Goal: Answer question/provide support: Share knowledge or assist other users

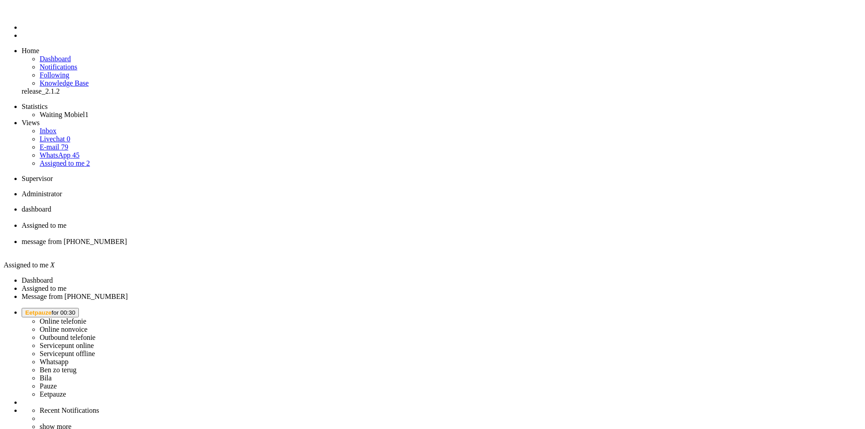
click at [740, 308] on li "Online telefonie Online nonvoice Outbound telefonie Servicepunt online Servicep…" at bounding box center [442, 353] width 840 height 91
click at [75, 310] on span "Eetpauze for 00:30" at bounding box center [50, 313] width 50 height 7
click at [68, 358] on label "Whatsapp" at bounding box center [54, 362] width 29 height 8
click at [55, 310] on span "WhatsApp" at bounding box center [40, 313] width 30 height 7
click at [87, 318] on label "Online telefonie" at bounding box center [63, 322] width 47 height 8
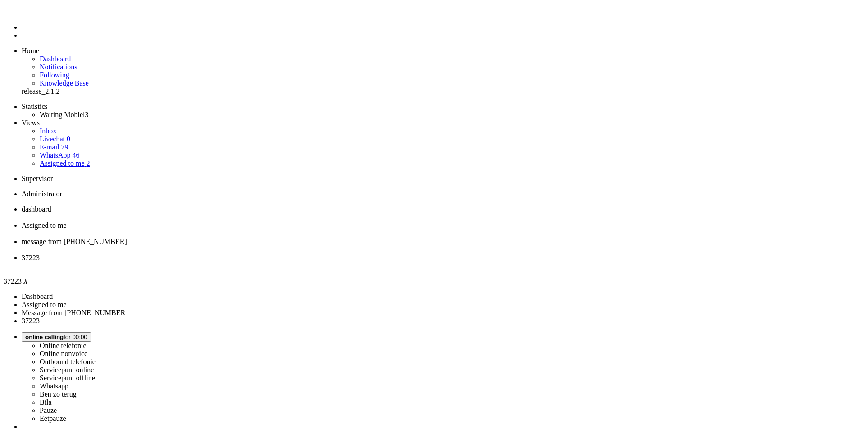
click at [22, 14] on img "Omnidesk" at bounding box center [30, 14] width 16 height 0
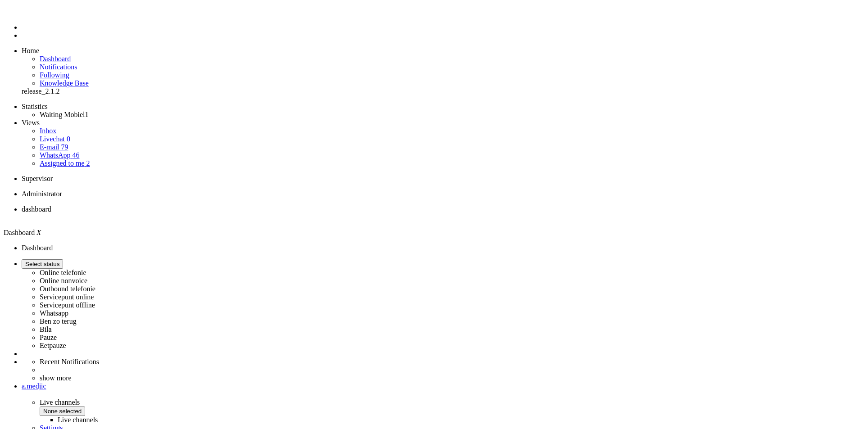
drag, startPoint x: 0, startPoint y: 0, endPoint x: 742, endPoint y: 31, distance: 742.8
click at [87, 269] on label "Online telefonie" at bounding box center [63, 273] width 47 height 8
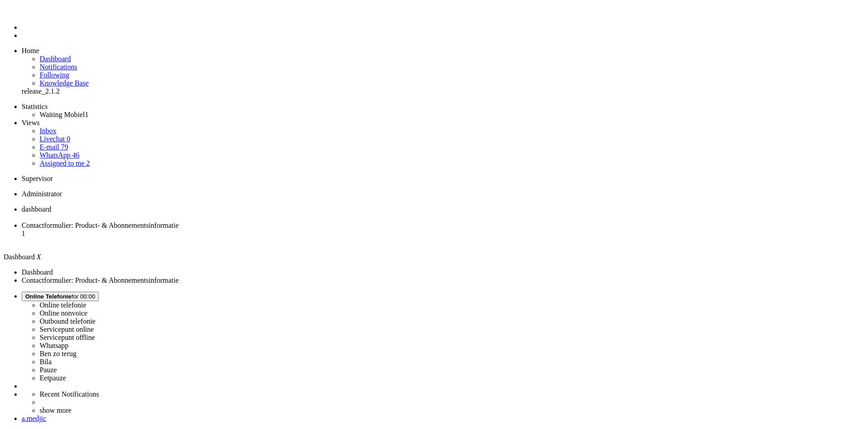
click at [179, 222] on span "Contactformulier: Product- & Abonnementsinformatie" at bounding box center [100, 226] width 157 height 8
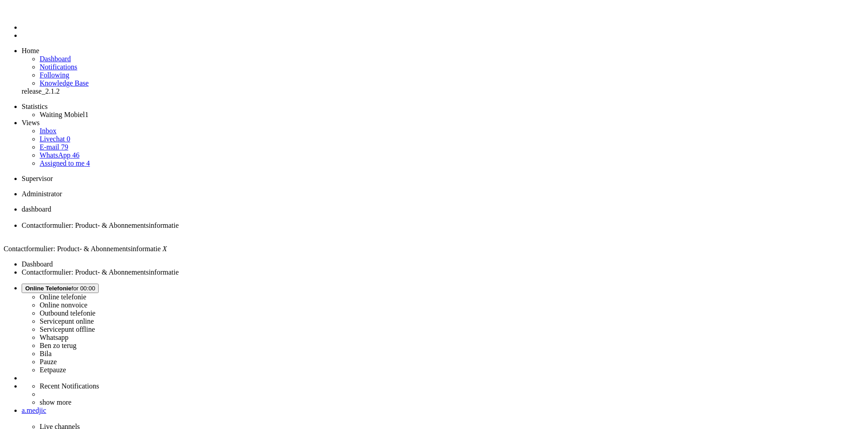
click at [51, 205] on span "dashboard" at bounding box center [37, 209] width 30 height 8
click at [75, 160] on link "Assigned to me 4" at bounding box center [65, 164] width 50 height 8
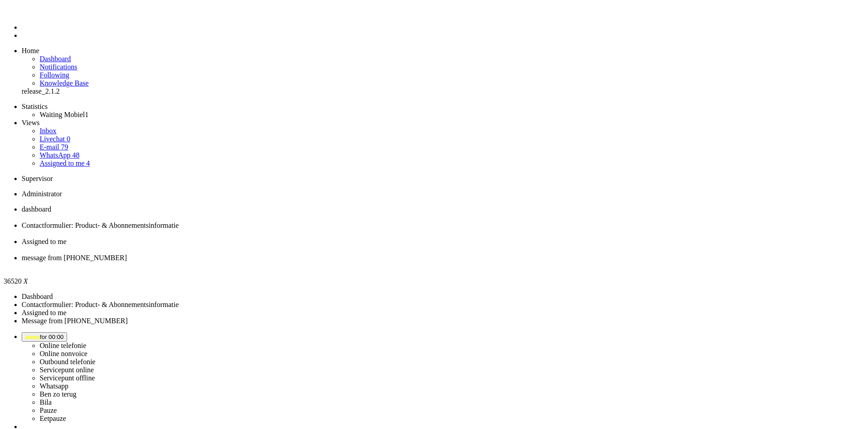
drag, startPoint x: 247, startPoint y: 175, endPoint x: 365, endPoint y: 188, distance: 118.8
copy div "Je kunt Vodafone bereiken via 0800-0094. Ze zijn bereikbaar van maandag t/m vri…"
paste body "Rich Text Area. Press ALT-0 for help."
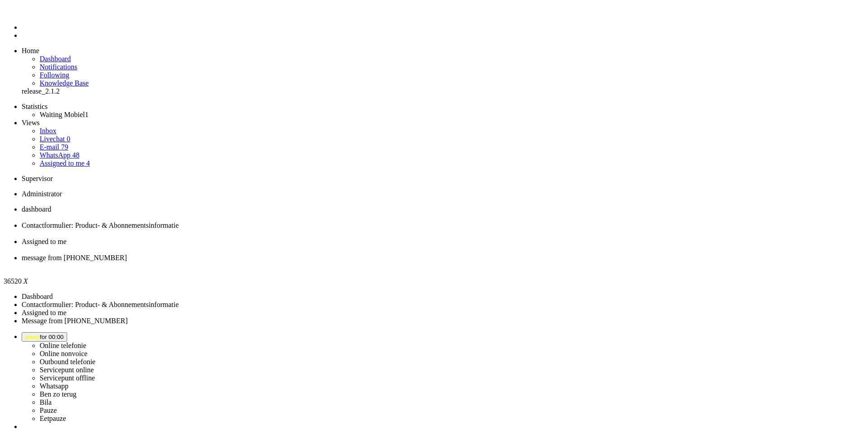
drag, startPoint x: 414, startPoint y: 1617, endPoint x: 424, endPoint y: 1641, distance: 25.3
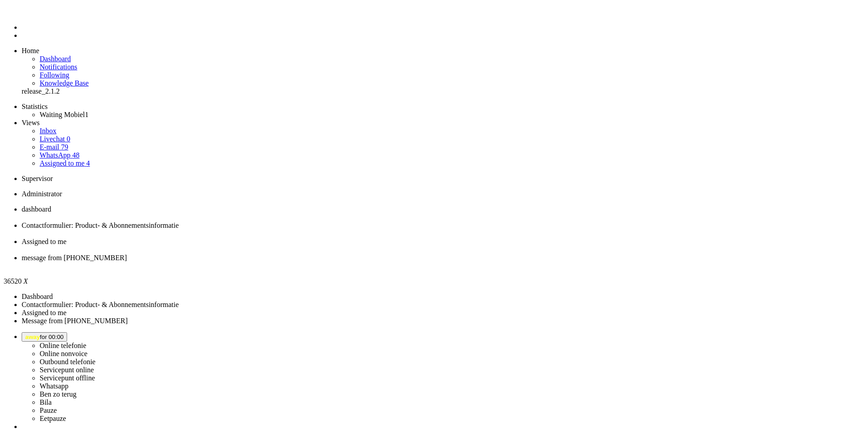
click at [760, 333] on li "Online telefonie Online nonvoice Outbound telefonie Servicepunt online Servicep…" at bounding box center [438, 378] width 833 height 91
click at [64, 334] on span "away for 00:00" at bounding box center [44, 337] width 38 height 7
click at [87, 342] on label "Online telefonie" at bounding box center [63, 346] width 47 height 8
click at [413, 262] on div "Close tab" at bounding box center [438, 266] width 833 height 8
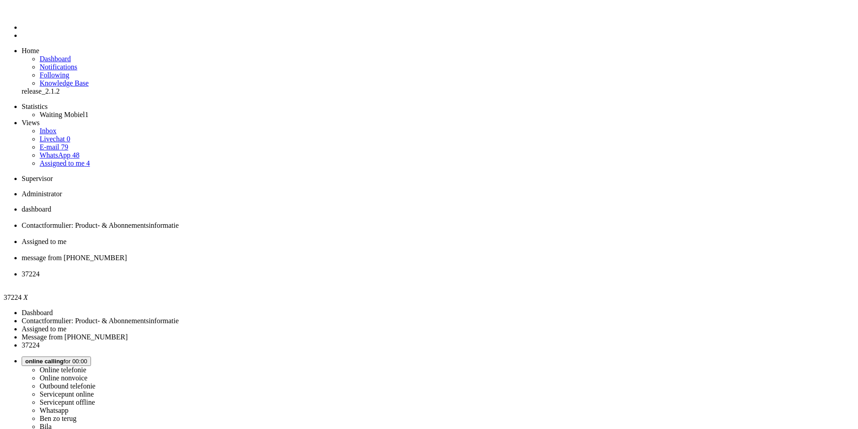
click at [127, 254] on span "message from +31681100956" at bounding box center [74, 258] width 105 height 8
drag, startPoint x: 47, startPoint y: 1641, endPoint x: -7, endPoint y: 1641, distance: 54.5
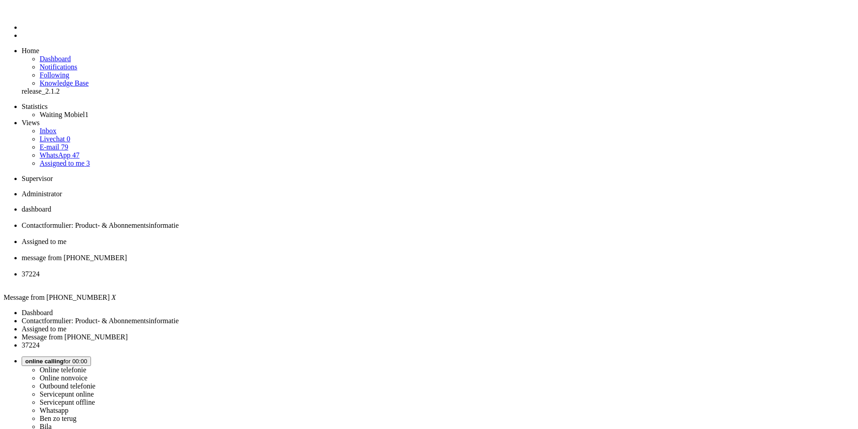
click at [413, 262] on div "Close tab" at bounding box center [438, 266] width 833 height 8
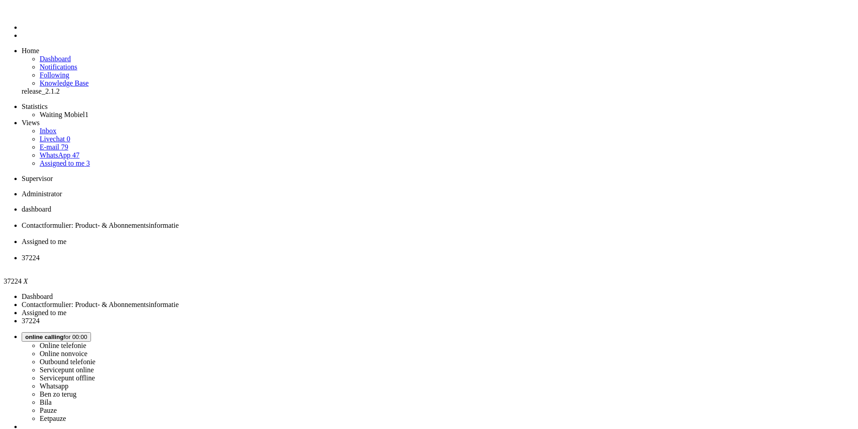
click at [67, 238] on span "Assigned to me" at bounding box center [44, 242] width 45 height 8
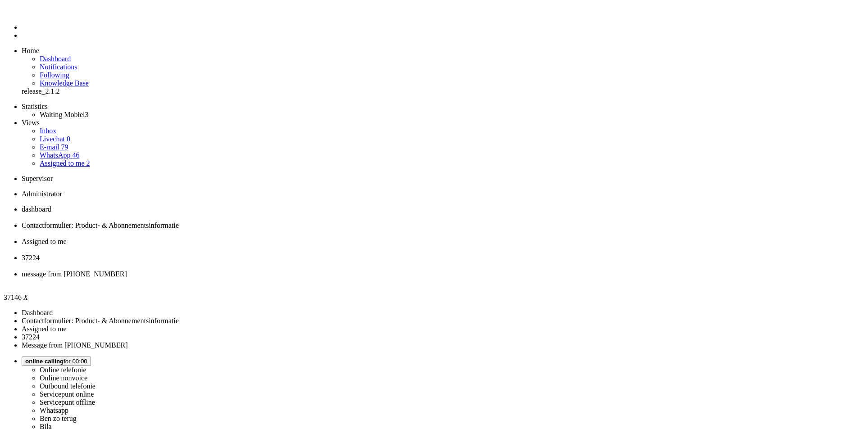
click at [40, 254] on span "37224" at bounding box center [31, 258] width 18 height 8
drag, startPoint x: 377, startPoint y: 10, endPoint x: 479, endPoint y: 17, distance: 102.5
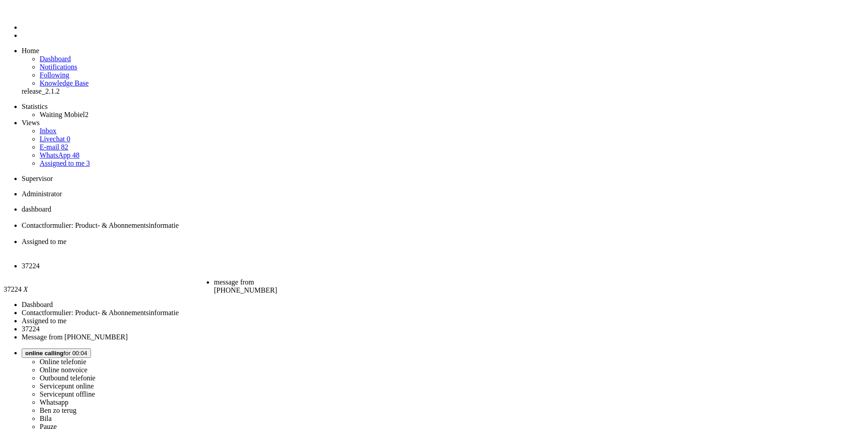
drag, startPoint x: 466, startPoint y: 17, endPoint x: 374, endPoint y: 17, distance: 92.4
click at [277, 278] on span "message from +31612341401" at bounding box center [245, 286] width 63 height 16
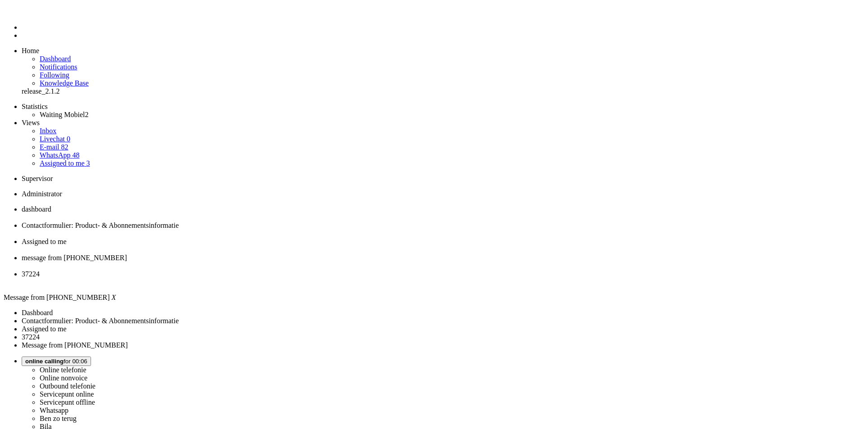
click at [463, 270] on li "37224" at bounding box center [442, 278] width 840 height 16
click at [364, 254] on li "message from +31612341401" at bounding box center [438, 262] width 833 height 16
drag, startPoint x: 247, startPoint y: 192, endPoint x: 688, endPoint y: 215, distance: 441.2
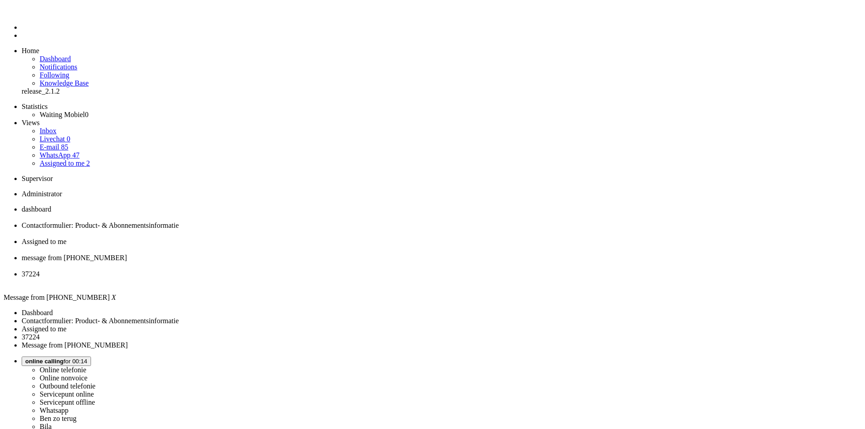
copy div "De iPhone 17-modellen zijn erg snel gegaan en op dit moment is het nog niet bek…"
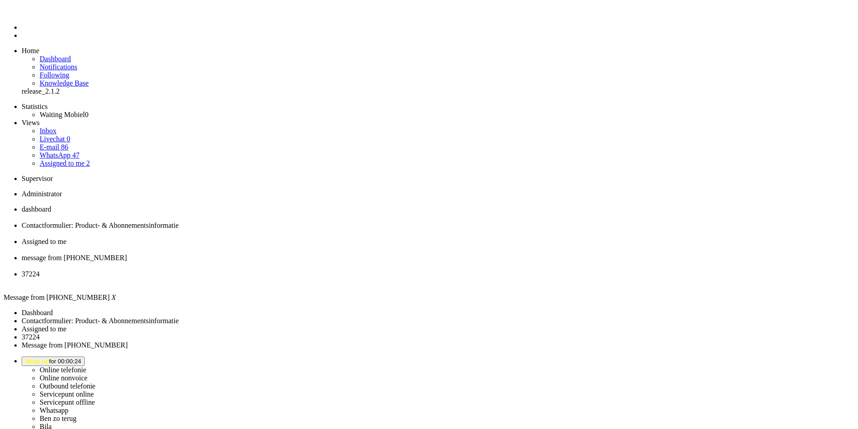
click at [414, 262] on div "Close tab" at bounding box center [438, 266] width 833 height 8
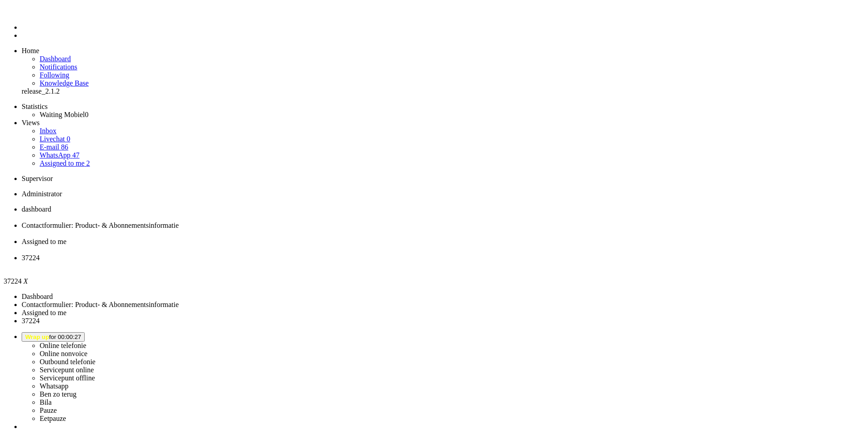
drag, startPoint x: 187, startPoint y: 55, endPoint x: 186, endPoint y: 72, distance: 16.7
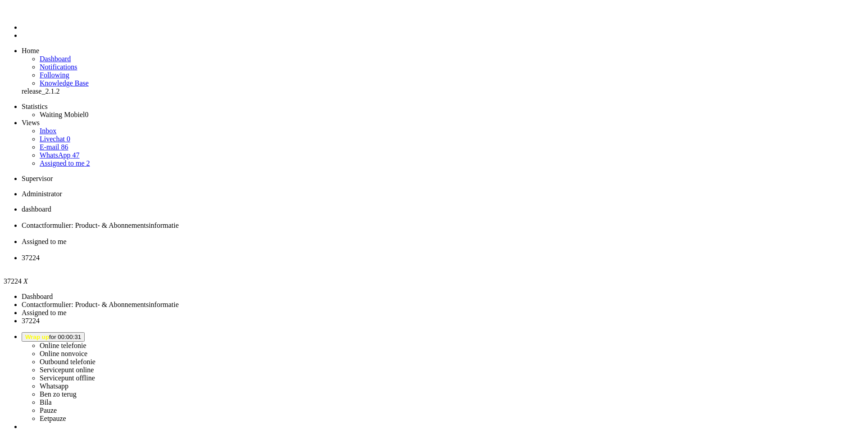
click at [411, 262] on div "Close tab" at bounding box center [438, 266] width 833 height 8
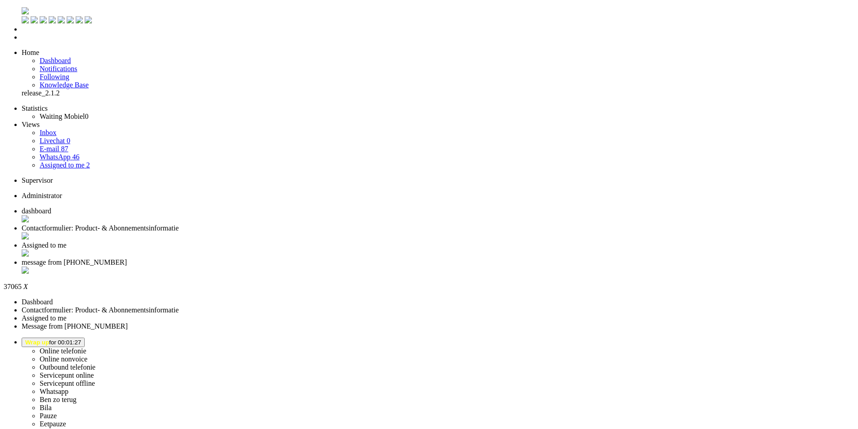
click at [127, 259] on span "message from +31681100956" at bounding box center [74, 263] width 105 height 8
click at [412, 267] on div "Close tab" at bounding box center [438, 271] width 833 height 9
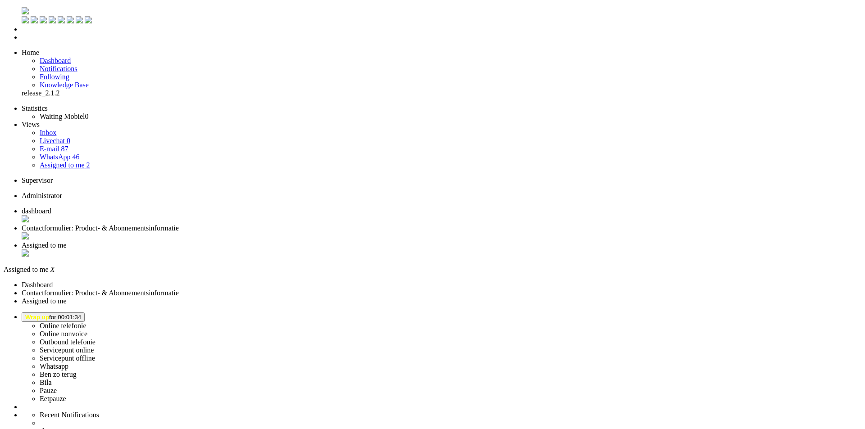
click at [334, 250] on div "Close tab" at bounding box center [442, 254] width 840 height 9
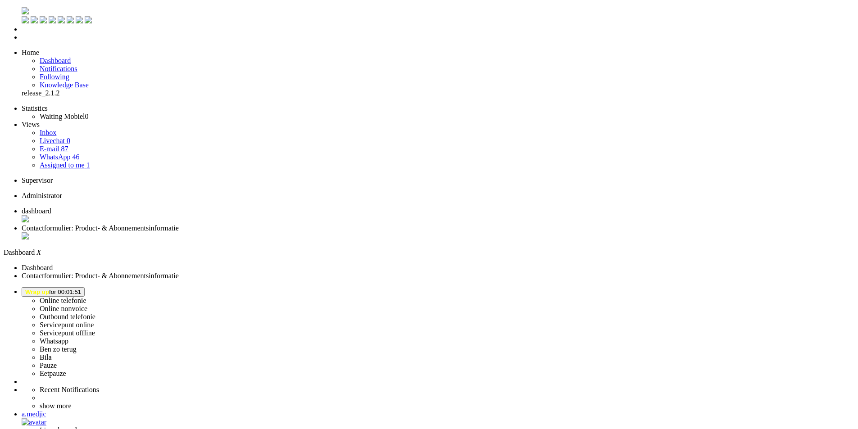
click at [85, 287] on button "Wrap up for 00:01:51" at bounding box center [53, 291] width 63 height 9
click at [87, 297] on label "Online telefonie" at bounding box center [63, 301] width 47 height 8
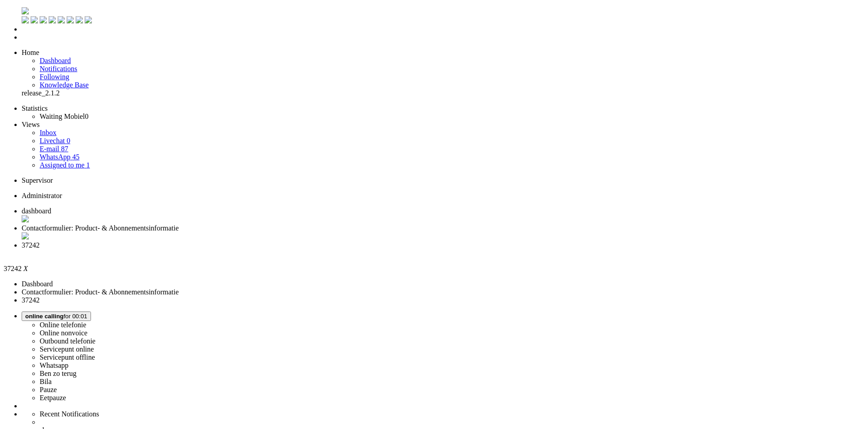
click at [339, 250] on div "Close tab" at bounding box center [438, 254] width 833 height 8
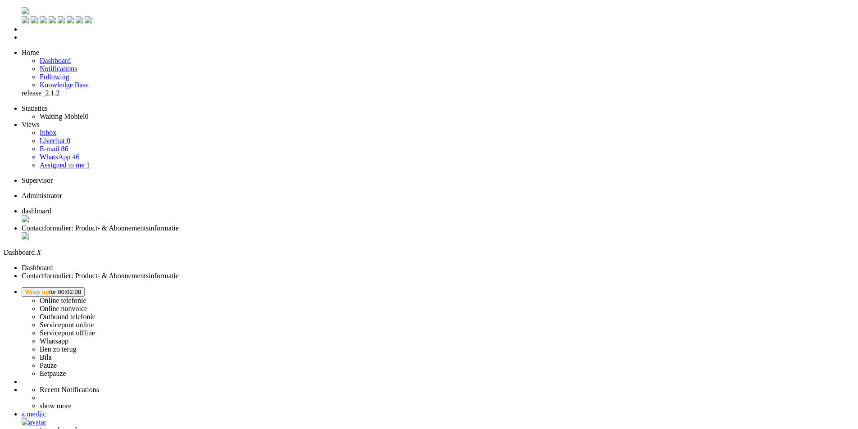
click at [49, 289] on span "Wrap up" at bounding box center [37, 292] width 24 height 7
click at [87, 297] on label "Online telefonie" at bounding box center [63, 301] width 47 height 8
click at [229, 224] on li "Contactformulier: Product- & Abonnementsinformatie" at bounding box center [442, 232] width 840 height 17
click at [51, 207] on span "dashboard" at bounding box center [37, 211] width 30 height 8
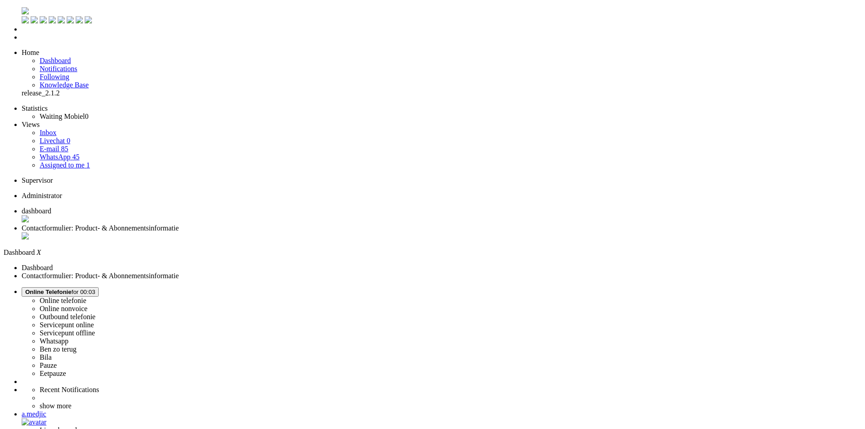
click at [231, 224] on li "Contactformulier: Product- & Abonnementsinformatie" at bounding box center [442, 232] width 840 height 17
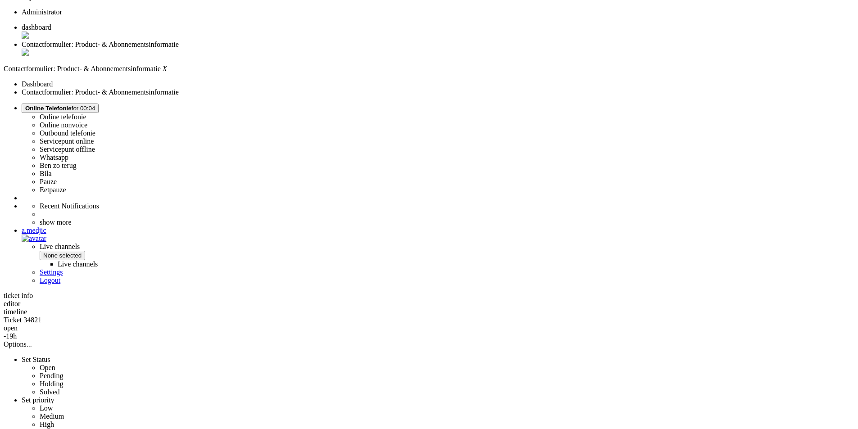
scroll to position [135, 0]
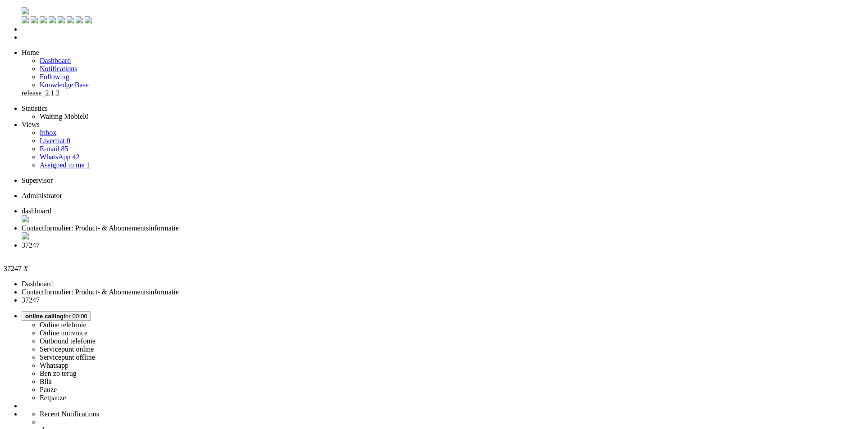
type input "ver"
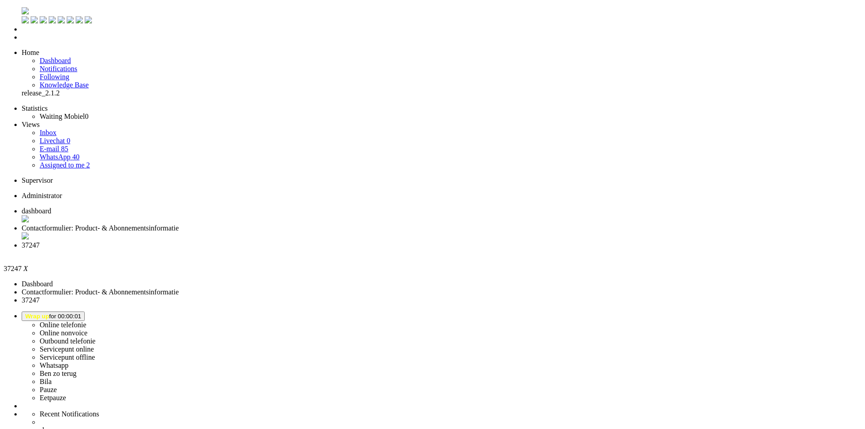
click at [338, 250] on div "Close tab" at bounding box center [442, 254] width 840 height 8
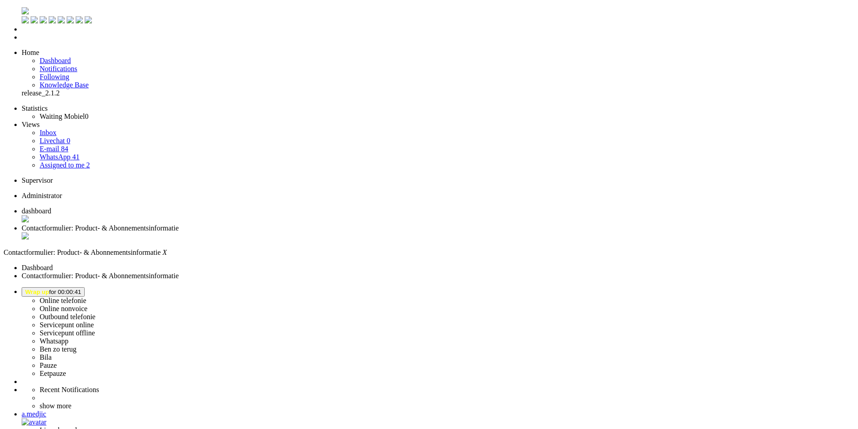
click at [85, 287] on button "Wrap up for 00:02:11" at bounding box center [53, 291] width 63 height 9
click at [738, 297] on ul "Online telefonie Online nonvoice Outbound telefonie Servicepunt online Servicep…" at bounding box center [438, 337] width 833 height 81
click at [81, 289] on span "Wrap up for 00:02:11" at bounding box center [53, 292] width 56 height 7
click at [87, 297] on label "Online telefonie" at bounding box center [63, 301] width 47 height 8
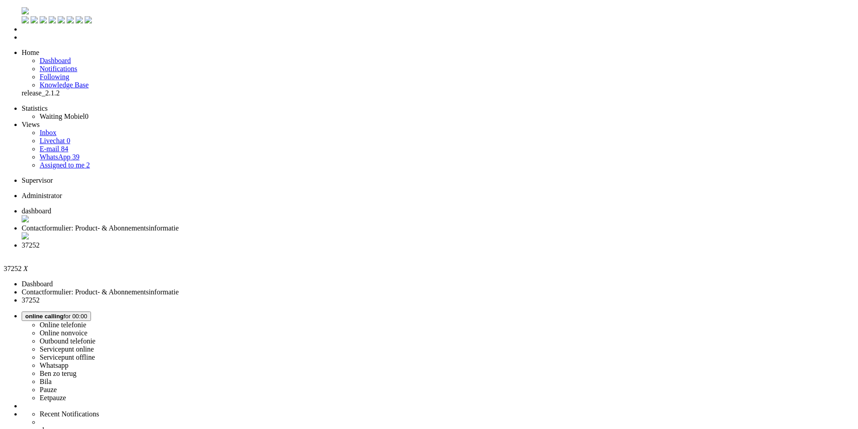
type input "lever"
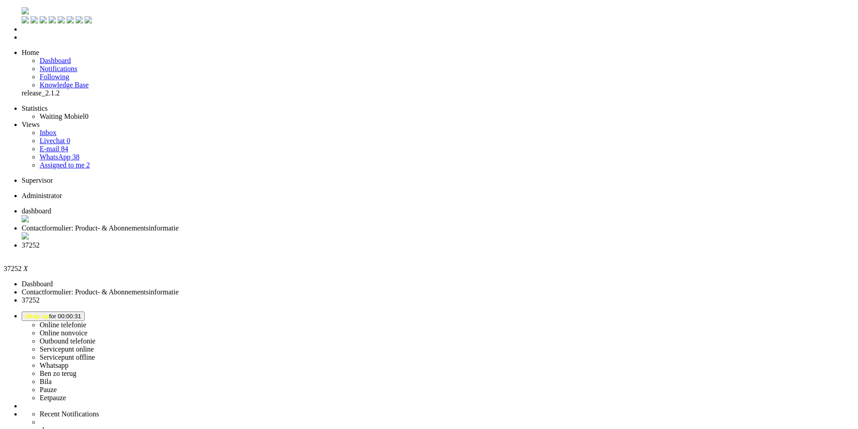
click at [338, 250] on div "Close tab" at bounding box center [438, 254] width 833 height 8
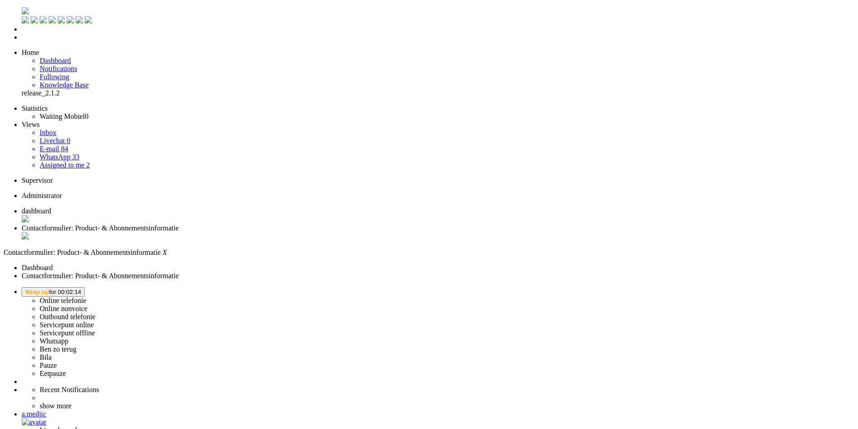
click at [81, 289] on span "Wrap up for 00:02:14" at bounding box center [53, 292] width 56 height 7
click at [87, 297] on label "Online telefonie" at bounding box center [63, 301] width 47 height 8
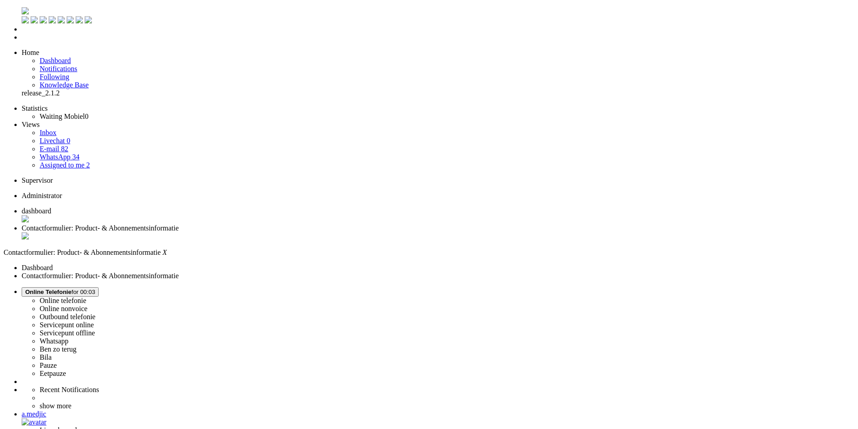
click at [260, 233] on div "Close tab" at bounding box center [438, 237] width 833 height 9
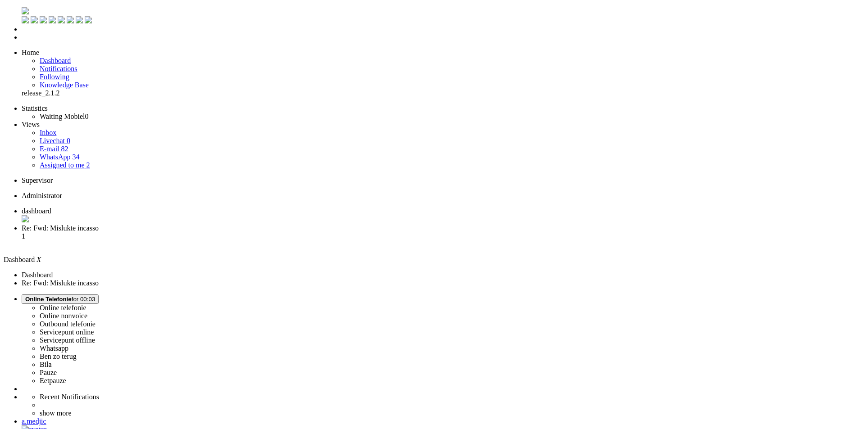
click at [99, 224] on span "Re: Fwd: Mislukte incasso" at bounding box center [60, 228] width 77 height 8
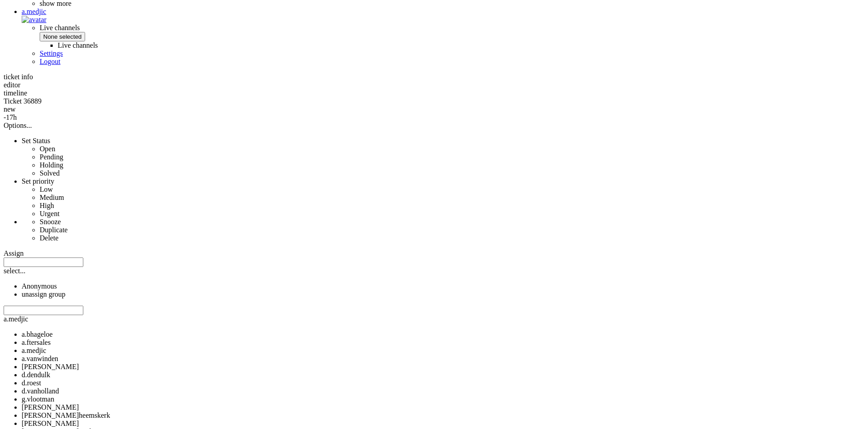
scroll to position [406, 0]
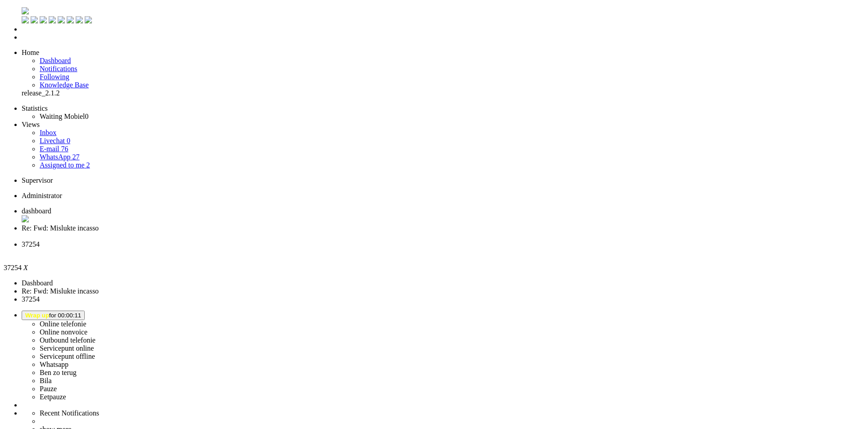
drag, startPoint x: 315, startPoint y: 150, endPoint x: 352, endPoint y: 180, distance: 47.8
click at [334, 249] on div "Close tab" at bounding box center [442, 253] width 840 height 8
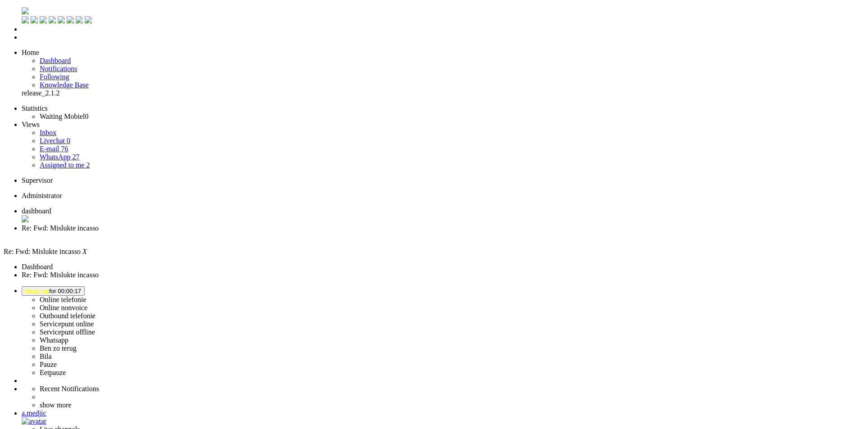
click at [51, 207] on span "dashboard" at bounding box center [37, 211] width 30 height 8
click at [81, 288] on span "Wrap up for 00:00:24" at bounding box center [53, 291] width 56 height 7
click at [87, 296] on label "Online telefonie" at bounding box center [63, 300] width 47 height 8
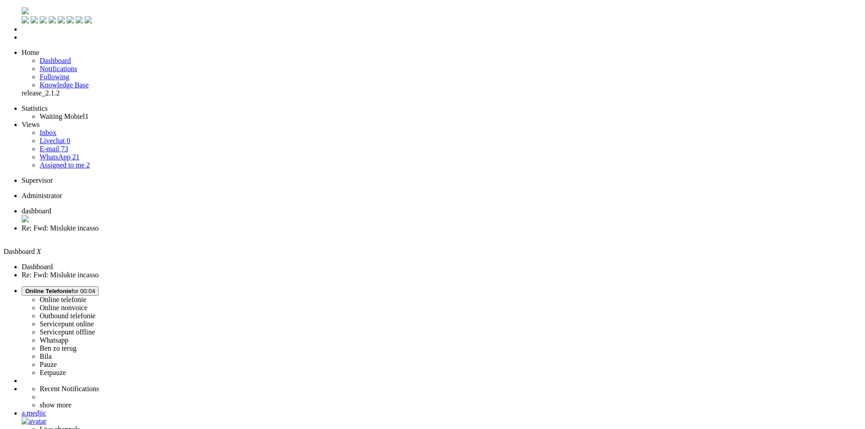
drag, startPoint x: 152, startPoint y: 75, endPoint x: 165, endPoint y: 59, distance: 20.5
click at [99, 224] on span "Re: Fwd: Mislukte incasso" at bounding box center [60, 228] width 77 height 8
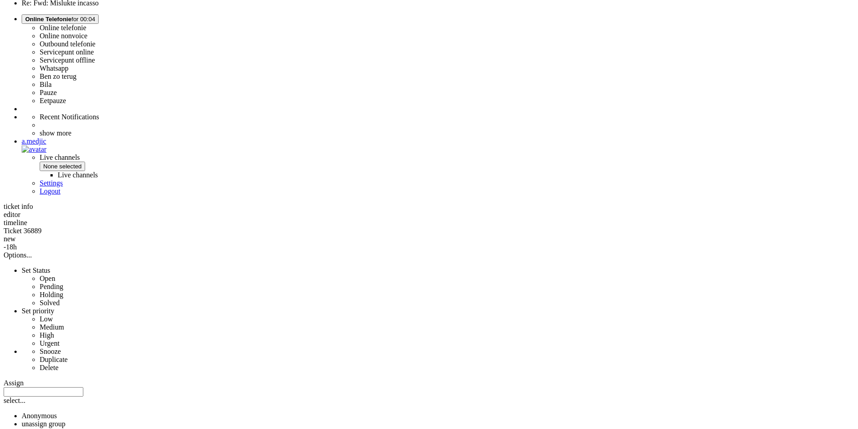
scroll to position [360, 0]
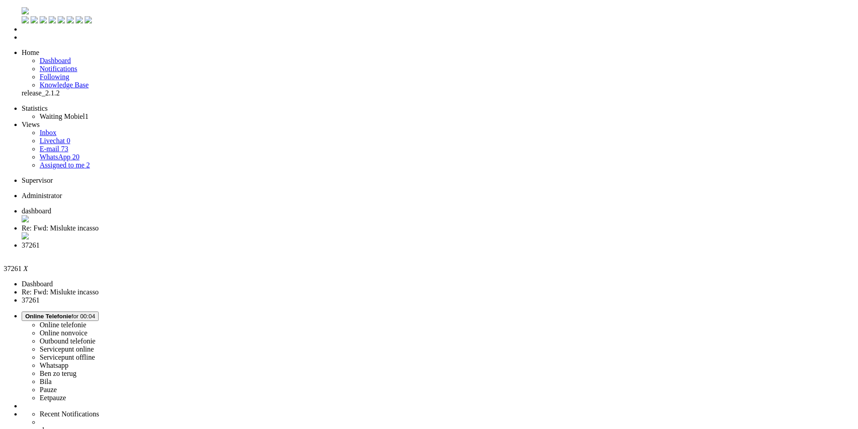
click at [231, 224] on li "Re: Fwd: Mislukte incasso" at bounding box center [438, 232] width 833 height 17
click at [40, 242] on span "37261" at bounding box center [31, 246] width 18 height 8
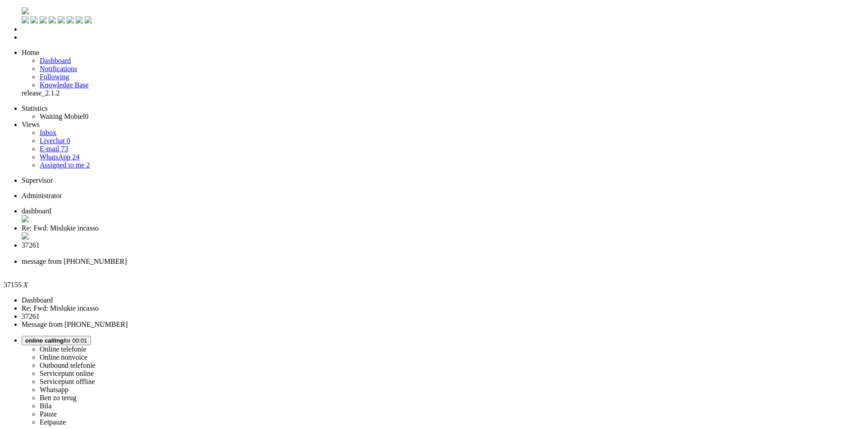
type input "reed"
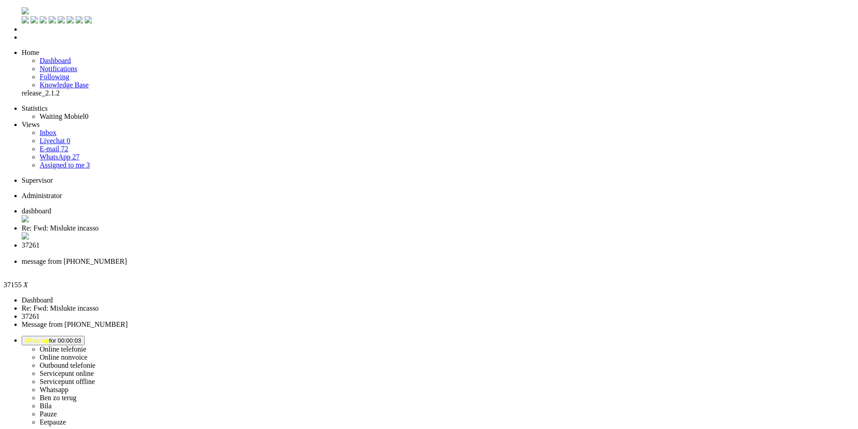
click at [40, 242] on span "37261" at bounding box center [31, 246] width 18 height 8
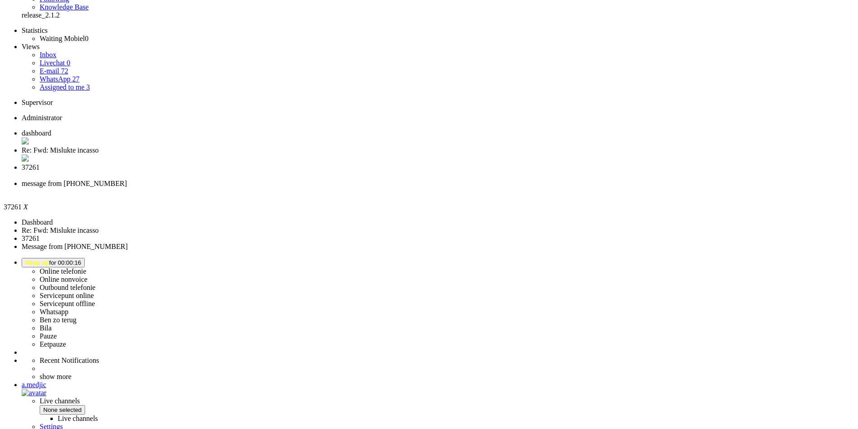
scroll to position [0, 0]
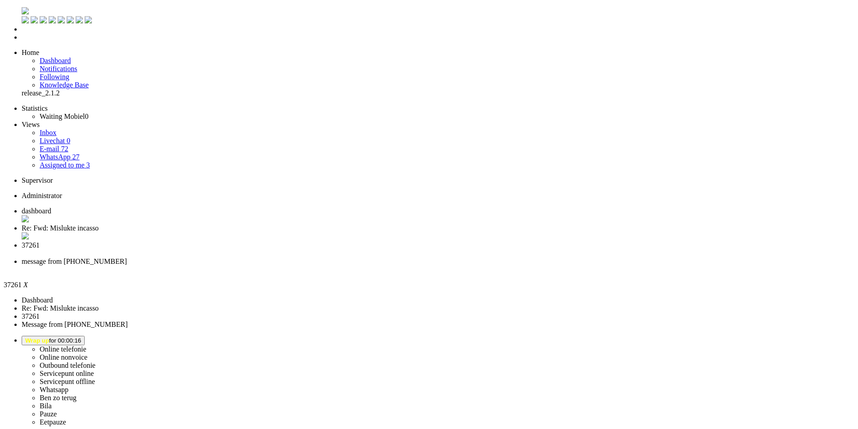
click at [336, 250] on div "Close tab" at bounding box center [438, 254] width 833 height 8
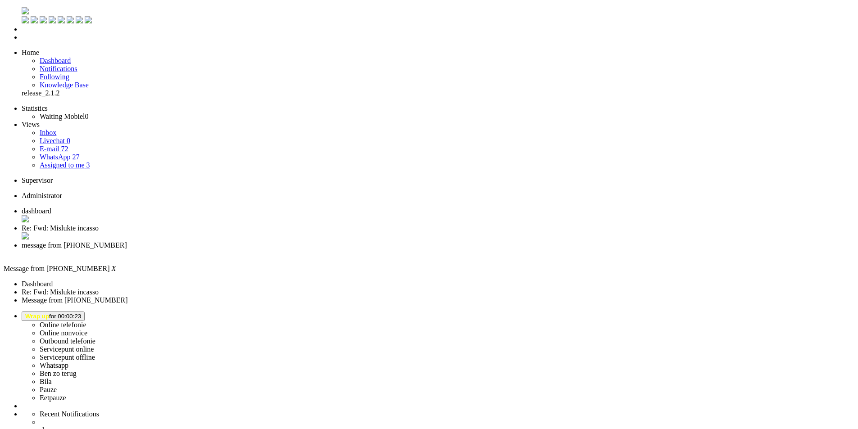
click at [336, 250] on div "Close tab" at bounding box center [438, 254] width 833 height 8
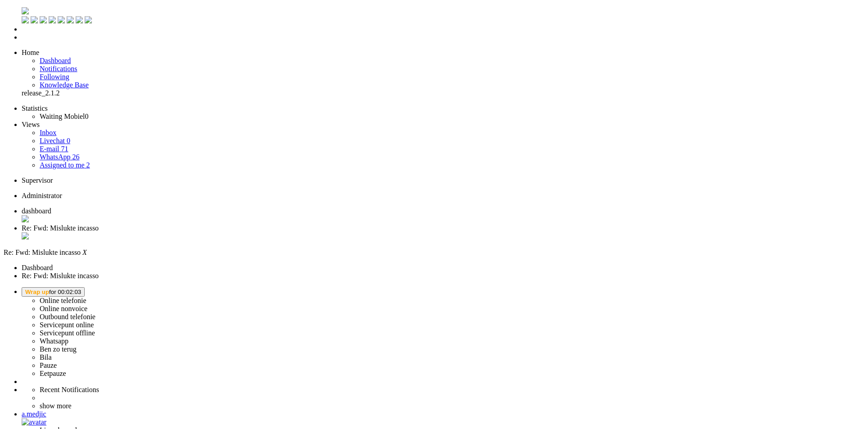
click at [81, 289] on span "Wrap up for 00:02:03" at bounding box center [53, 292] width 56 height 7
click at [87, 297] on label "Online telefonie" at bounding box center [63, 301] width 47 height 8
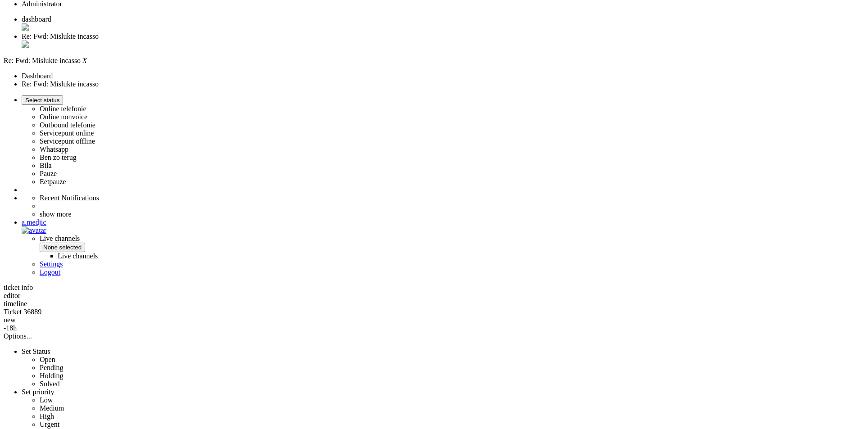
scroll to position [360, 0]
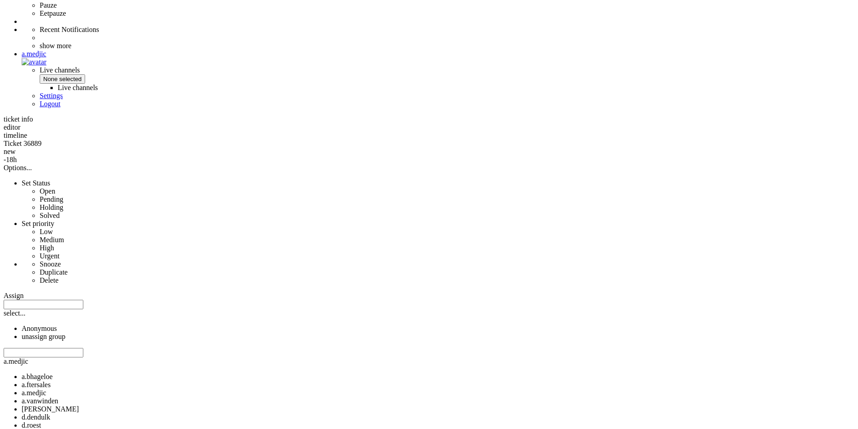
drag, startPoint x: 259, startPoint y: 130, endPoint x: 493, endPoint y: 142, distance: 234.6
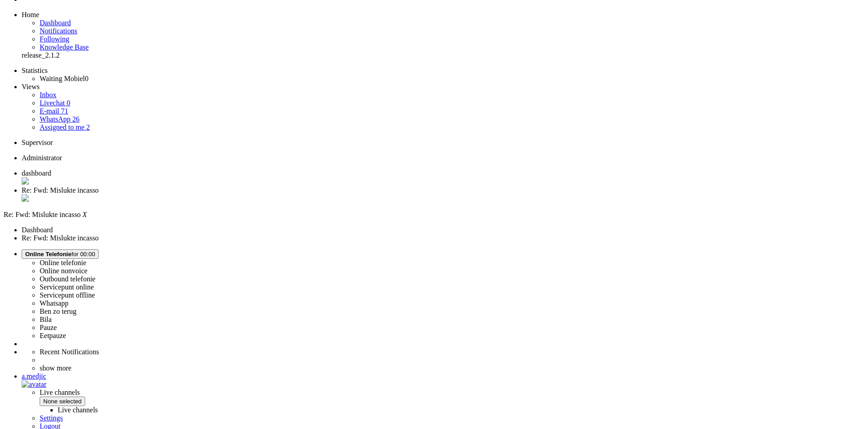
scroll to position [0, 0]
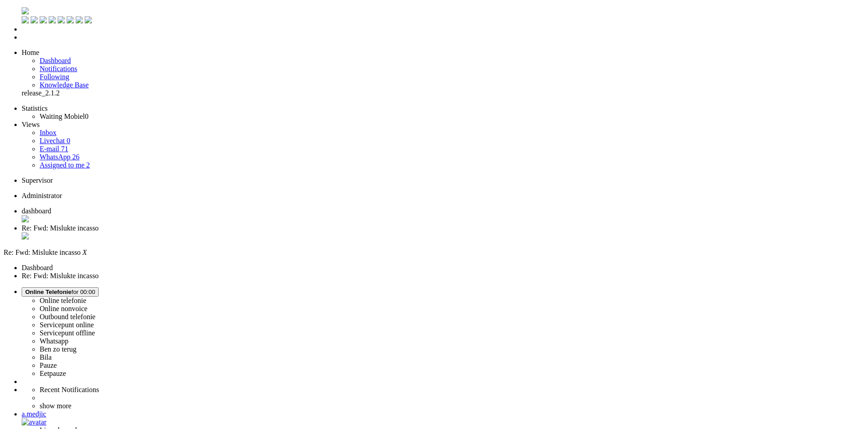
type input "verk"
drag, startPoint x: 27, startPoint y: 1669, endPoint x: 96, endPoint y: 1669, distance: 68.9
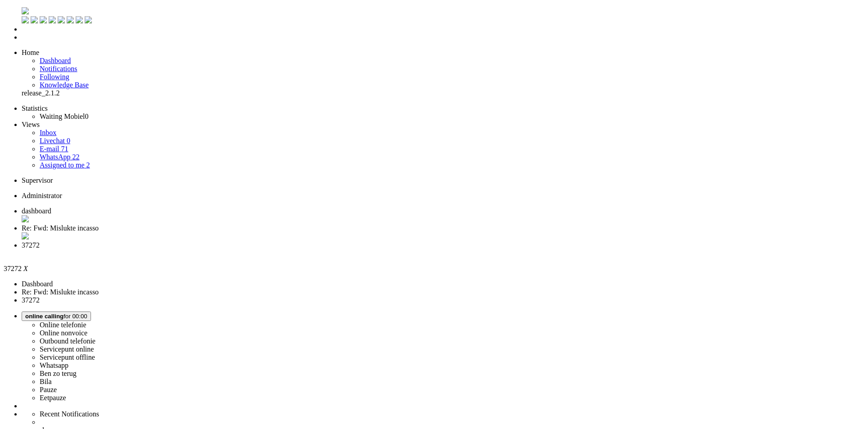
click at [216, 224] on li "Re: Fwd: Mislukte incasso" at bounding box center [438, 232] width 833 height 17
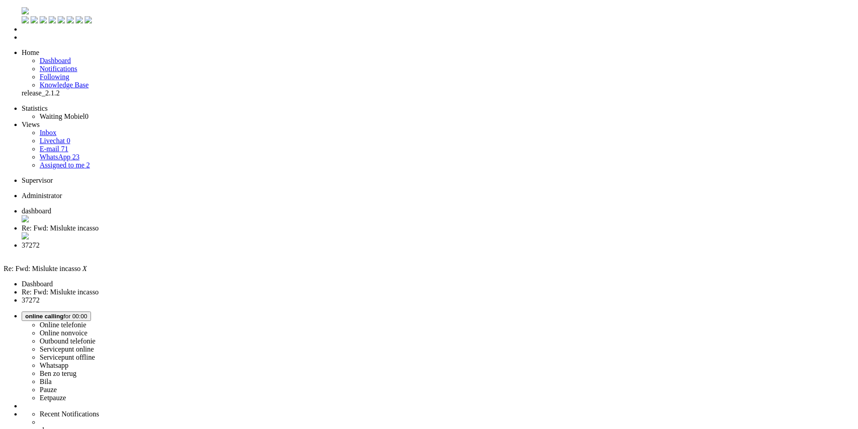
click at [40, 242] on span "37272" at bounding box center [31, 246] width 18 height 8
click at [242, 224] on li "Re: Fwd: Mislukte incasso" at bounding box center [438, 232] width 833 height 17
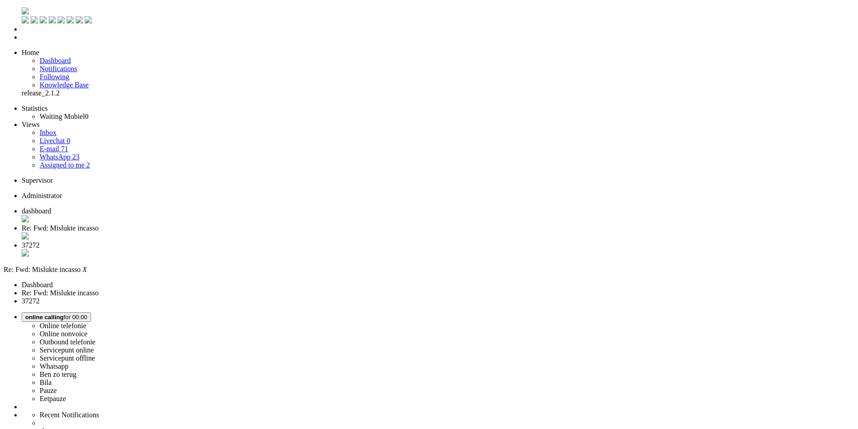
click at [260, 233] on div "Close tab" at bounding box center [438, 237] width 833 height 9
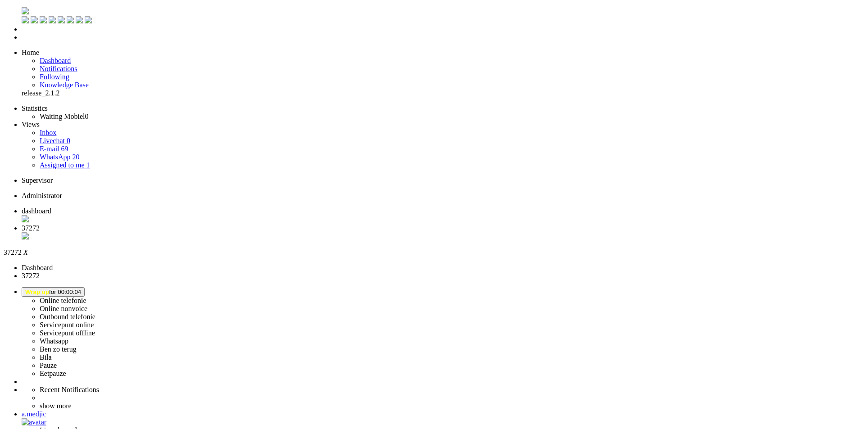
click at [260, 233] on div "Close tab" at bounding box center [438, 237] width 833 height 9
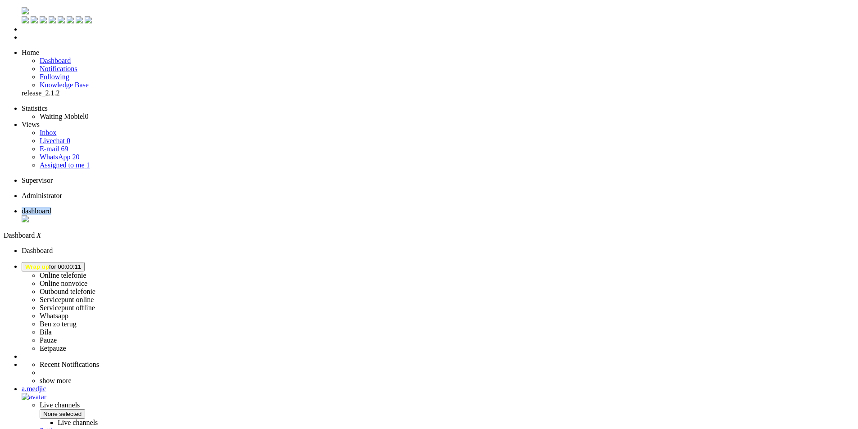
click at [260, 207] on ul "dashboard" at bounding box center [429, 215] width 851 height 17
click at [22, 10] on img "Omnidesk" at bounding box center [25, 10] width 7 height 7
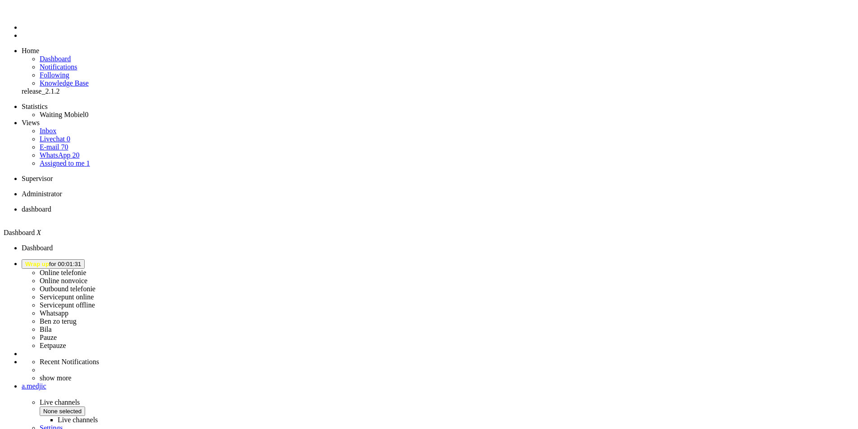
click at [85, 260] on button "Wrap up for 00:01:31" at bounding box center [53, 264] width 63 height 9
click at [87, 269] on label "Online telefonie" at bounding box center [63, 273] width 47 height 8
click at [58, 160] on span "Assigned to me" at bounding box center [62, 164] width 45 height 8
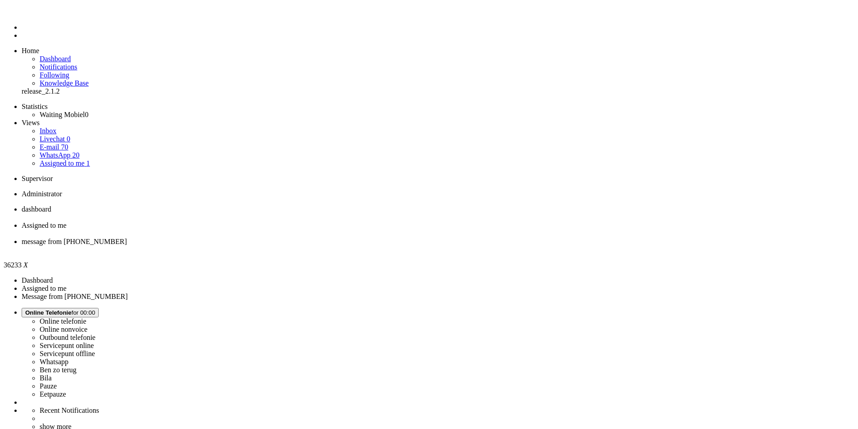
click at [260, 230] on div "Close tab" at bounding box center [438, 234] width 833 height 8
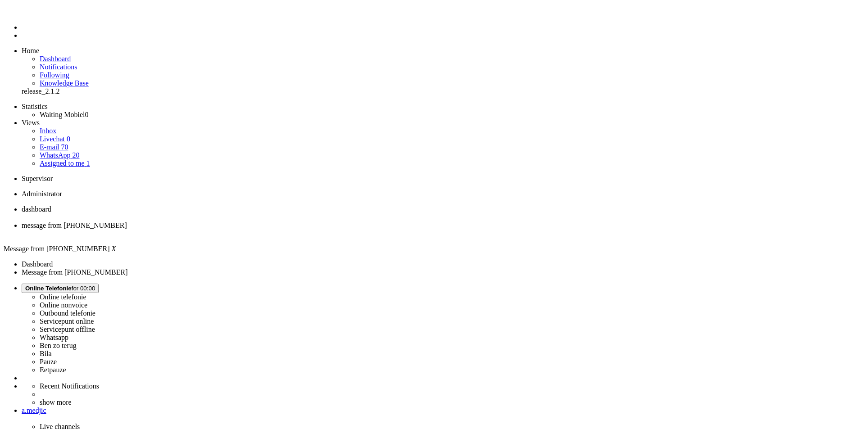
drag, startPoint x: 752, startPoint y: 149, endPoint x: 747, endPoint y: 155, distance: 7.8
click at [263, 230] on div "Close tab" at bounding box center [438, 234] width 833 height 8
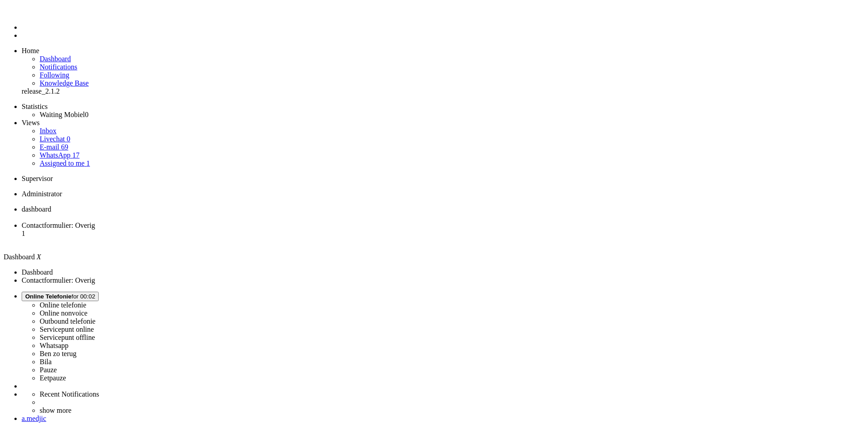
click at [246, 222] on li "Contactformulier: Overig 1" at bounding box center [442, 234] width 840 height 24
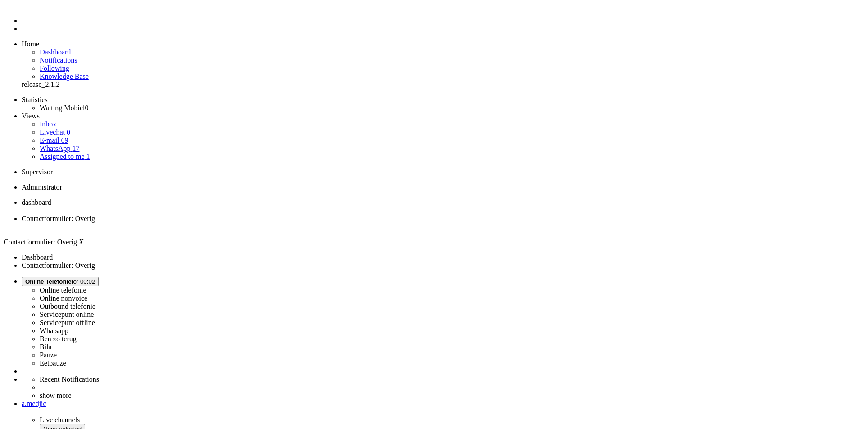
scroll to position [9, 0]
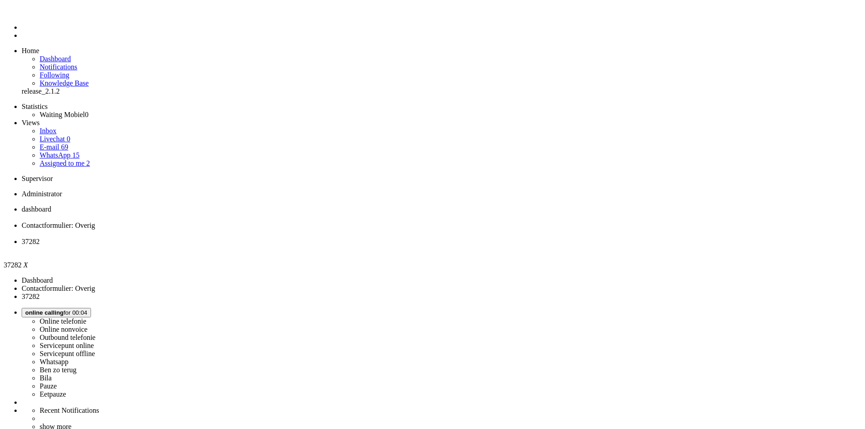
click at [338, 246] on div "Close tab" at bounding box center [442, 250] width 840 height 8
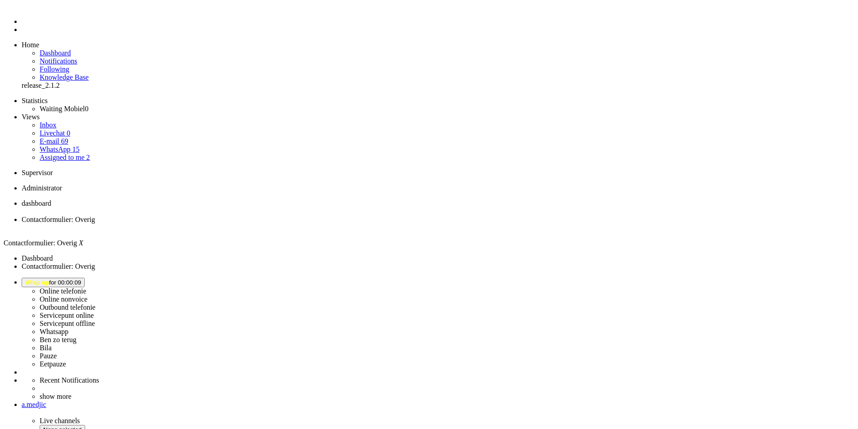
scroll to position [9, 0]
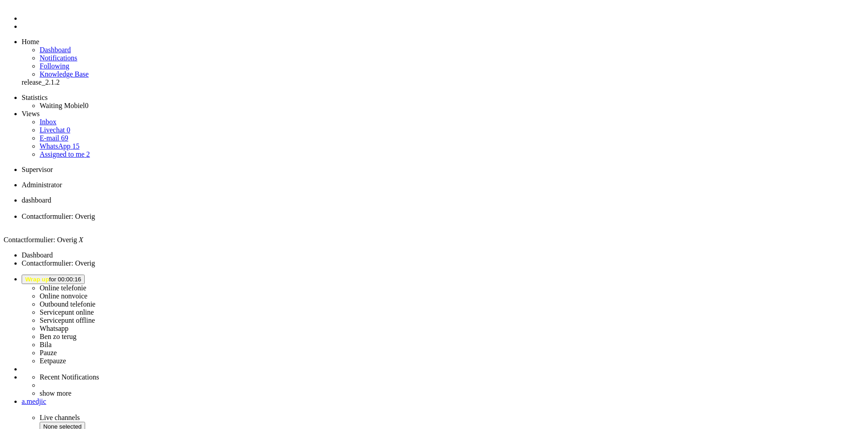
copy div "4699817"
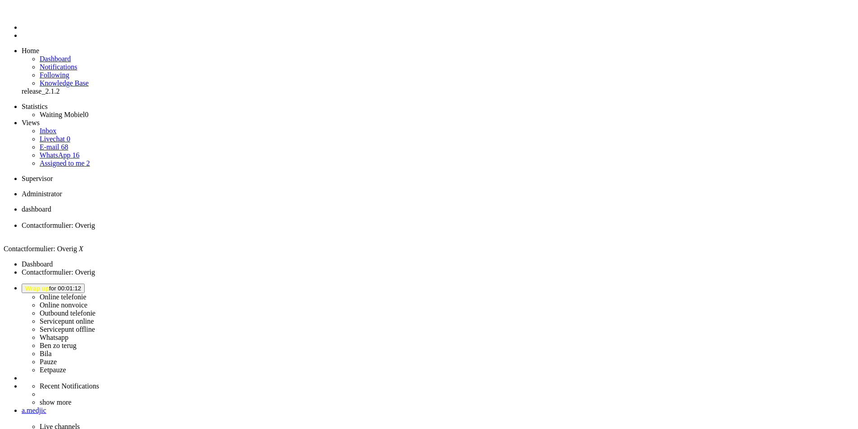
click at [51, 205] on span "dashboard" at bounding box center [37, 209] width 30 height 8
click at [64, 151] on li "WhatsApp 16" at bounding box center [451, 155] width 822 height 8
click at [64, 151] on link "WhatsApp 16" at bounding box center [60, 155] width 40 height 8
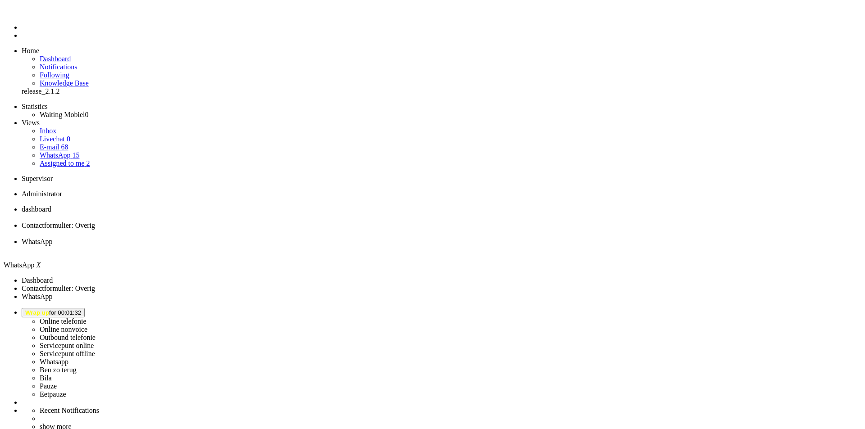
click at [85, 308] on button "Wrap up for 00:01:32" at bounding box center [53, 312] width 63 height 9
click at [87, 318] on label "Online telefonie" at bounding box center [63, 322] width 47 height 8
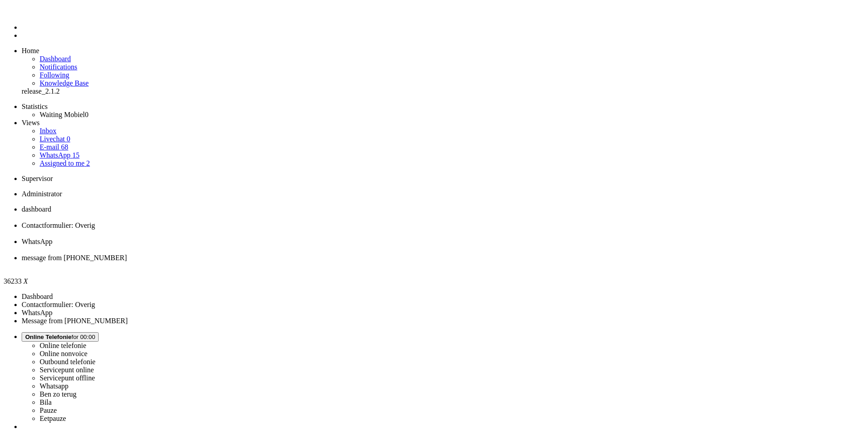
drag, startPoint x: 40, startPoint y: 1625, endPoint x: 21, endPoint y: 1619, distance: 19.4
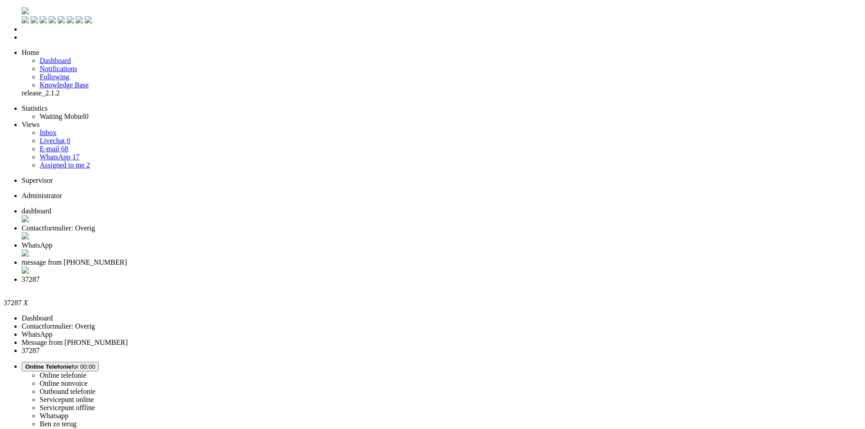
click at [385, 259] on li "message from [PHONE_NUMBER]" at bounding box center [442, 267] width 840 height 17
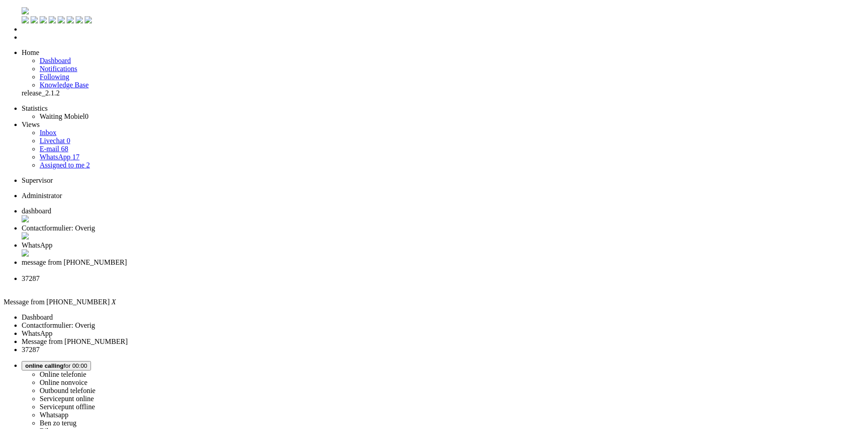
click at [412, 267] on div "Close tab" at bounding box center [438, 271] width 833 height 8
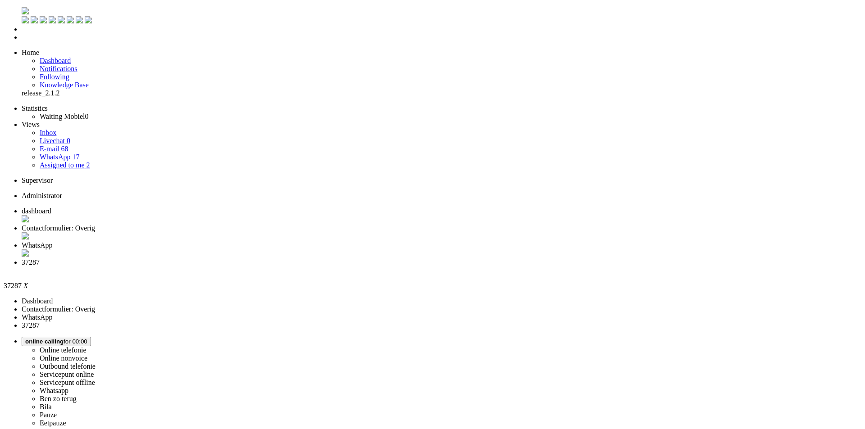
click at [52, 242] on span "WhatsApp" at bounding box center [37, 246] width 31 height 8
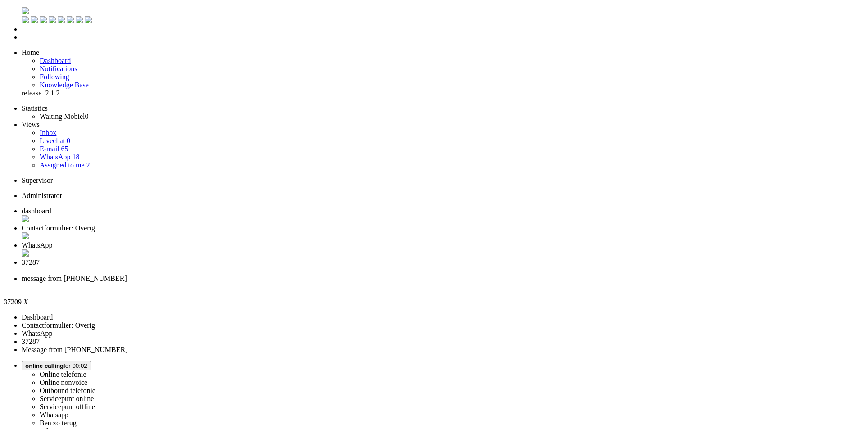
click at [490, 283] on div "Close tab" at bounding box center [438, 287] width 833 height 8
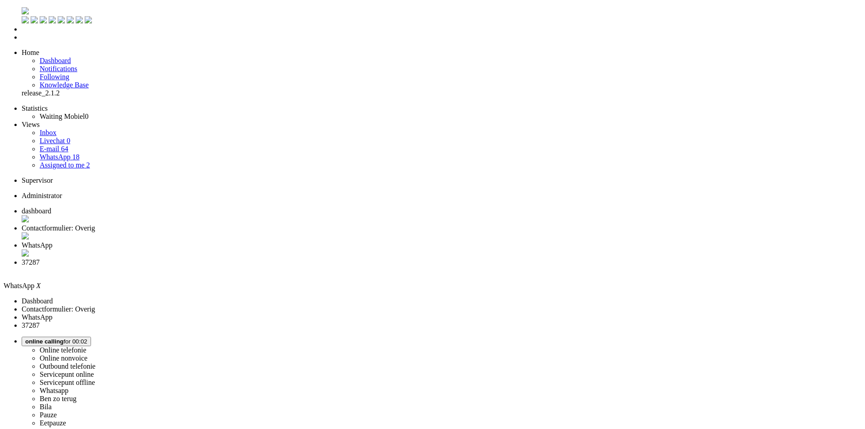
click at [337, 250] on div "Close tab" at bounding box center [442, 254] width 840 height 9
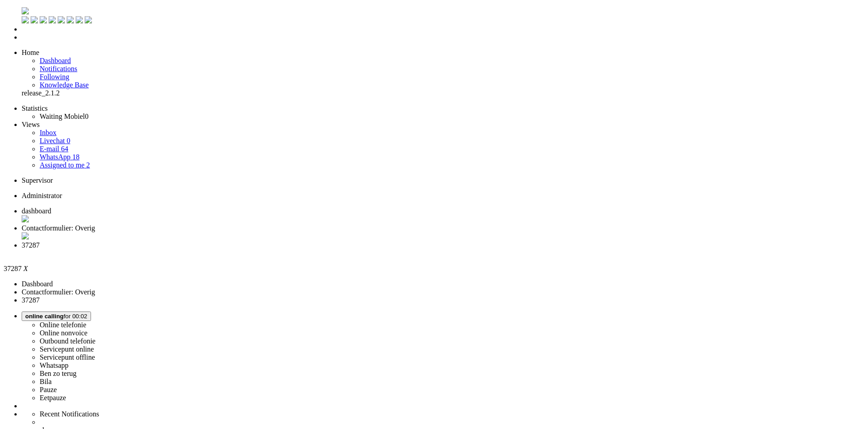
drag, startPoint x: 179, startPoint y: 332, endPoint x: 179, endPoint y: 345, distance: 13.5
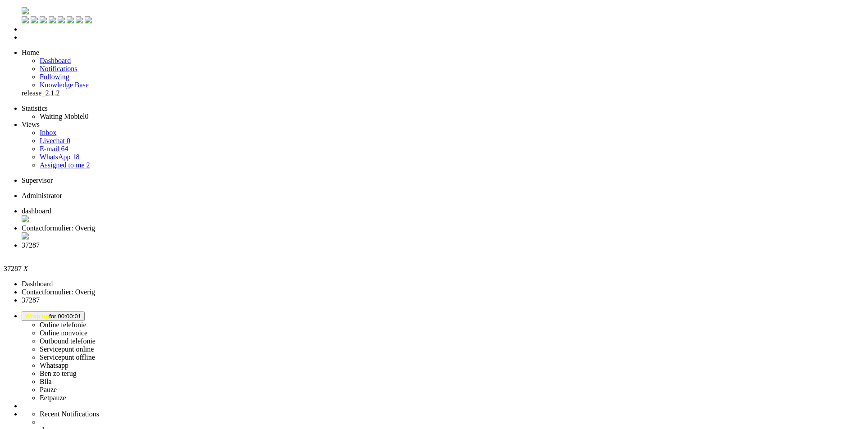
click at [337, 250] on div "Close tab" at bounding box center [442, 254] width 840 height 8
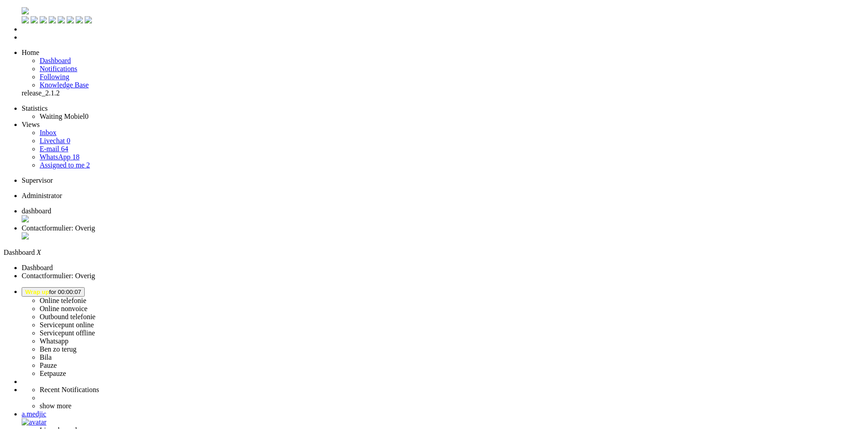
click at [95, 224] on span "Contactformulier: Overig" at bounding box center [58, 228] width 73 height 8
click at [259, 233] on div "Close tab" at bounding box center [438, 237] width 833 height 9
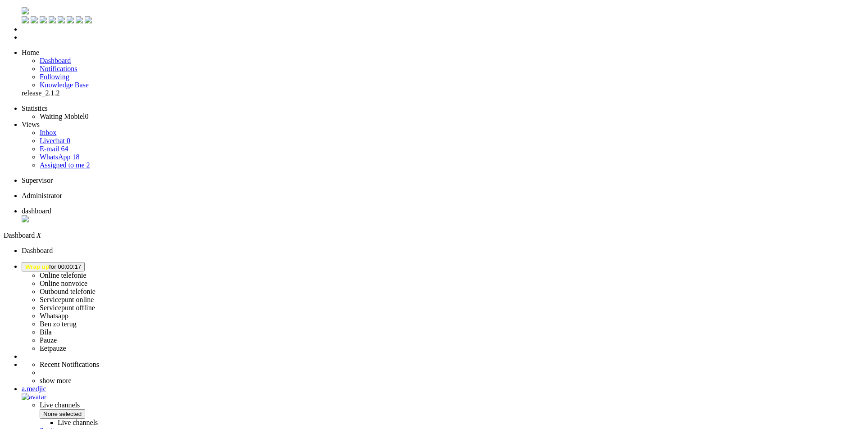
click at [74, 161] on link "Assigned to me 2" at bounding box center [65, 165] width 50 height 8
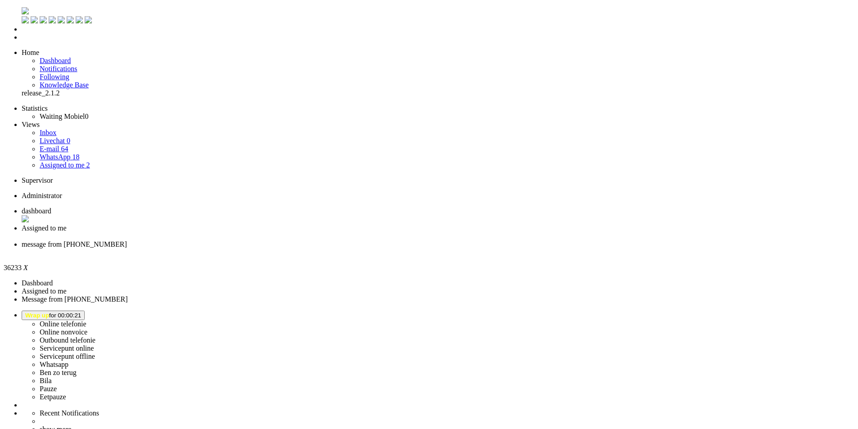
click at [85, 311] on button "Wrap up for 00:01:17" at bounding box center [53, 315] width 63 height 9
click at [68, 361] on label "Whatsapp" at bounding box center [54, 365] width 29 height 8
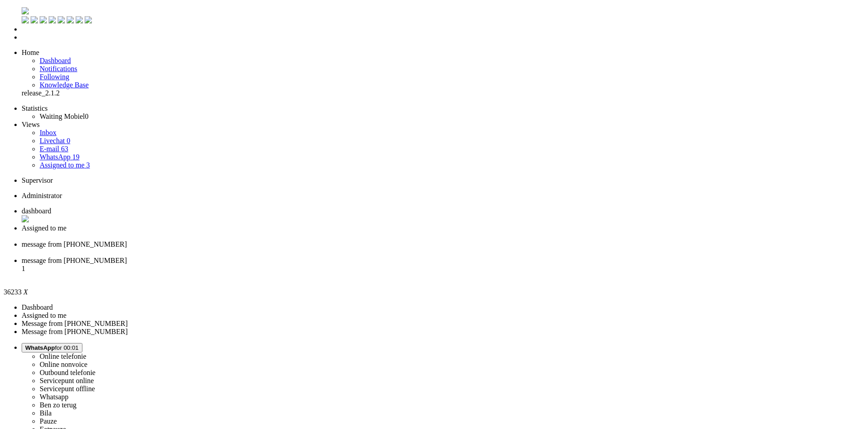
drag, startPoint x: 250, startPoint y: 1634, endPoint x: -176, endPoint y: 1623, distance: 425.9
copy body "Unfortunatley that is not possible. Het kan alleen naar je adres verstuurd word…"
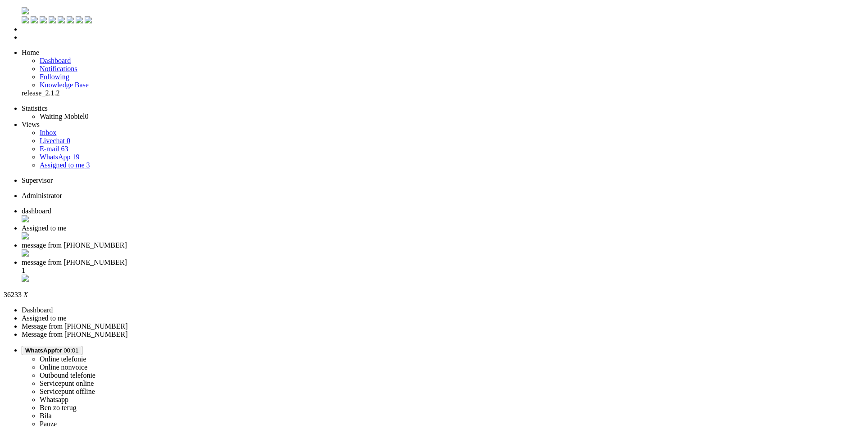
drag, startPoint x: 258, startPoint y: 1632, endPoint x: -54, endPoint y: 1632, distance: 311.4
click at [338, 250] on div "Close tab" at bounding box center [438, 254] width 833 height 9
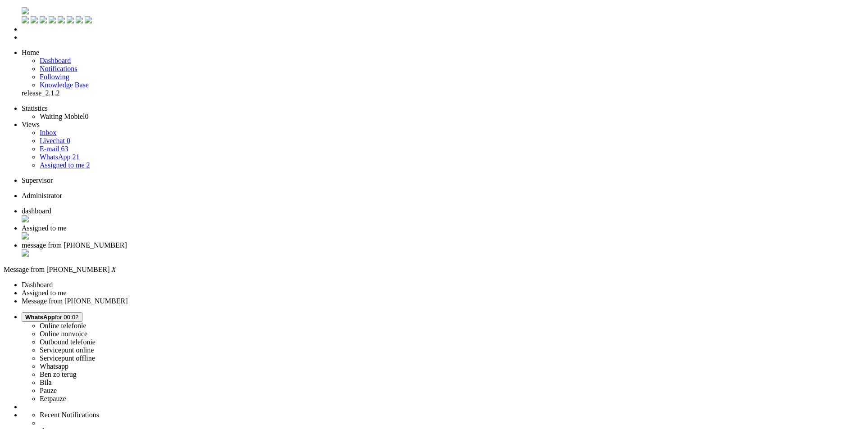
click at [337, 250] on div "Close tab" at bounding box center [442, 254] width 840 height 9
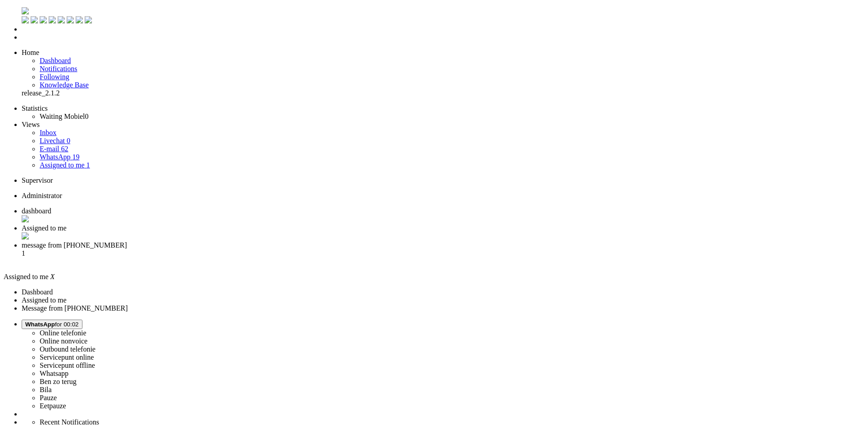
click at [127, 242] on span "message from [PHONE_NUMBER]" at bounding box center [74, 246] width 105 height 8
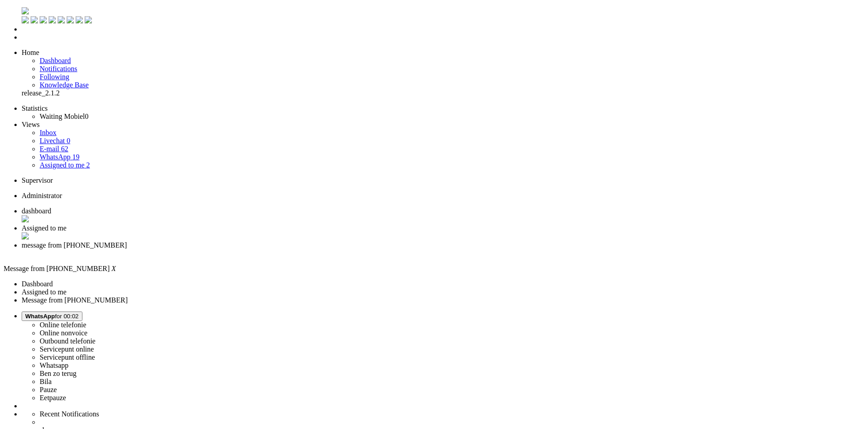
click at [334, 250] on div "Close tab" at bounding box center [438, 254] width 833 height 8
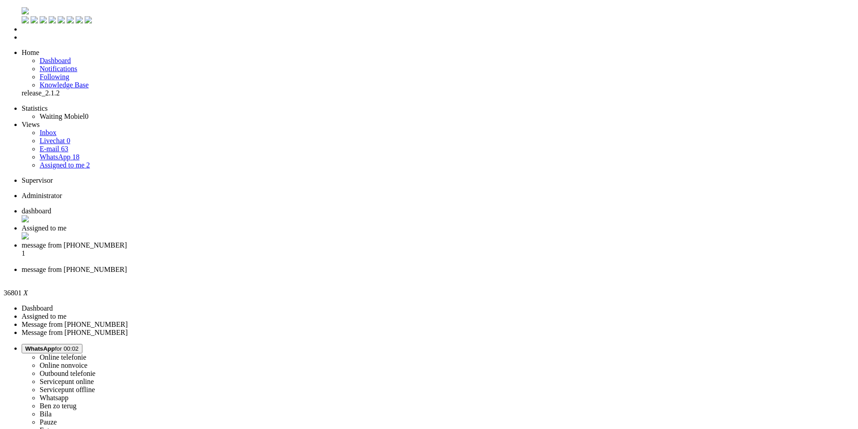
click at [415, 274] on div "Close tab" at bounding box center [438, 278] width 833 height 8
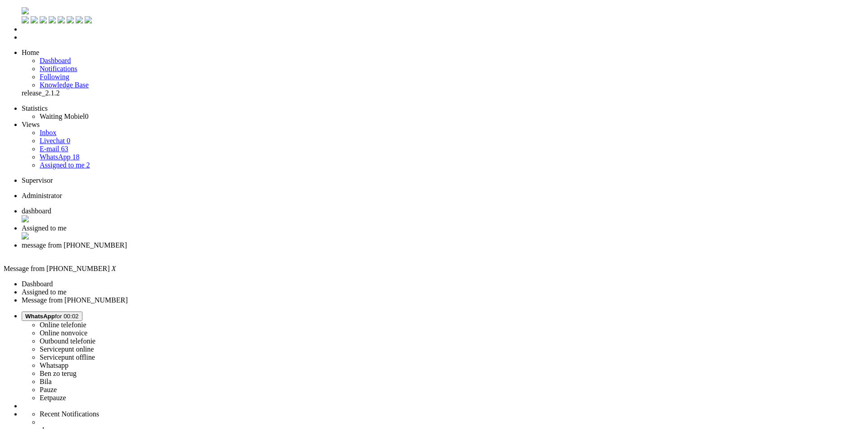
click at [55, 313] on span "WhatsApp" at bounding box center [40, 316] width 30 height 7
click at [87, 321] on label "Online telefonie" at bounding box center [63, 325] width 47 height 8
click at [67, 224] on span "Assigned to me" at bounding box center [44, 228] width 45 height 8
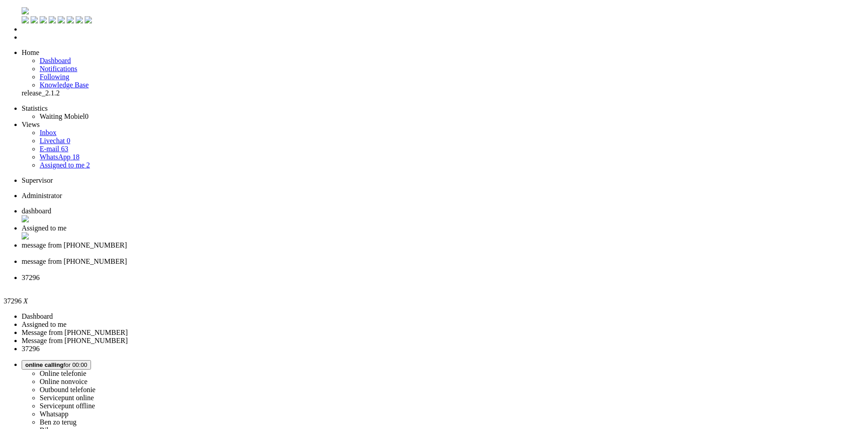
click at [412, 266] on div "Close tab" at bounding box center [442, 270] width 840 height 8
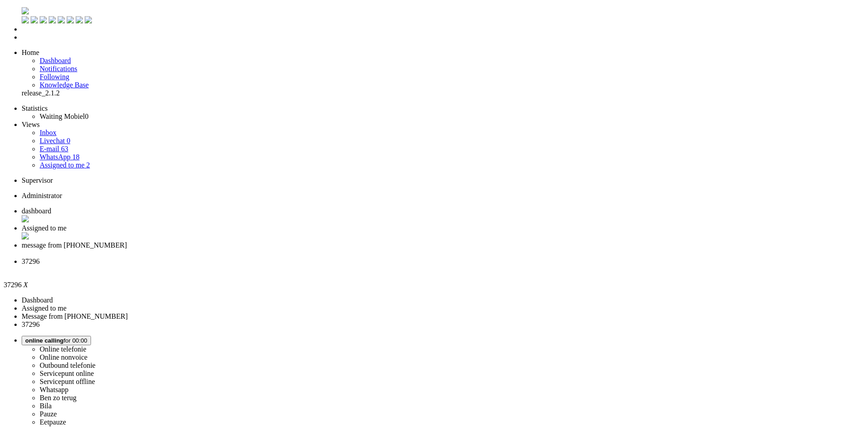
click at [127, 242] on span "message from [PHONE_NUMBER]" at bounding box center [74, 246] width 105 height 8
click at [336, 250] on div "Close tab" at bounding box center [442, 254] width 840 height 8
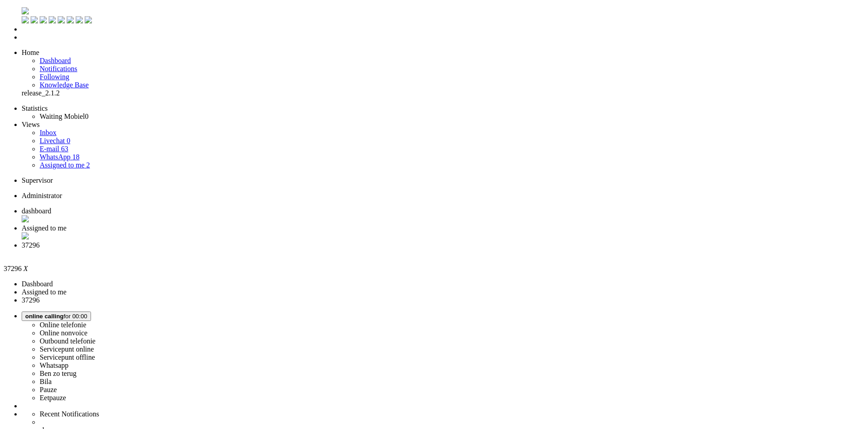
click at [67, 224] on span "Assigned to me" at bounding box center [44, 228] width 45 height 8
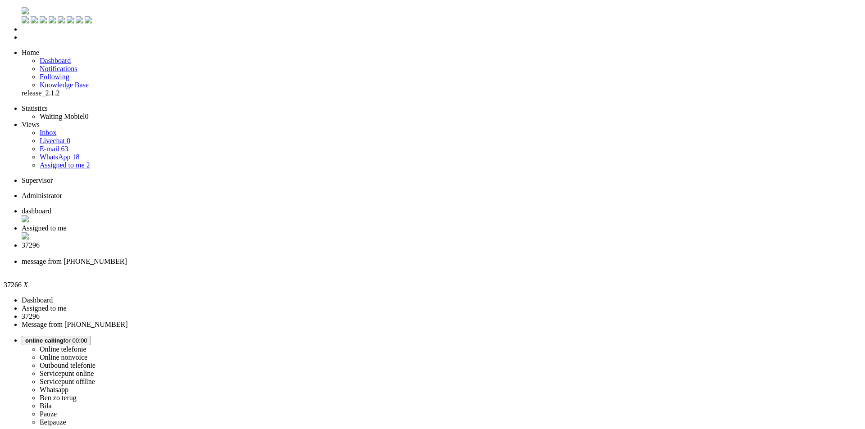
click at [414, 266] on div "Close tab" at bounding box center [442, 270] width 840 height 8
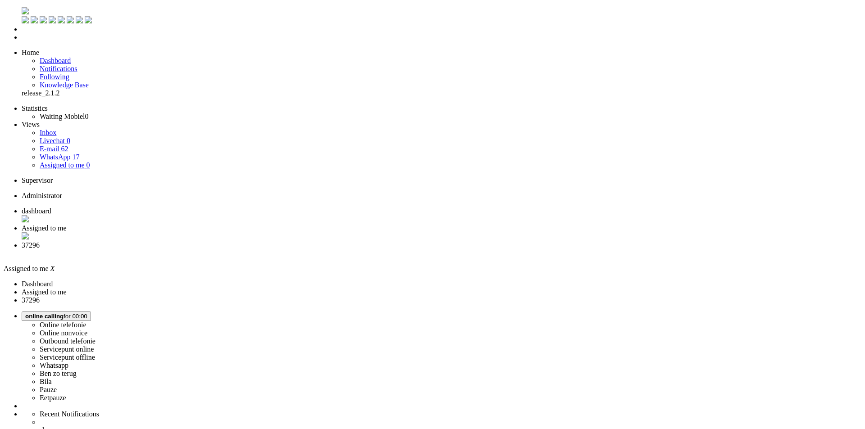
click at [261, 233] on div "Close tab" at bounding box center [442, 237] width 840 height 9
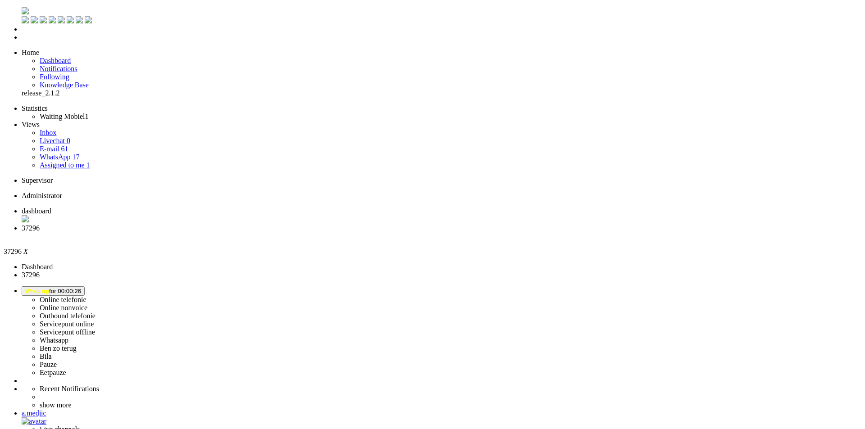
click at [260, 233] on div "Close tab" at bounding box center [442, 237] width 840 height 9
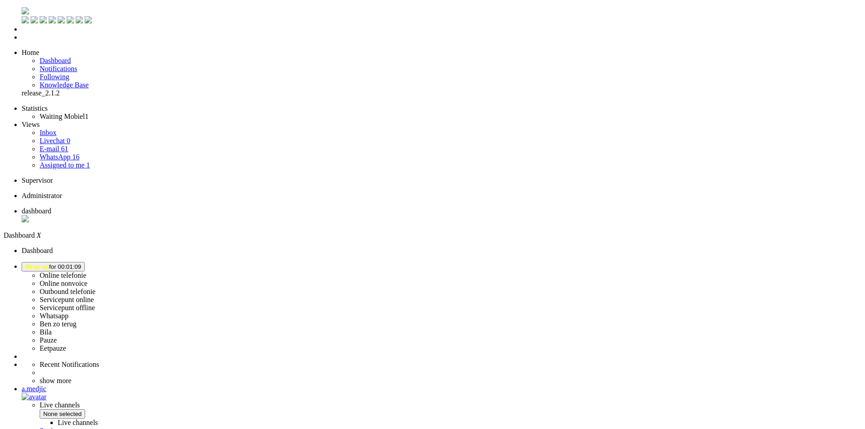
click at [67, 161] on li "Assigned to me 1" at bounding box center [451, 165] width 822 height 8
click at [63, 161] on link "Assigned to me 1" at bounding box center [65, 165] width 50 height 8
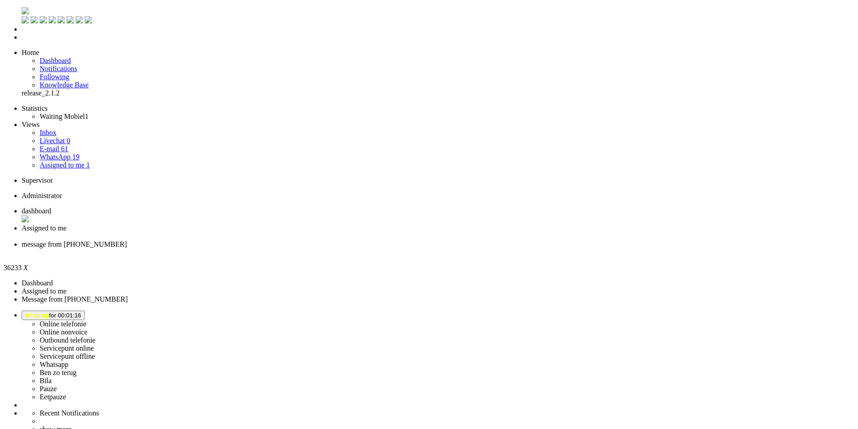
click at [85, 311] on button "Wrap up for 00:01:49" at bounding box center [53, 315] width 63 height 9
click at [68, 361] on label "Whatsapp" at bounding box center [54, 365] width 29 height 8
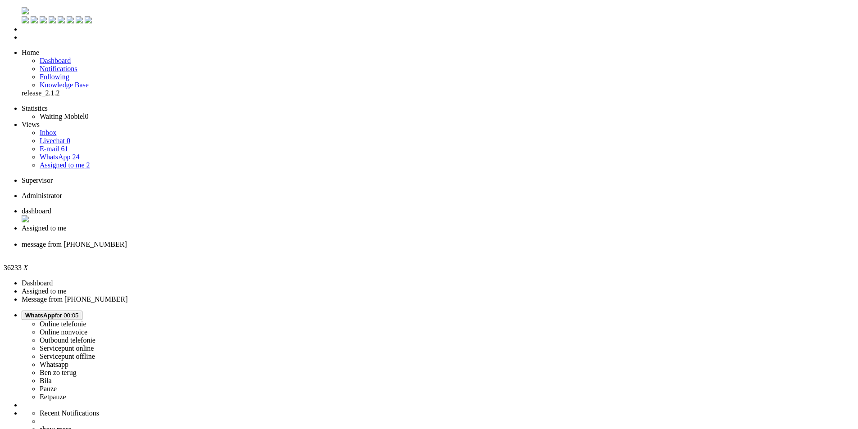
click at [336, 249] on div "Close tab" at bounding box center [438, 253] width 833 height 8
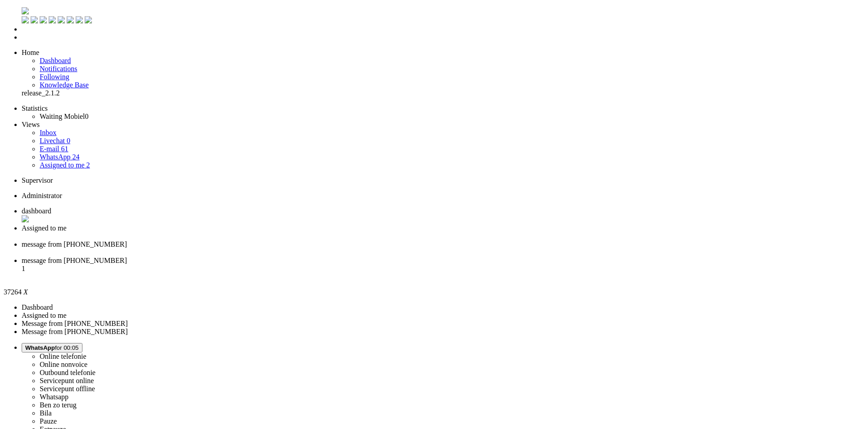
click at [127, 257] on span "message from [PHONE_NUMBER]" at bounding box center [74, 261] width 105 height 8
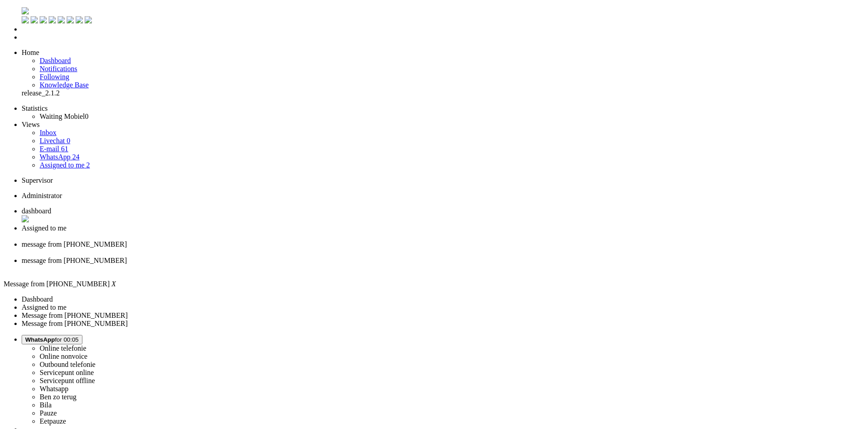
click at [413, 265] on div "Close tab" at bounding box center [438, 269] width 833 height 8
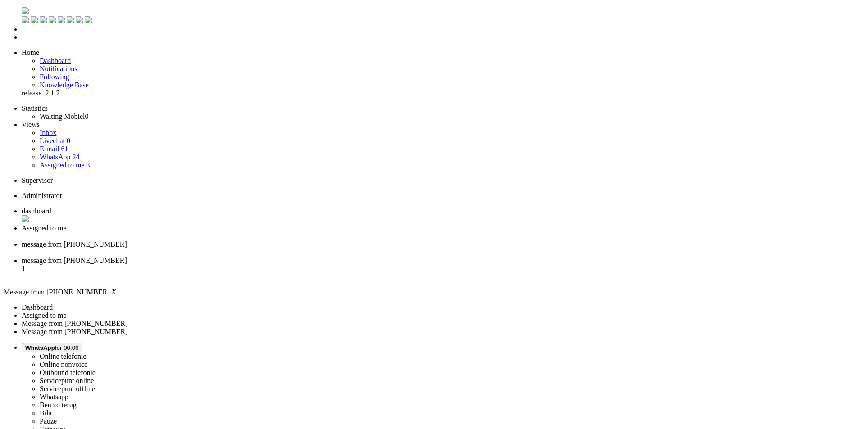
click at [338, 249] on div "Close tab" at bounding box center [442, 253] width 840 height 8
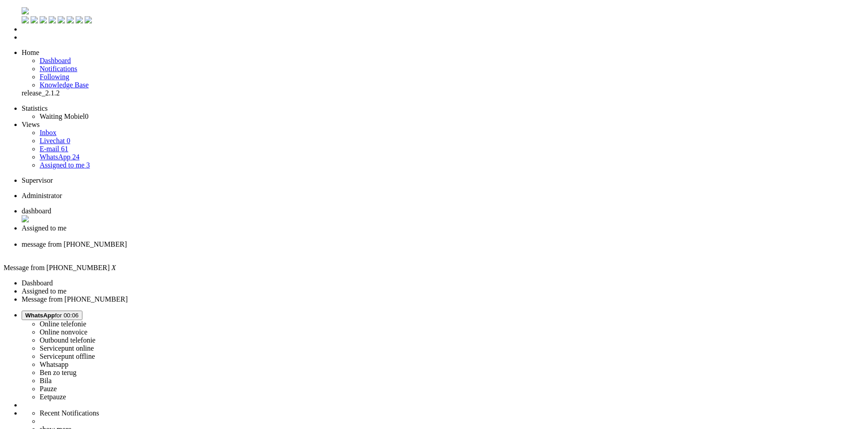
click at [67, 224] on span "Assigned to me" at bounding box center [44, 228] width 45 height 8
click at [258, 233] on div "Close tab" at bounding box center [442, 237] width 840 height 8
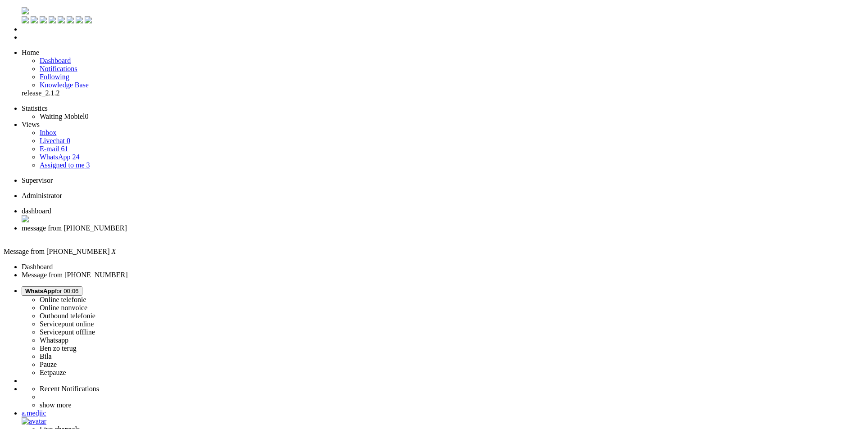
click at [51, 207] on span "dashboard" at bounding box center [37, 211] width 30 height 8
click at [82, 287] on button "WhatsApp for 00:06" at bounding box center [52, 291] width 61 height 9
click at [87, 296] on label "Online telefonie" at bounding box center [63, 300] width 47 height 8
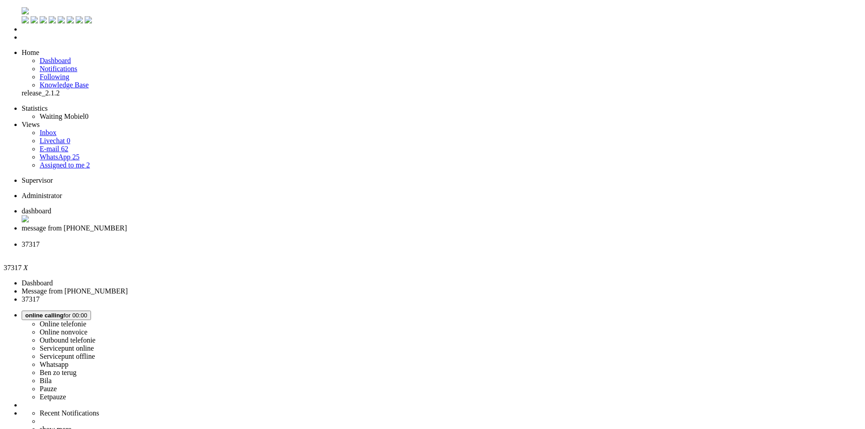
click at [87, 161] on link "Assigned to me 2" at bounding box center [65, 165] width 50 height 8
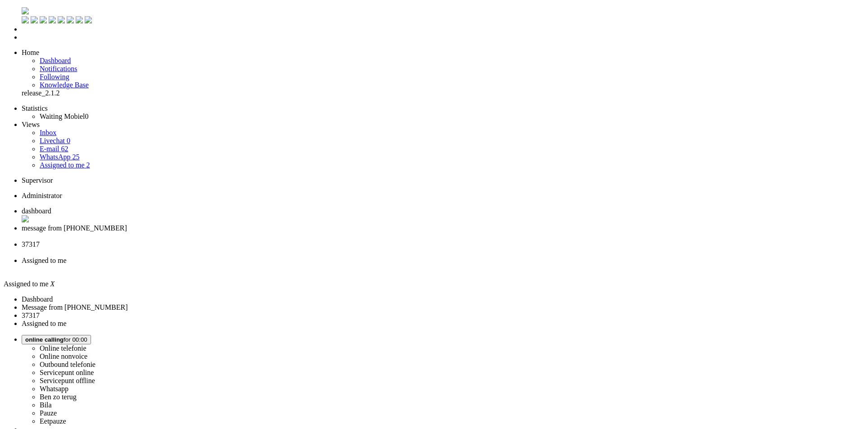
click at [40, 242] on span "37317" at bounding box center [31, 246] width 18 height 8
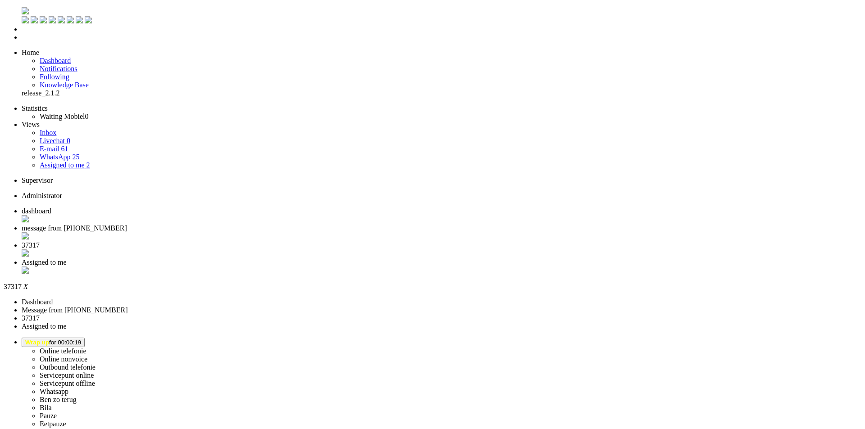
click at [335, 250] on div "Close tab" at bounding box center [442, 254] width 840 height 9
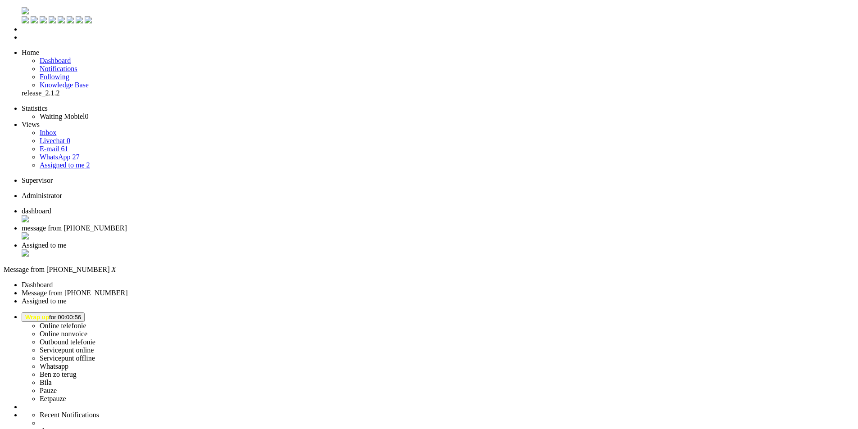
click at [258, 233] on div "Close tab" at bounding box center [438, 237] width 833 height 9
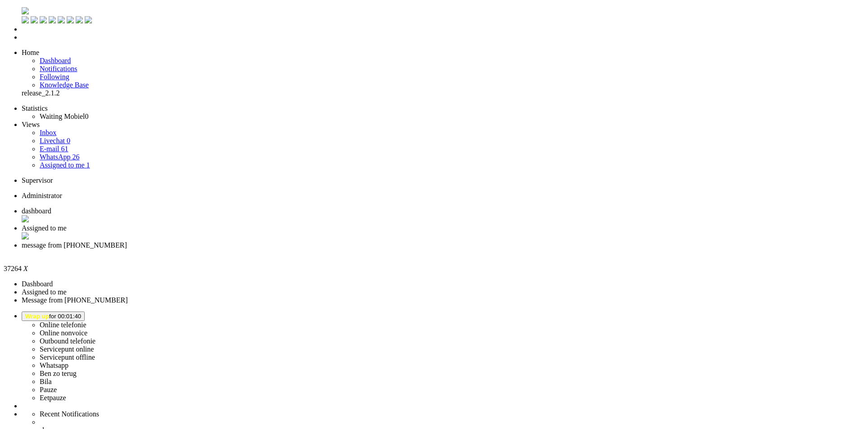
click at [81, 313] on span "Wrap up for 00:01:40" at bounding box center [53, 316] width 56 height 7
click at [87, 321] on label "Online telefonie" at bounding box center [63, 325] width 47 height 8
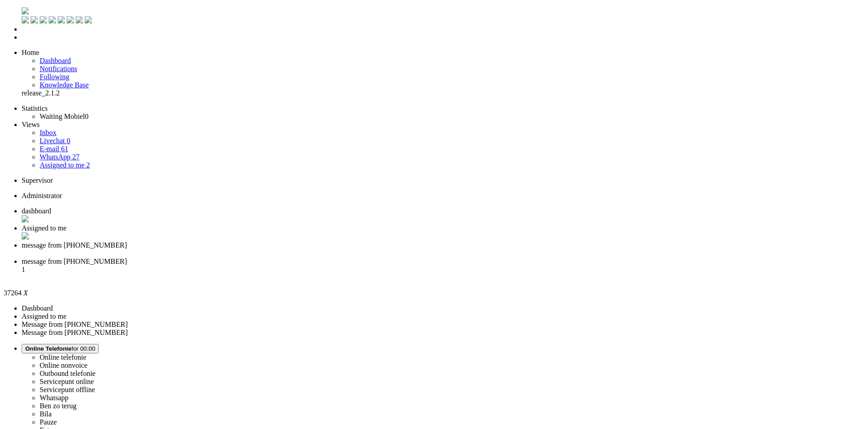
click at [127, 258] on span "message from [PHONE_NUMBER]" at bounding box center [74, 262] width 105 height 8
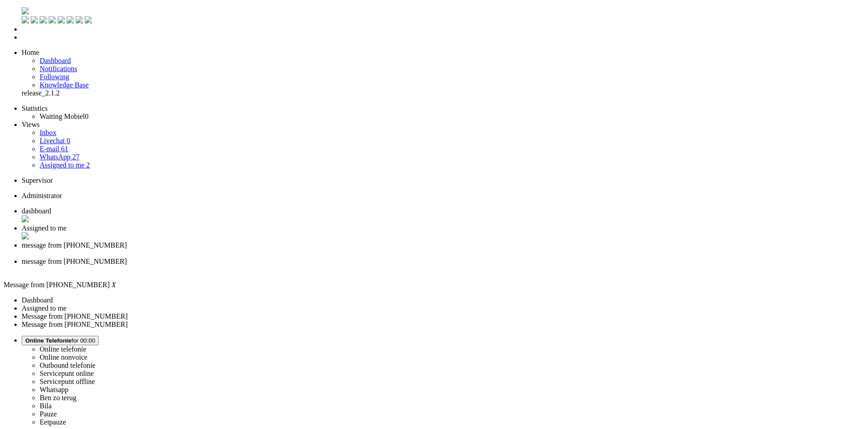
click at [411, 266] on div "Close tab" at bounding box center [438, 270] width 833 height 8
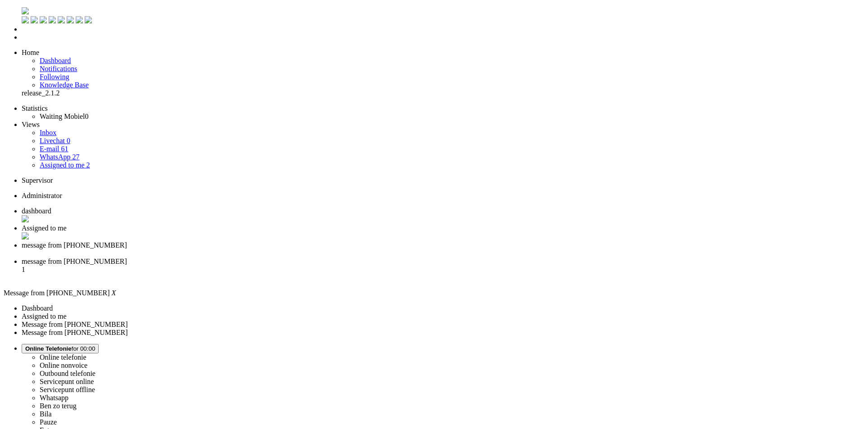
click at [67, 224] on span "Assigned to me" at bounding box center [44, 228] width 45 height 8
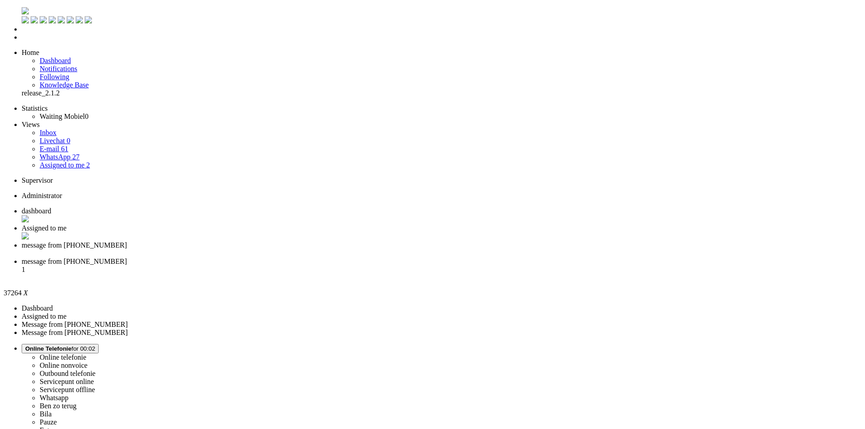
click at [335, 250] on div "Close tab" at bounding box center [442, 254] width 840 height 9
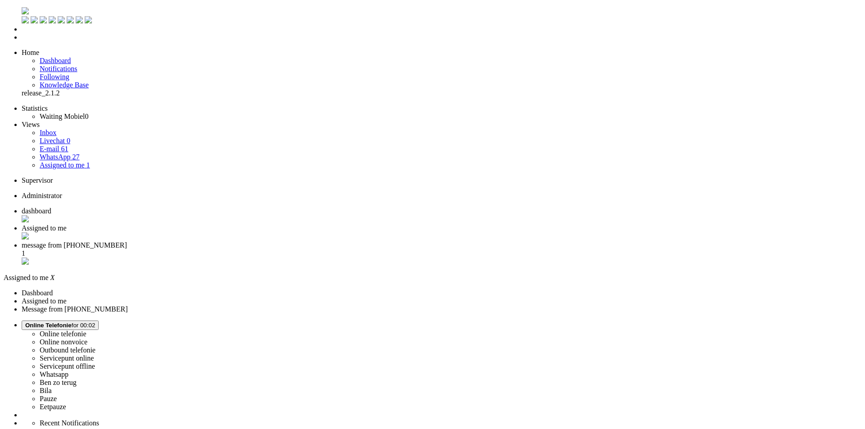
click at [257, 233] on div "Close tab" at bounding box center [442, 237] width 840 height 9
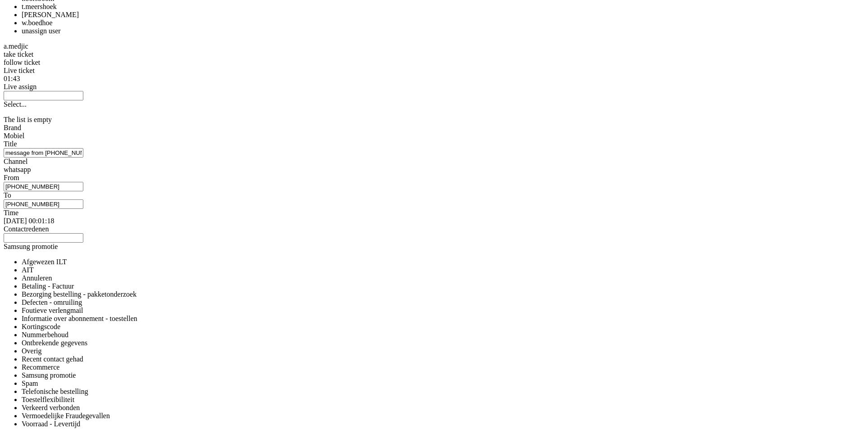
scroll to position [1036, 0]
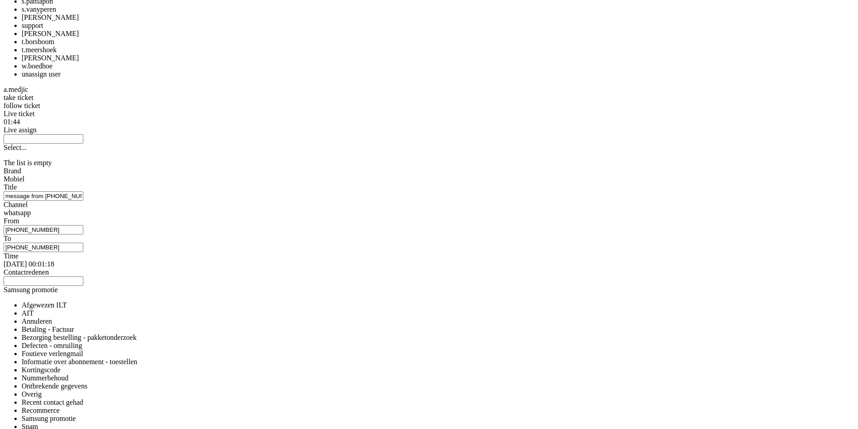
copy div "4665358"
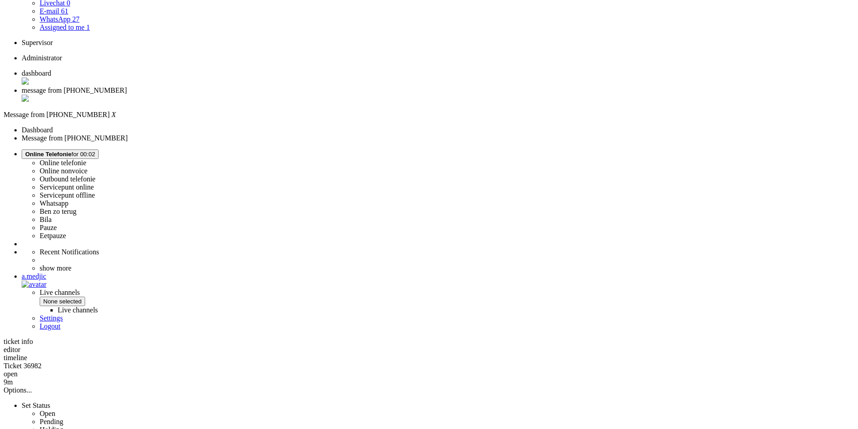
scroll to position [0, 0]
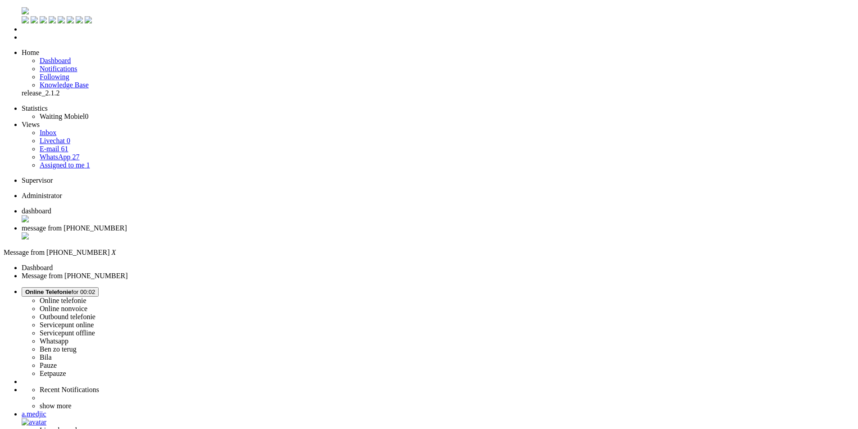
drag, startPoint x: 347, startPoint y: 1829, endPoint x: 347, endPoint y: 1680, distance: 149.1
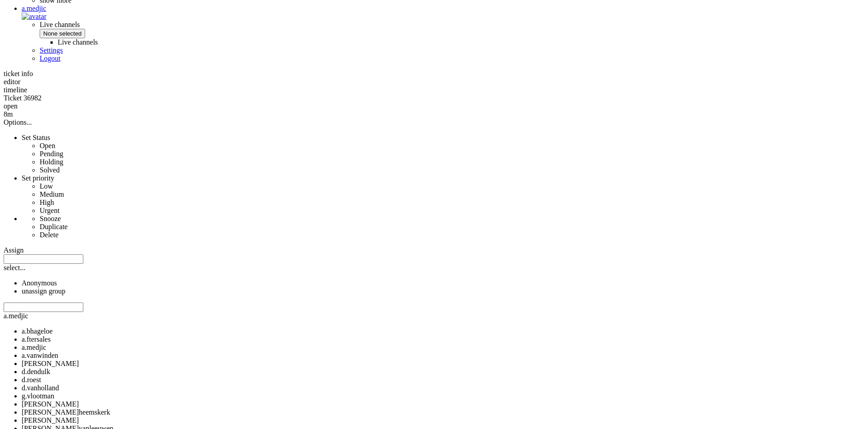
scroll to position [406, 0]
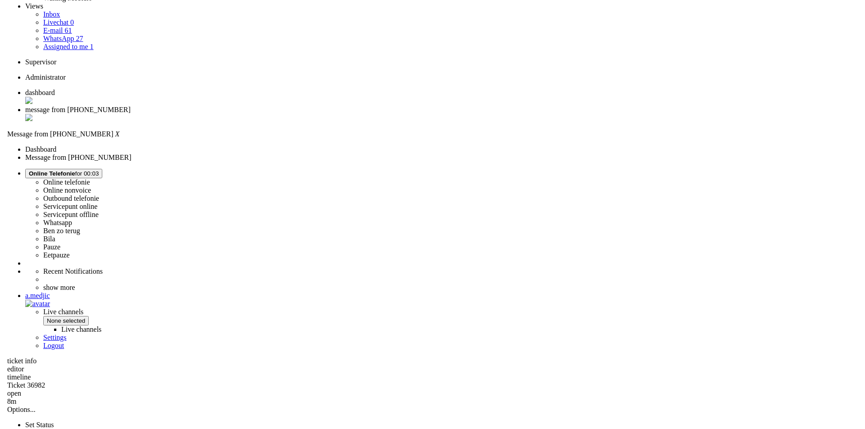
scroll to position [0, 0]
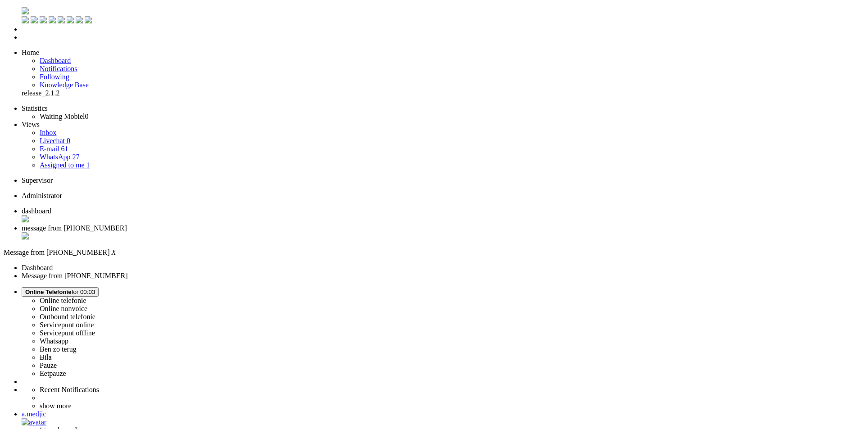
drag, startPoint x: 568, startPoint y: 1757, endPoint x: 574, endPoint y: 1693, distance: 64.7
click at [260, 233] on div "Close tab" at bounding box center [438, 237] width 833 height 9
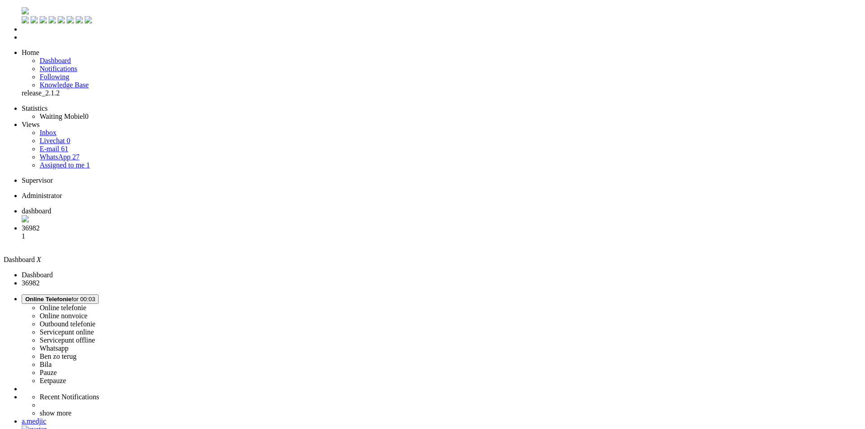
click at [87, 161] on link "Assigned to me 1" at bounding box center [65, 165] width 50 height 8
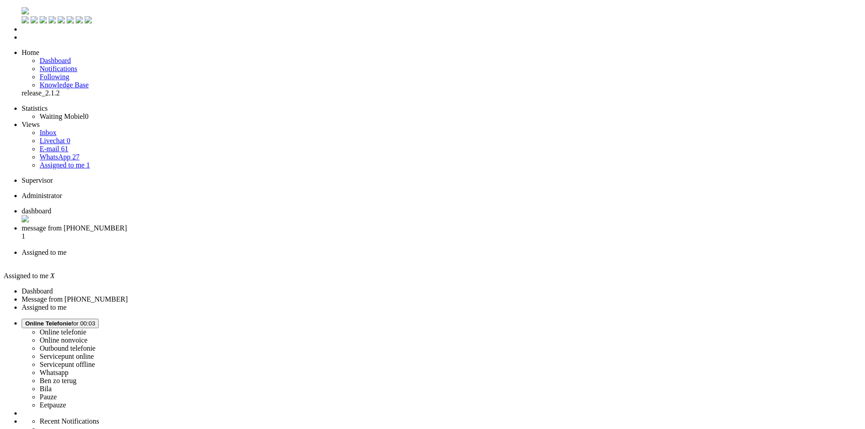
click at [243, 224] on li "message from [PHONE_NUMBER] 1" at bounding box center [442, 236] width 840 height 24
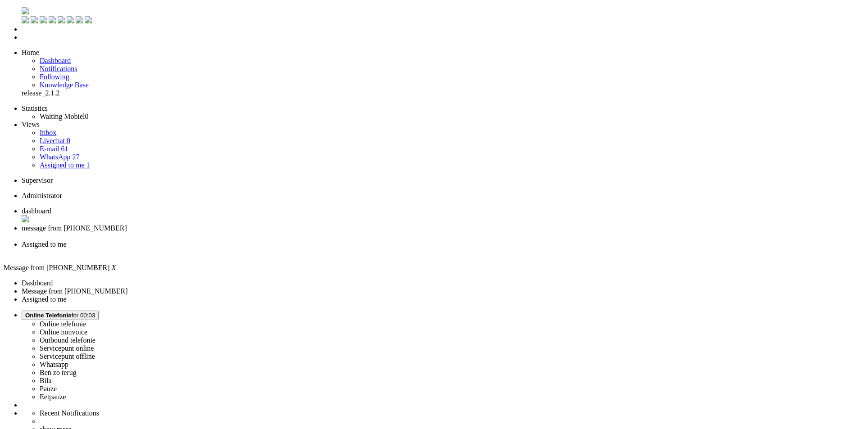
click at [260, 233] on div "Close tab" at bounding box center [438, 237] width 833 height 8
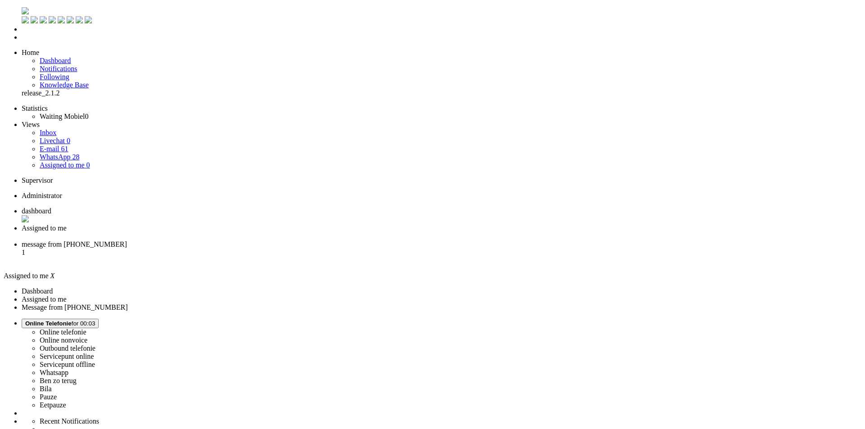
drag, startPoint x: 285, startPoint y: 13, endPoint x: 291, endPoint y: 16, distance: 6.0
click at [127, 241] on span "message from [PHONE_NUMBER]" at bounding box center [74, 245] width 105 height 8
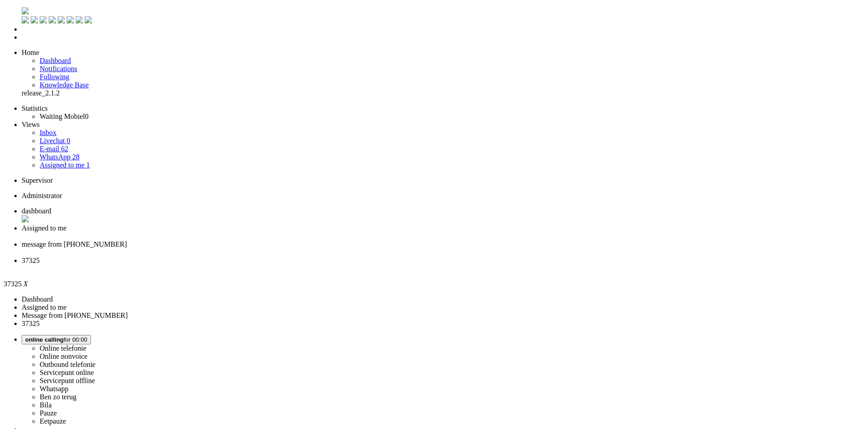
drag, startPoint x: 185, startPoint y: 72, endPoint x: 177, endPoint y: 100, distance: 29.4
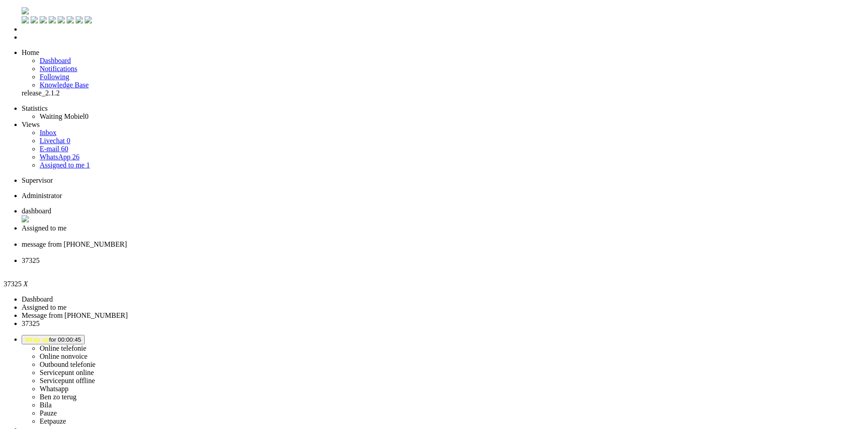
click at [412, 265] on div "Close tab" at bounding box center [442, 269] width 840 height 8
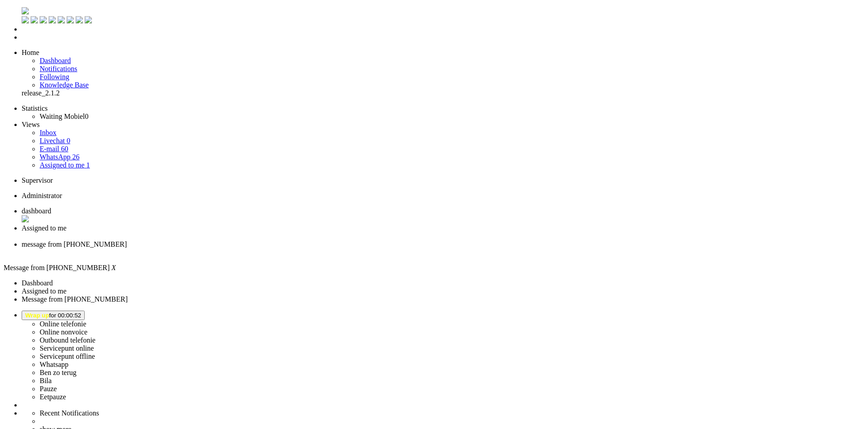
click at [338, 250] on div "Close tab" at bounding box center [438, 254] width 833 height 9
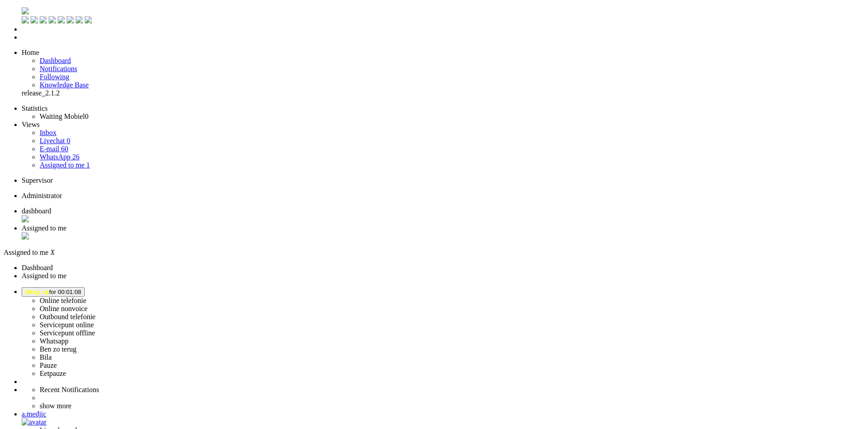
click at [51, 207] on span "dashboard" at bounding box center [37, 211] width 30 height 8
click at [67, 224] on span "Assigned to me" at bounding box center [44, 228] width 45 height 8
click at [64, 145] on li "E-mail 59" at bounding box center [451, 149] width 822 height 8
click at [66, 145] on link "E-mail 59" at bounding box center [54, 149] width 29 height 8
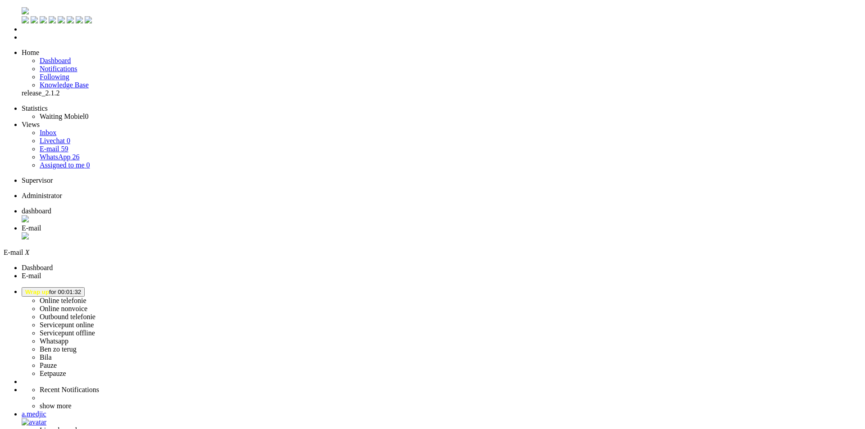
click at [258, 233] on div "Close tab" at bounding box center [442, 237] width 840 height 9
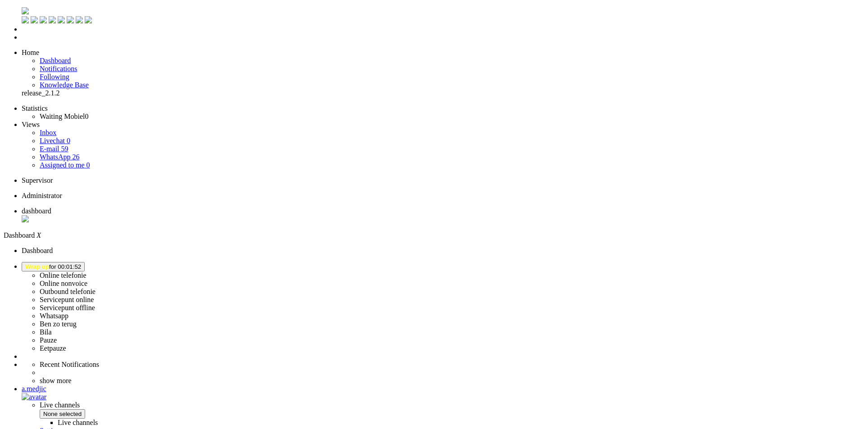
click at [81, 264] on span "Wrap up for 00:01:52" at bounding box center [53, 267] width 56 height 7
click at [87, 272] on label "Online telefonie" at bounding box center [63, 276] width 47 height 8
click at [59, 264] on span "Select status" at bounding box center [42, 267] width 34 height 7
click at [77, 320] on label "Ben zo terug" at bounding box center [58, 324] width 37 height 8
click at [89, 262] on button "[PERSON_NAME] zo terug for 00:01" at bounding box center [55, 266] width 67 height 9
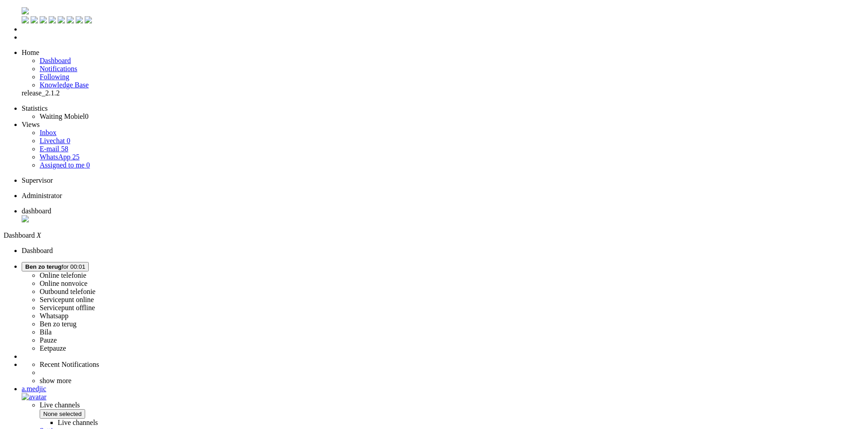
click at [87, 272] on label "Online telefonie" at bounding box center [63, 276] width 47 height 8
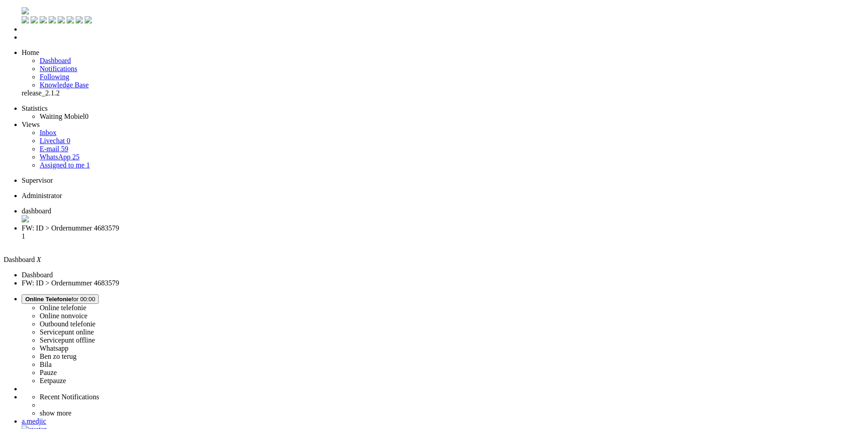
click at [119, 224] on span "FW: ID > Ordernummer 4683579" at bounding box center [70, 228] width 97 height 8
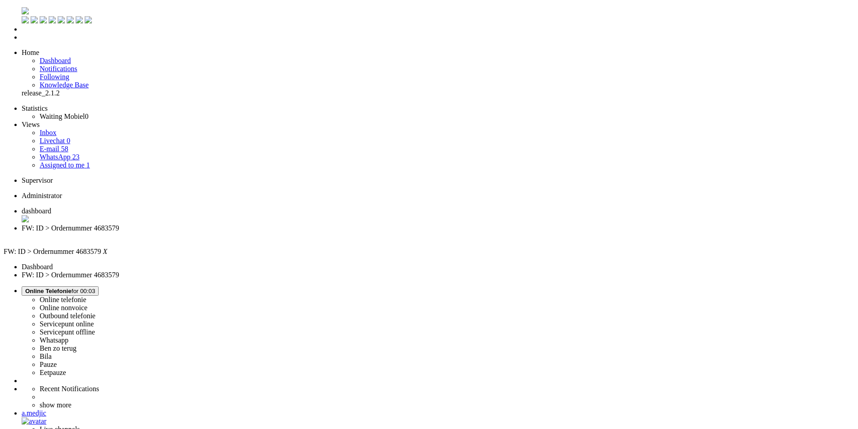
drag, startPoint x: 246, startPoint y: 268, endPoint x: 314, endPoint y: 271, distance: 68.6
copy div "Beste Bouthena,"
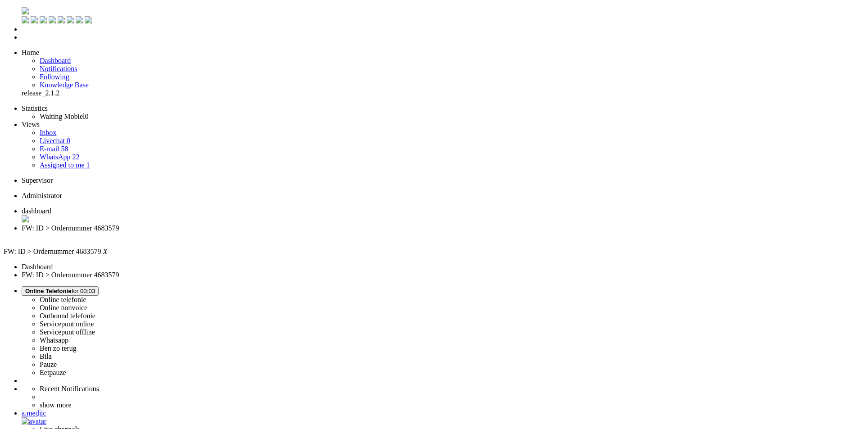
paste body "Rich Text Area. Press ALT-0 for help."
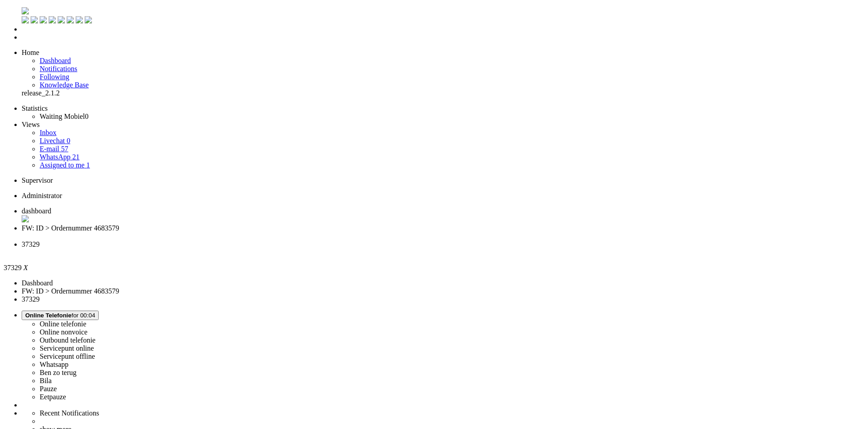
click at [262, 233] on div "Close tab" at bounding box center [442, 237] width 840 height 8
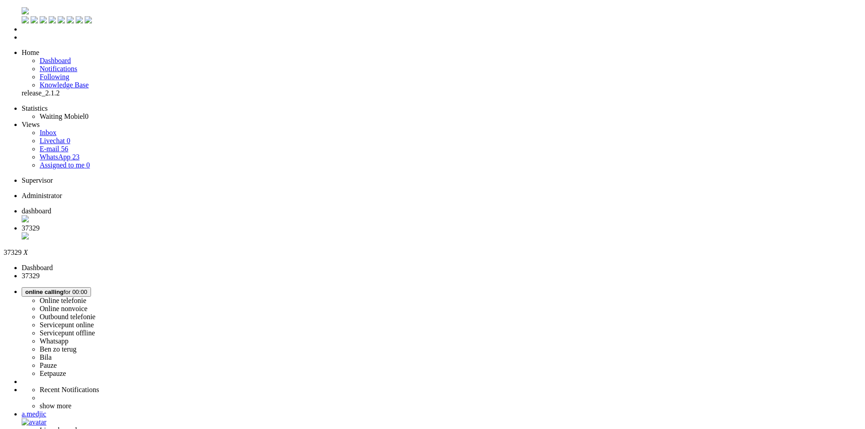
click at [0, 0] on icon at bounding box center [0, 0] width 0 height 0
click at [139, 207] on li "dashboard" at bounding box center [442, 215] width 840 height 17
click at [40, 224] on span "37329" at bounding box center [31, 228] width 18 height 8
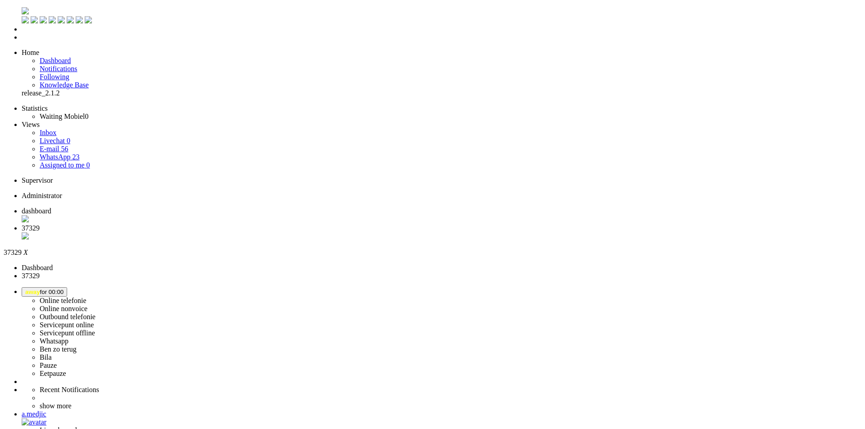
click at [67, 287] on button "away for 00:00" at bounding box center [45, 291] width 46 height 9
click at [87, 297] on label "Online telefonie" at bounding box center [63, 301] width 47 height 8
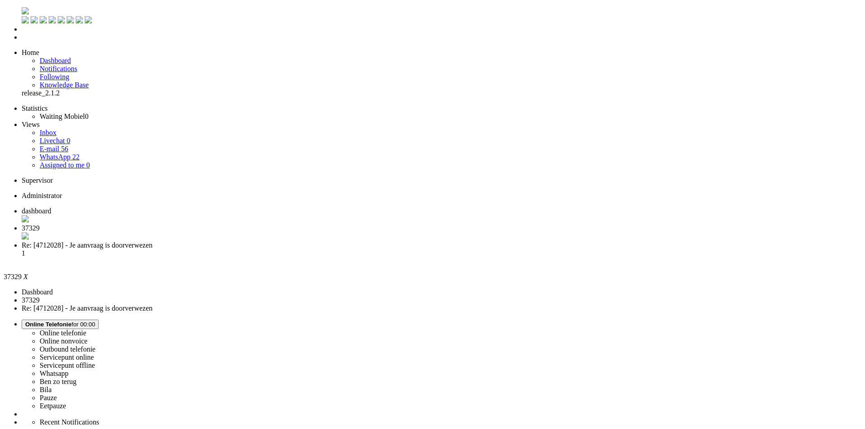
click at [259, 233] on div "Close tab" at bounding box center [442, 237] width 840 height 9
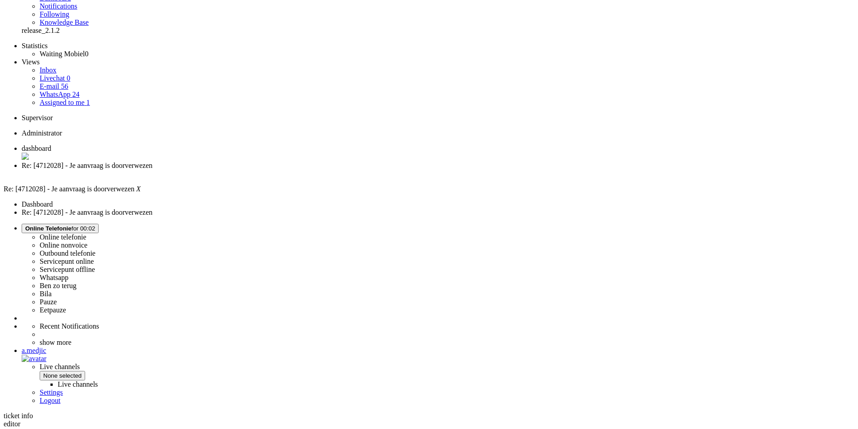
scroll to position [135, 0]
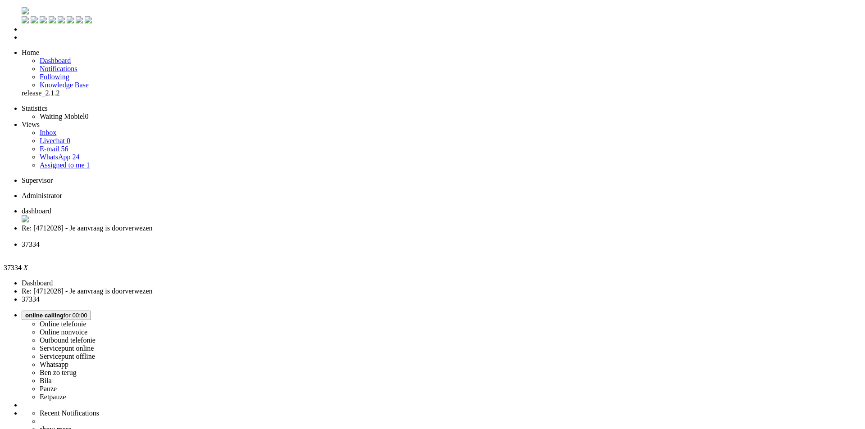
click at [81, 312] on span "Wrap up for 00:02:26" at bounding box center [53, 315] width 56 height 7
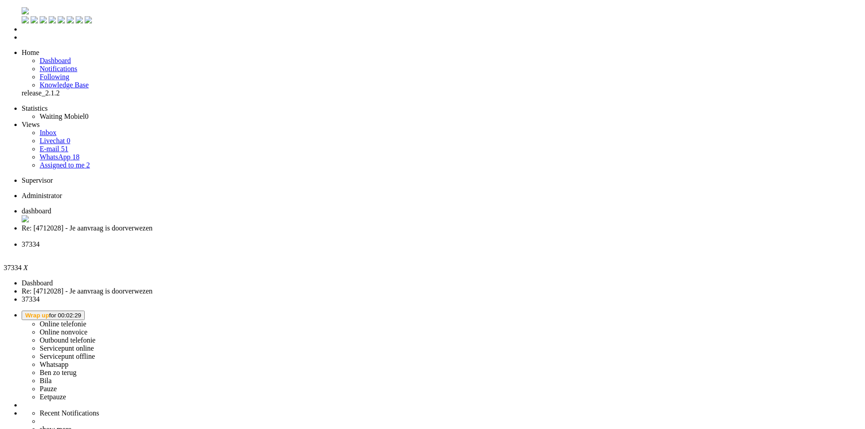
click at [87, 328] on label "Online nonvoice" at bounding box center [64, 332] width 48 height 8
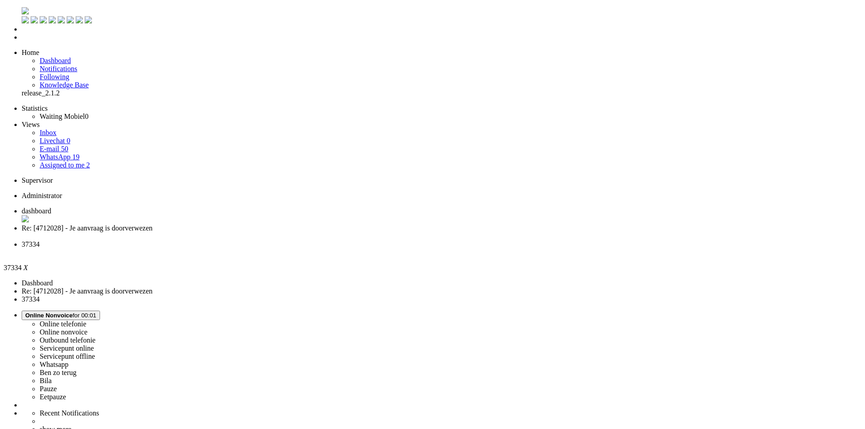
click at [337, 249] on div "Close tab" at bounding box center [442, 253] width 840 height 8
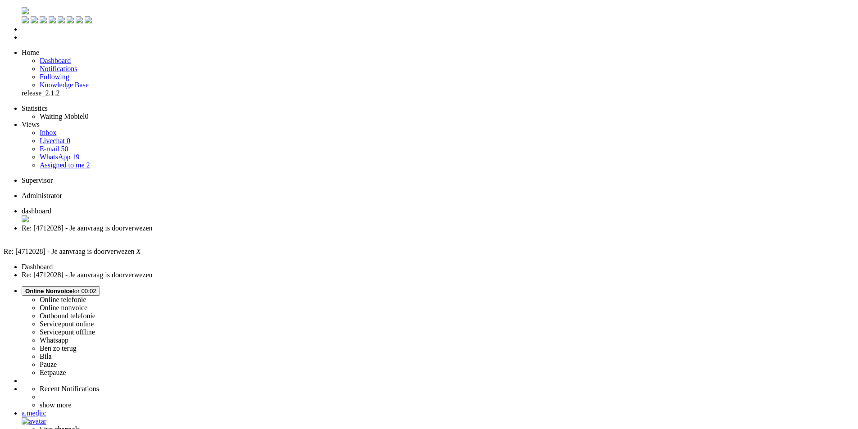
click at [96, 288] on span "Online Nonvoice for 00:02" at bounding box center [60, 291] width 71 height 7
click at [77, 345] on label "Ben zo terug" at bounding box center [58, 349] width 37 height 8
click at [59, 289] on b "button" at bounding box center [59, 292] width 0 height 7
drag, startPoint x: 733, startPoint y: 112, endPoint x: 501, endPoint y: 67, distance: 236.0
click at [57, 362] on label "Pauze" at bounding box center [48, 366] width 17 height 8
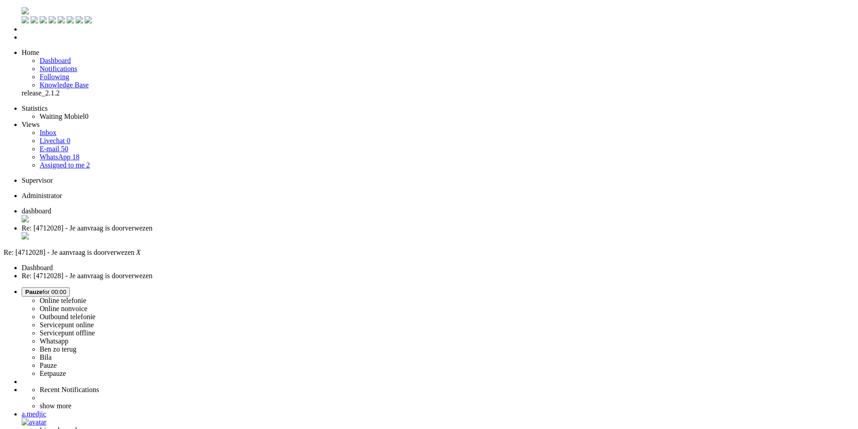
click at [51, 207] on span "dashboard" at bounding box center [37, 211] width 30 height 8
click at [77, 161] on link "Assigned to me 2" at bounding box center [65, 165] width 50 height 8
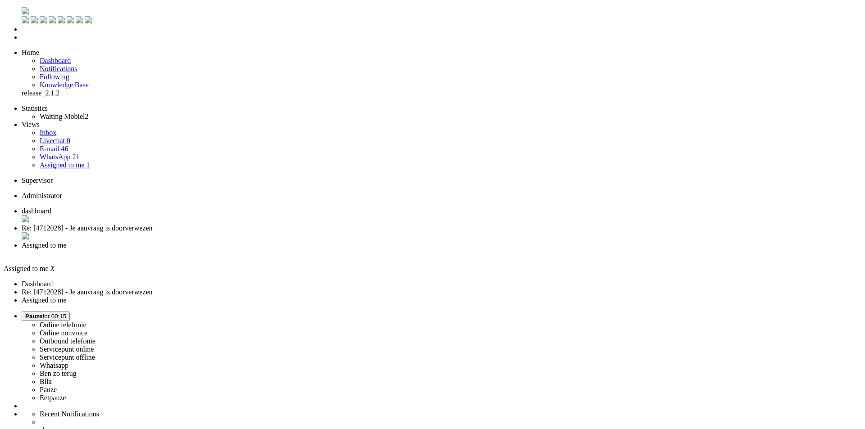
click at [70, 312] on button "Pauze for 00:15" at bounding box center [46, 316] width 48 height 9
click at [87, 321] on label "Online telefonie" at bounding box center [63, 325] width 47 height 8
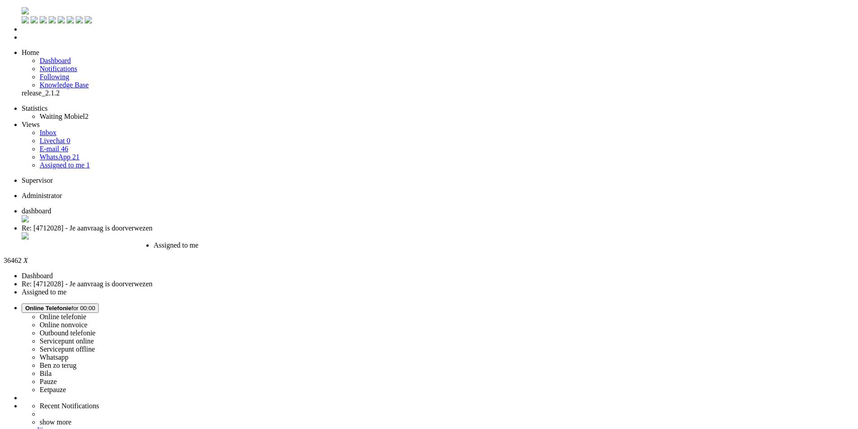
click at [228, 250] on div "Close tab" at bounding box center [191, 254] width 74 height 8
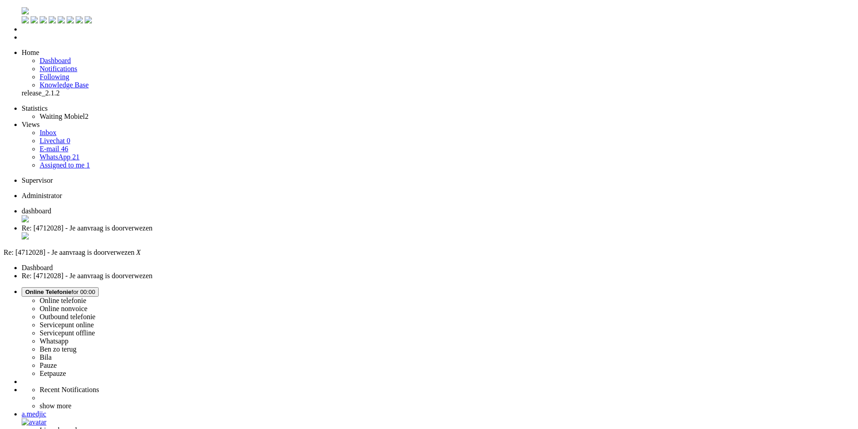
click at [51, 207] on span "dashboard" at bounding box center [37, 211] width 30 height 8
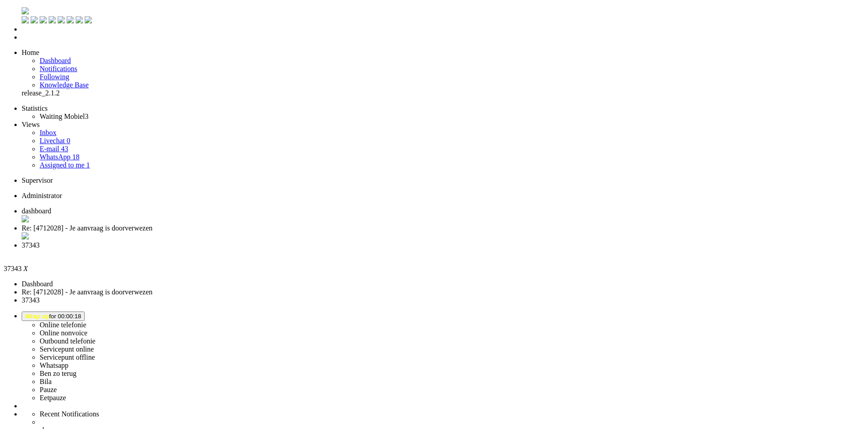
click at [337, 250] on div "Close tab" at bounding box center [438, 254] width 833 height 8
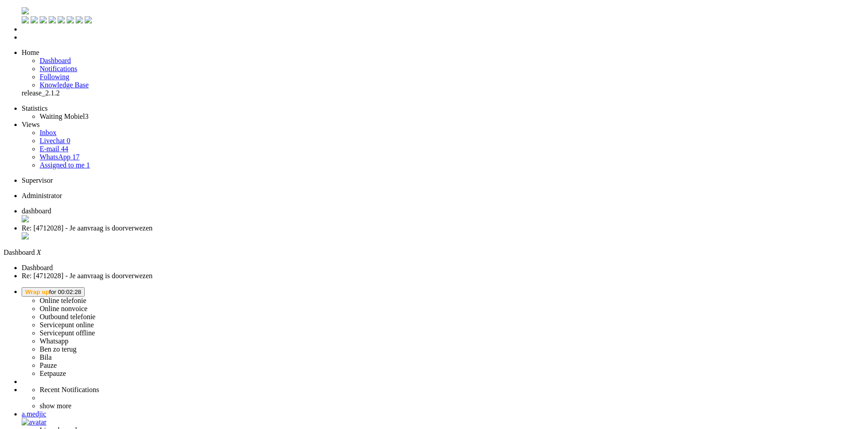
click at [85, 287] on button "Wrap up for 00:02:28" at bounding box center [53, 291] width 63 height 9
click at [87, 297] on label "Online telefonie" at bounding box center [63, 301] width 47 height 8
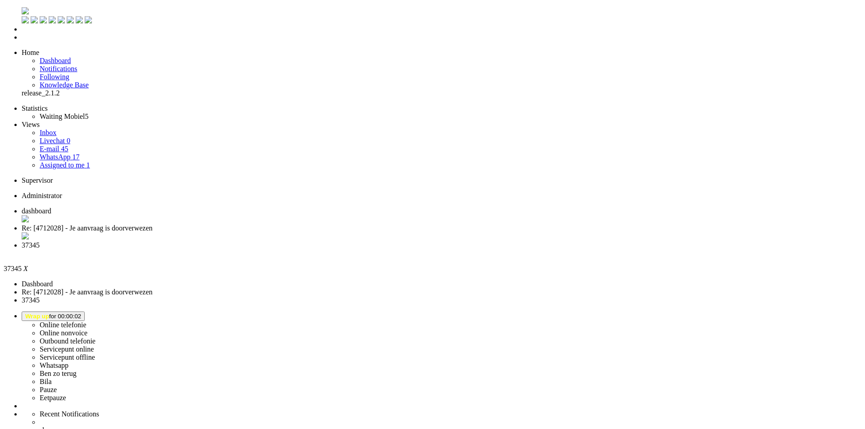
click at [335, 250] on div "Close tab" at bounding box center [442, 254] width 840 height 8
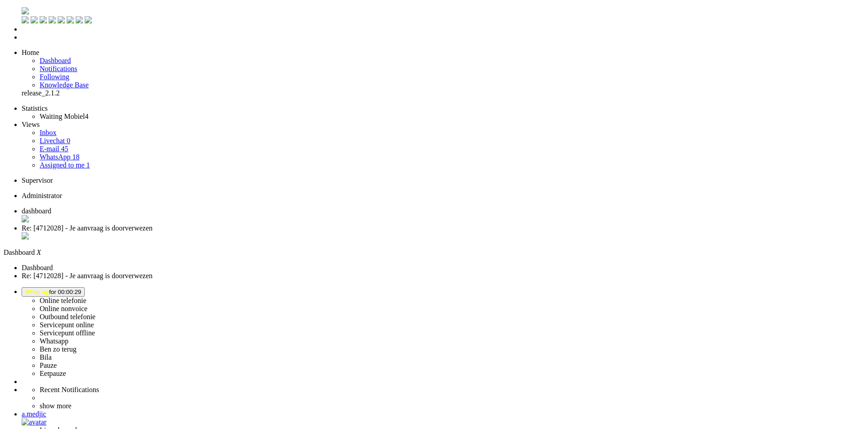
click at [55, 153] on span "WhatsApp" at bounding box center [55, 157] width 31 height 8
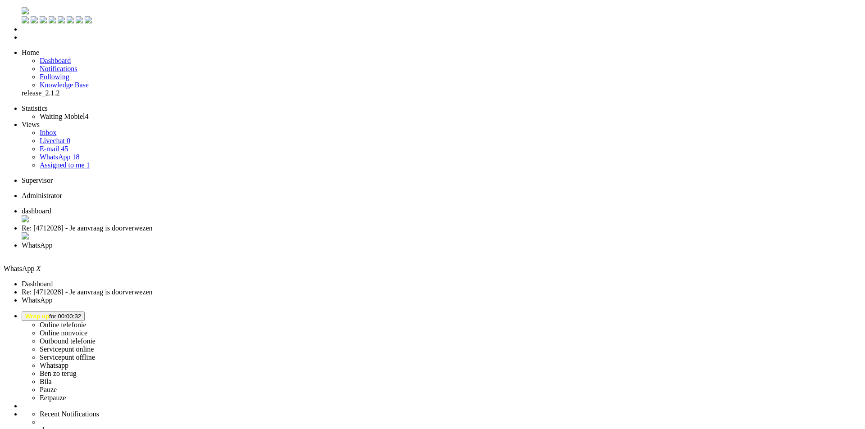
click at [66, 145] on link "E-mail 45" at bounding box center [54, 149] width 29 height 8
click at [88, 113] on link "Waiting Mobiel 4" at bounding box center [64, 117] width 49 height 8
click at [88, 113] on span "4" at bounding box center [87, 117] width 4 height 8
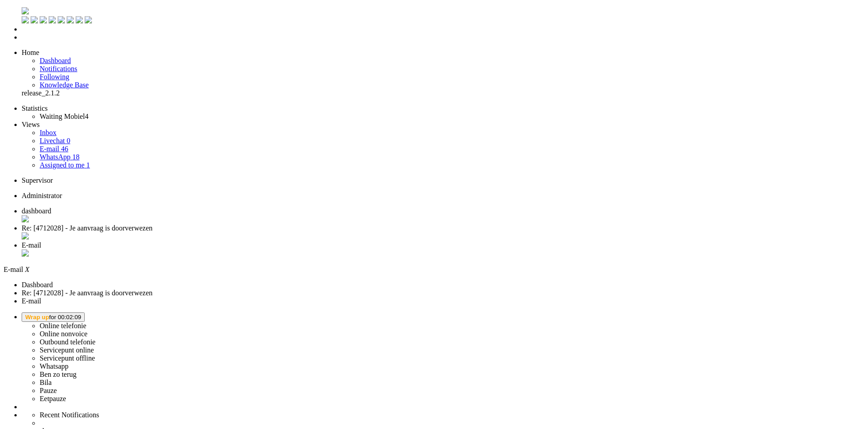
click at [81, 314] on span "Wrap up for 00:02:09" at bounding box center [53, 317] width 56 height 7
click at [87, 322] on label "Online telefonie" at bounding box center [63, 326] width 47 height 8
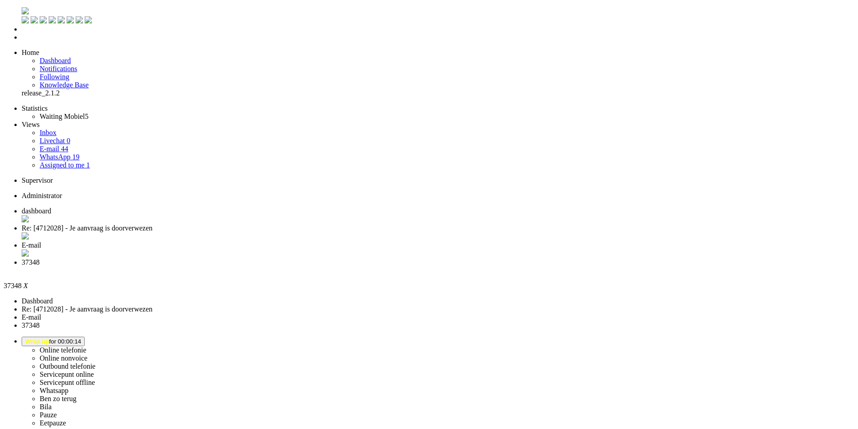
click at [414, 267] on div "Close tab" at bounding box center [438, 271] width 833 height 8
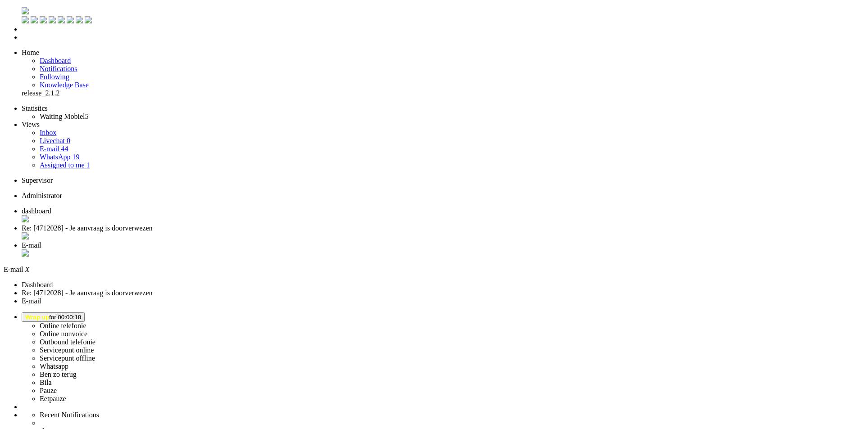
click at [336, 250] on div "Close tab" at bounding box center [442, 254] width 840 height 9
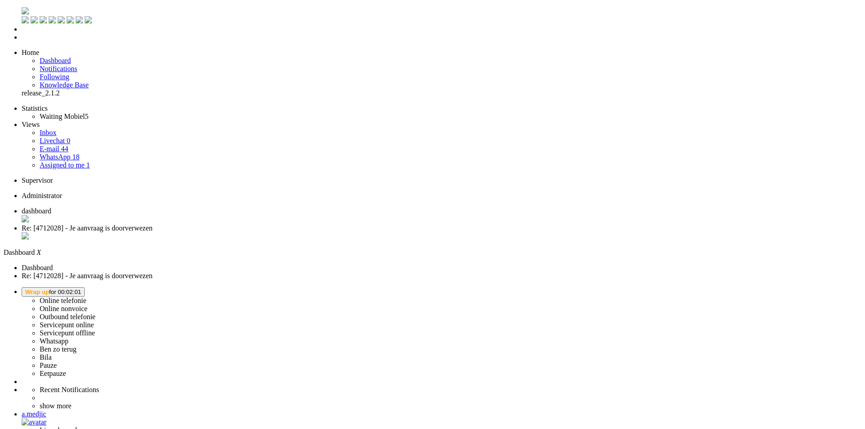
click at [81, 289] on span "Wrap up for 00:02:01" at bounding box center [53, 292] width 56 height 7
click at [87, 297] on label "Online telefonie" at bounding box center [63, 301] width 47 height 8
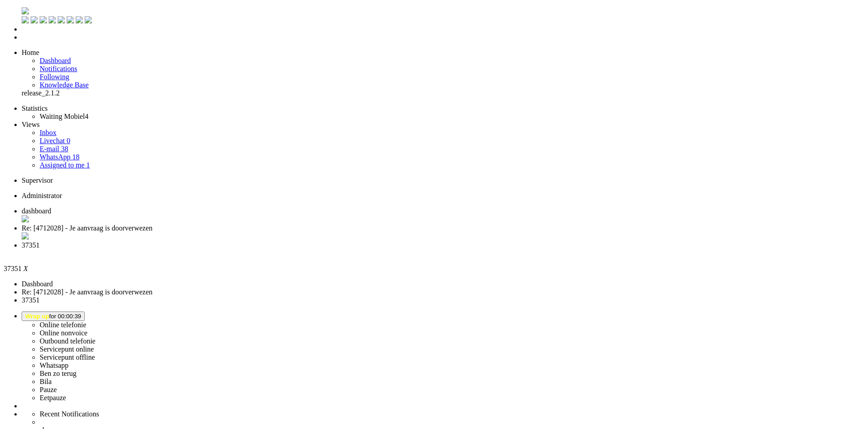
click at [339, 250] on div "Close tab" at bounding box center [438, 254] width 833 height 8
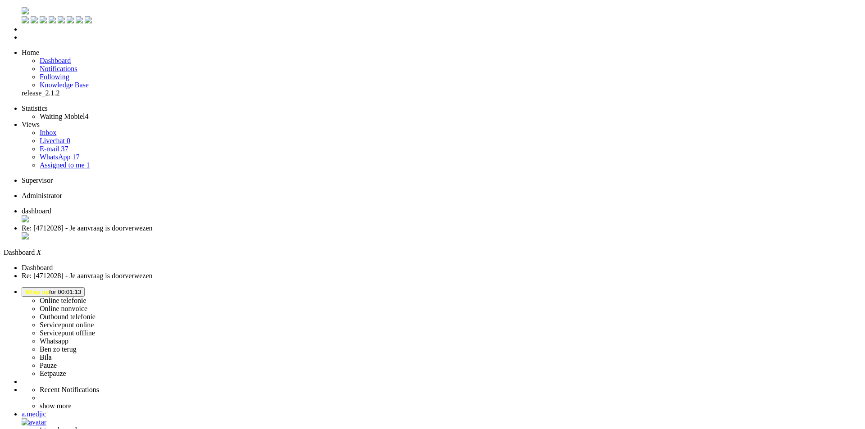
click at [153, 224] on span "Re: [4712028] - Je aanvraag is doorverwezen" at bounding box center [87, 228] width 131 height 8
drag, startPoint x: 636, startPoint y: 290, endPoint x: 244, endPoint y: 267, distance: 392.7
copy div "Beste [PERSON_NAME], Je annulering is in behandeling. We hebben het verzoek doo…"
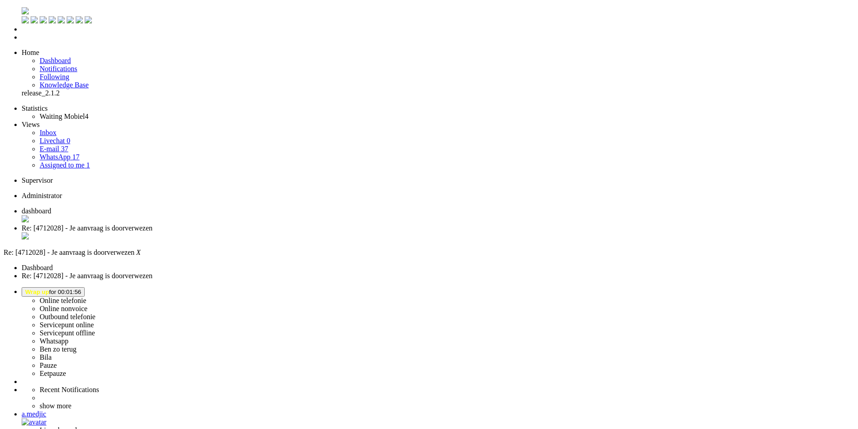
paste body "Rich Text Area. Press ALT-0 for help."
click at [81, 289] on span "Wrap up for 00:02:06" at bounding box center [53, 292] width 56 height 7
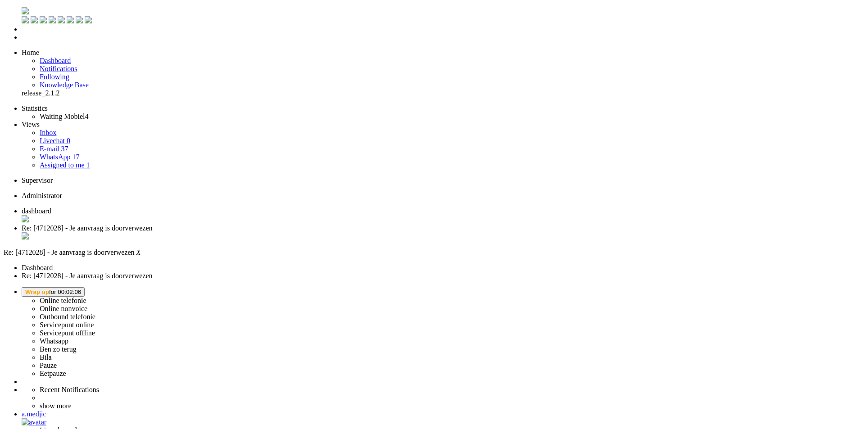
click at [87, 297] on label "Online telefonie" at bounding box center [63, 301] width 47 height 8
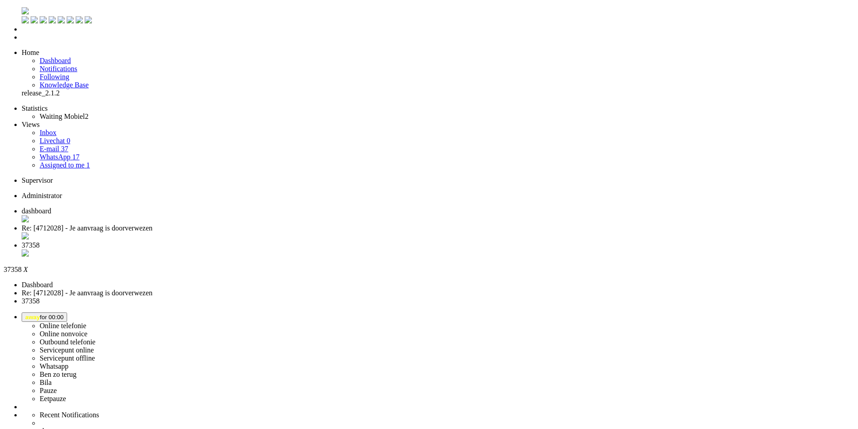
click at [337, 242] on li "37358" at bounding box center [438, 250] width 833 height 17
click at [337, 250] on div "Close tab" at bounding box center [438, 254] width 833 height 9
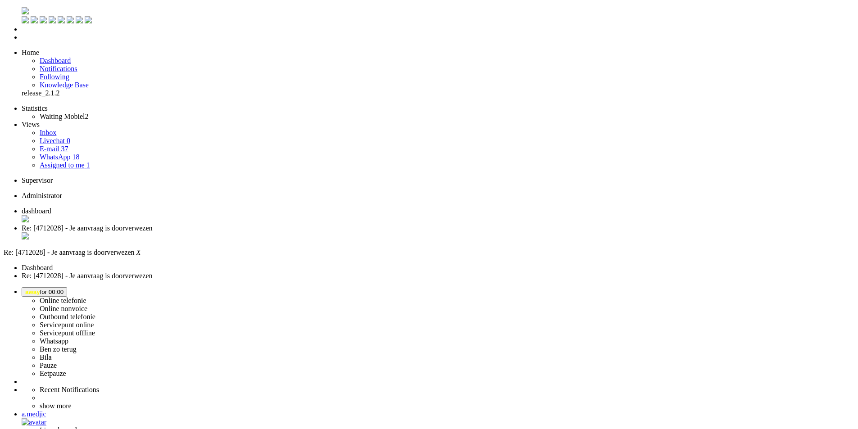
click at [64, 289] on span "away for 00:00" at bounding box center [44, 292] width 38 height 7
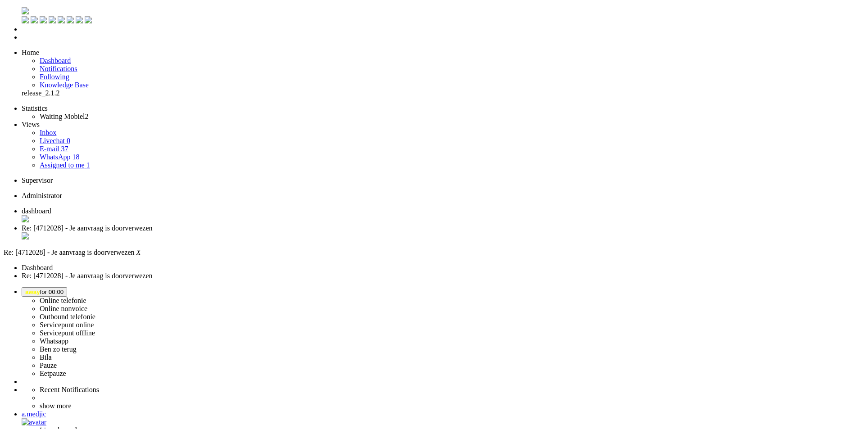
click at [87, 297] on label "Online telefonie" at bounding box center [63, 301] width 47 height 8
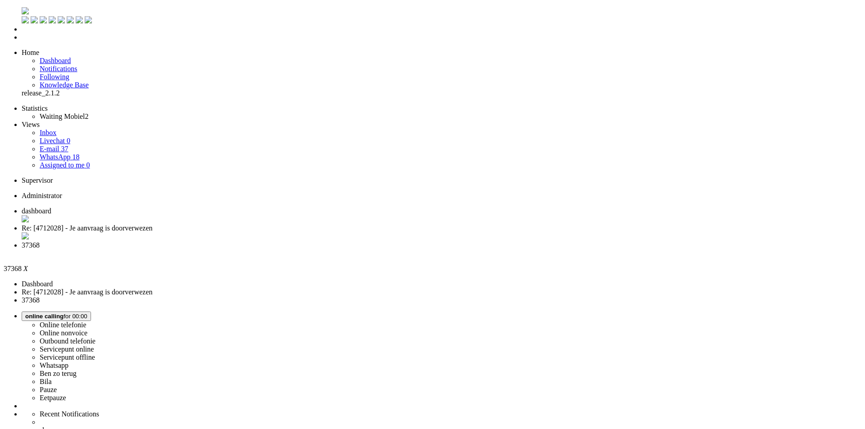
drag, startPoint x: 784, startPoint y: 81, endPoint x: 795, endPoint y: 78, distance: 11.3
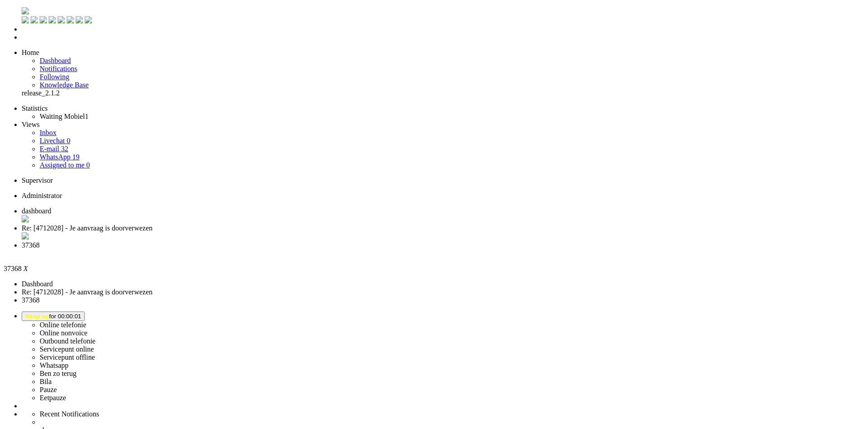
click at [236, 224] on li "Re: [4712028] - Je aanvraag is doorverwezen" at bounding box center [442, 232] width 840 height 17
click at [262, 233] on div "Close tab" at bounding box center [438, 237] width 833 height 9
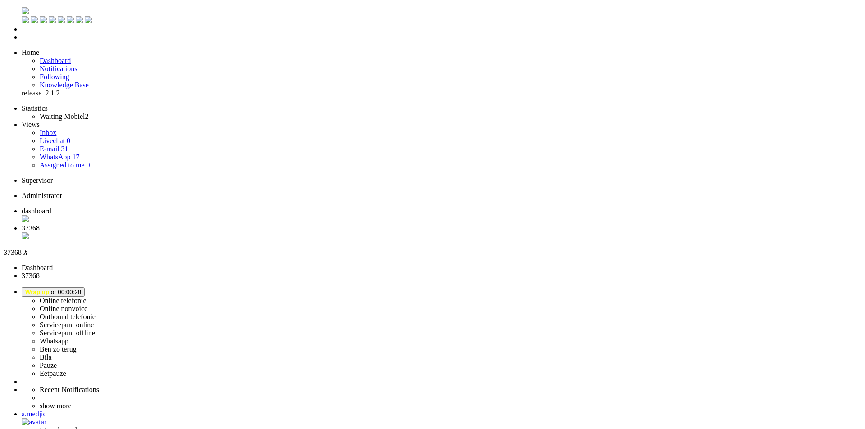
click at [51, 207] on span "dashboard" at bounding box center [37, 211] width 30 height 8
click at [40, 224] on span "37368" at bounding box center [31, 228] width 18 height 8
click at [85, 287] on button "Wrap up for 00:02:52" at bounding box center [53, 291] width 63 height 9
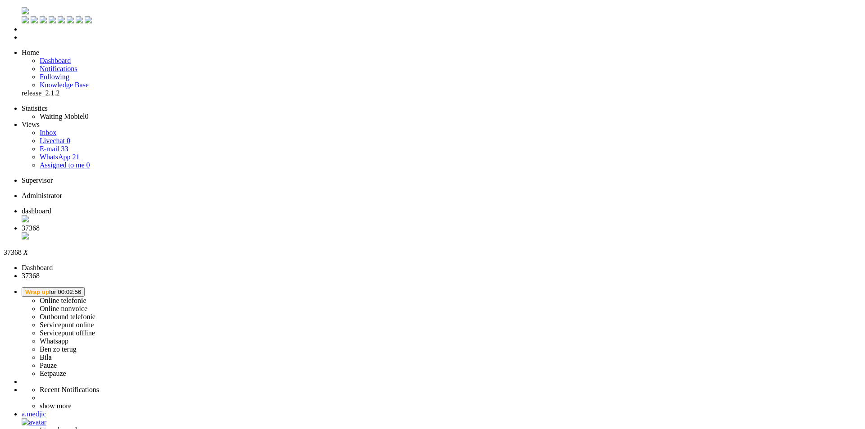
click at [77, 346] on label "Ben zo terug" at bounding box center [58, 350] width 37 height 8
click at [262, 233] on div "Close tab" at bounding box center [442, 237] width 840 height 9
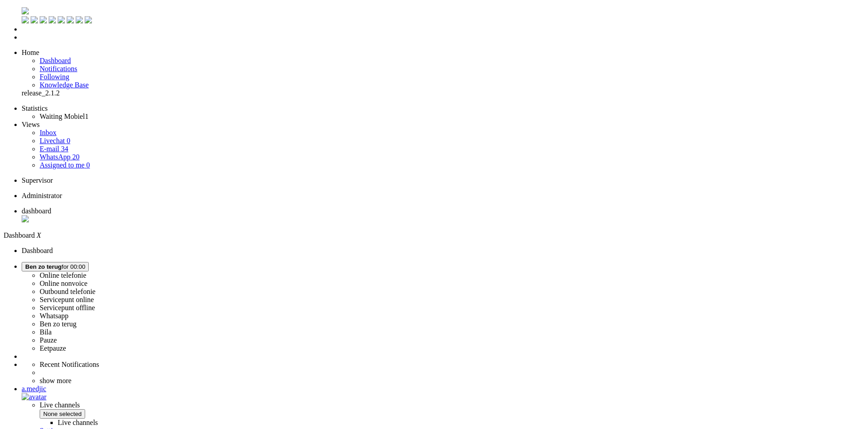
click at [85, 264] on span "[PERSON_NAME] zo terug for 00:00" at bounding box center [55, 267] width 60 height 7
click at [87, 272] on label "Online telefonie" at bounding box center [63, 276] width 47 height 8
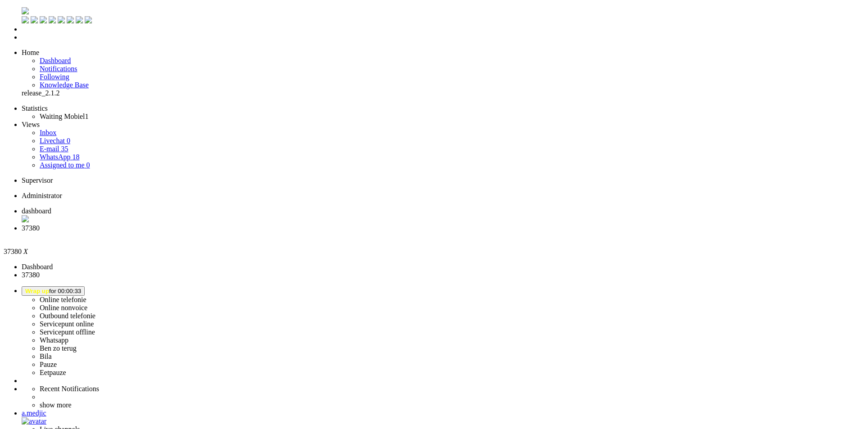
click at [260, 233] on div "Close tab" at bounding box center [442, 237] width 840 height 8
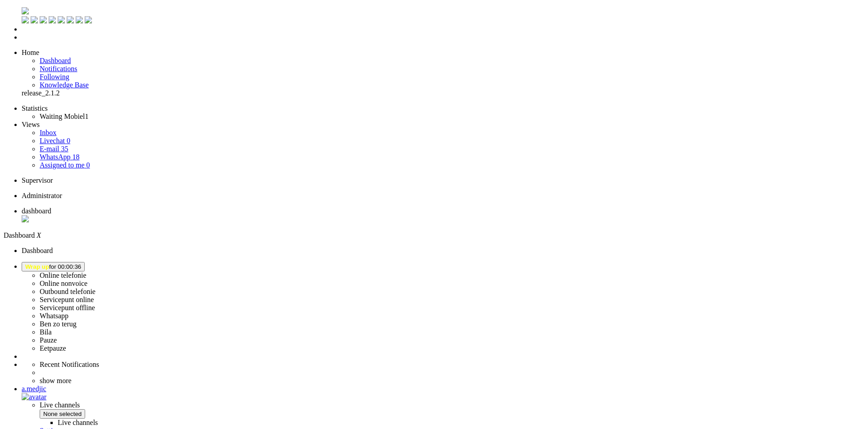
click at [78, 153] on link "WhatsApp 18" at bounding box center [60, 157] width 40 height 8
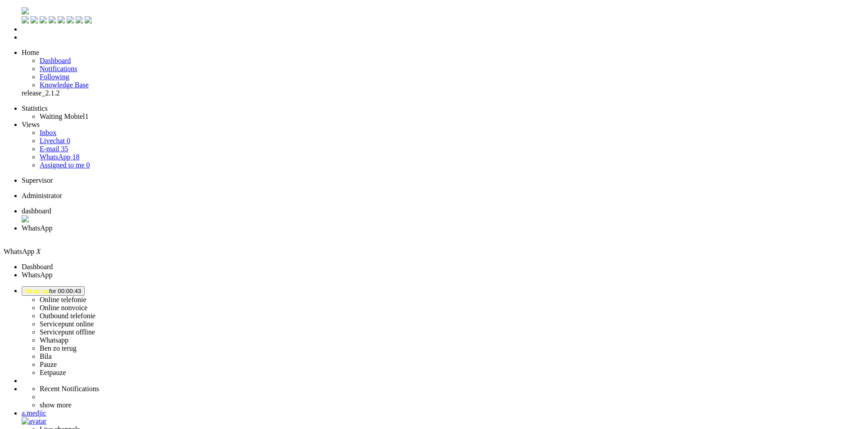
click at [62, 137] on link "Livechat 0" at bounding box center [55, 141] width 31 height 8
click at [64, 145] on li "E-mail 35" at bounding box center [451, 149] width 822 height 8
click at [68, 145] on link "E-mail 35" at bounding box center [54, 149] width 29 height 8
click at [51, 207] on span "dashboard" at bounding box center [37, 211] width 30 height 8
click at [85, 287] on button "Wrap up for 00:01:00" at bounding box center [53, 291] width 63 height 9
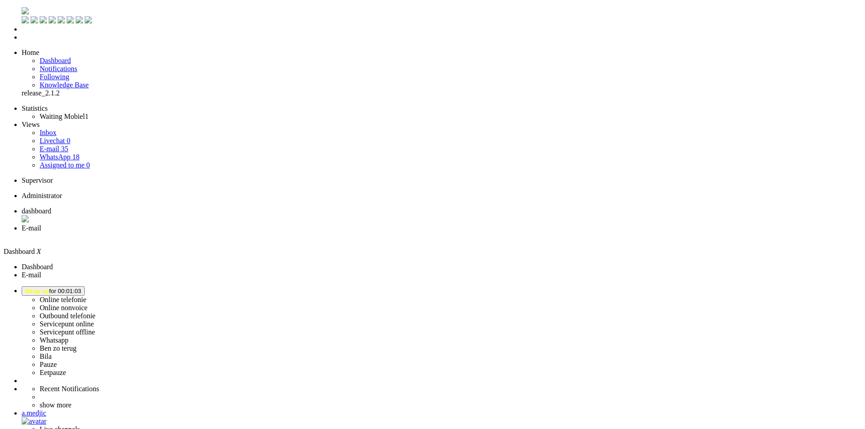
click at [77, 345] on label "Ben zo terug" at bounding box center [58, 349] width 37 height 8
click at [41, 224] on span "E-mail" at bounding box center [32, 228] width 20 height 8
click at [263, 233] on div "Close tab" at bounding box center [442, 237] width 840 height 8
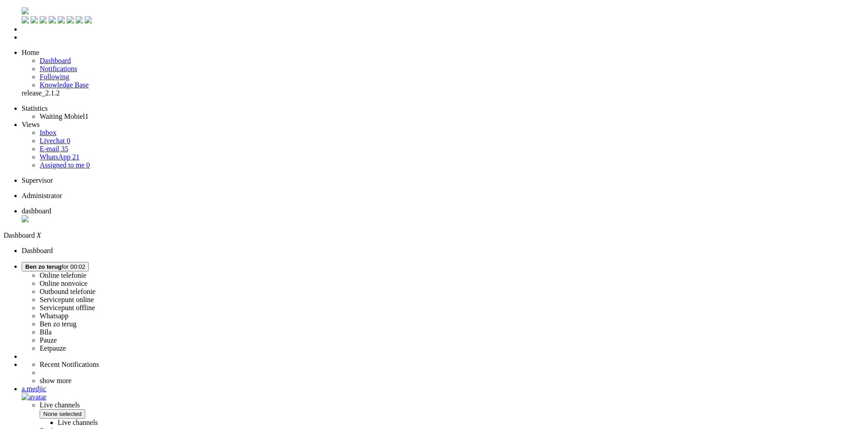
click at [85, 264] on span "[PERSON_NAME] zo terug for 00:02" at bounding box center [55, 267] width 60 height 7
click at [87, 272] on label "Online telefonie" at bounding box center [63, 276] width 47 height 8
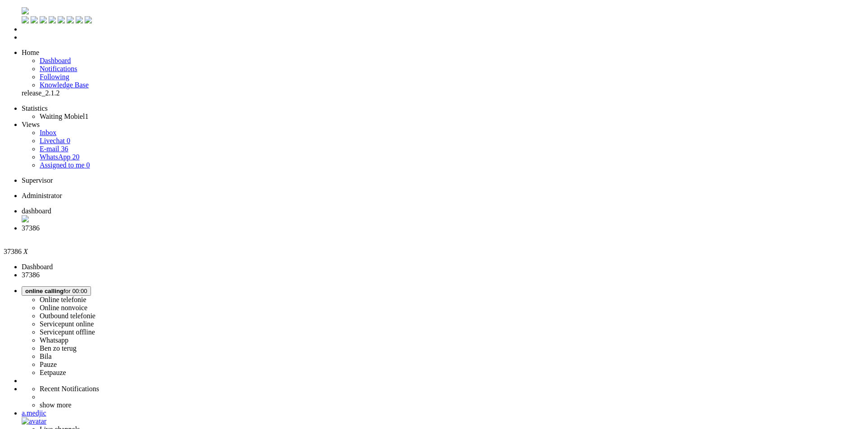
drag, startPoint x: 544, startPoint y: 255, endPoint x: 586, endPoint y: 113, distance: 148.7
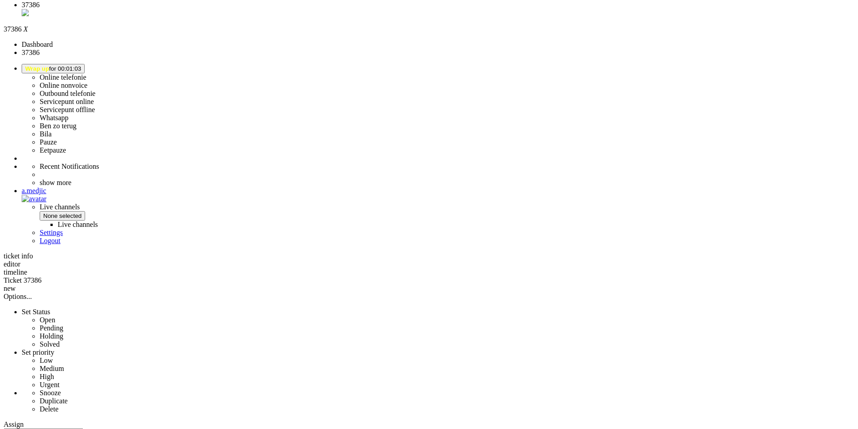
scroll to position [0, 0]
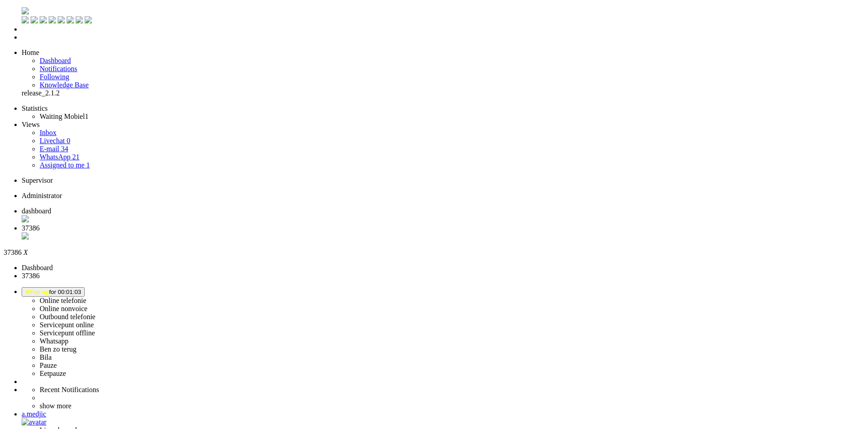
drag, startPoint x: 195, startPoint y: 312, endPoint x: 201, endPoint y: 131, distance: 180.8
click at [261, 233] on div "Close tab" at bounding box center [438, 237] width 833 height 9
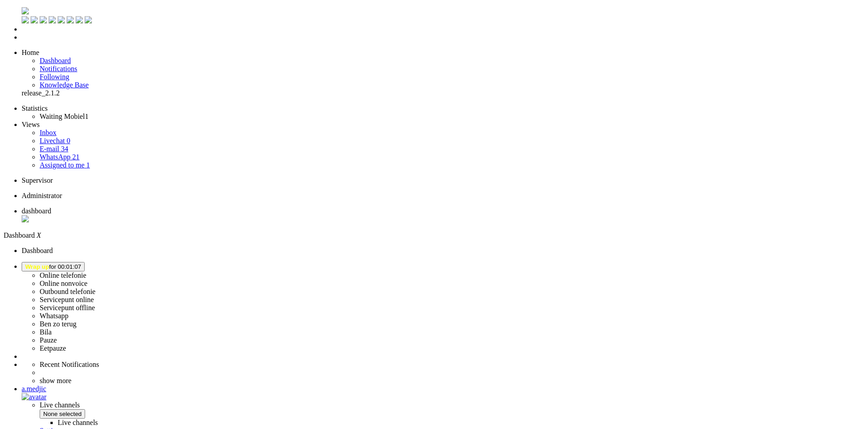
click at [73, 161] on link "Assigned to me 1" at bounding box center [65, 165] width 50 height 8
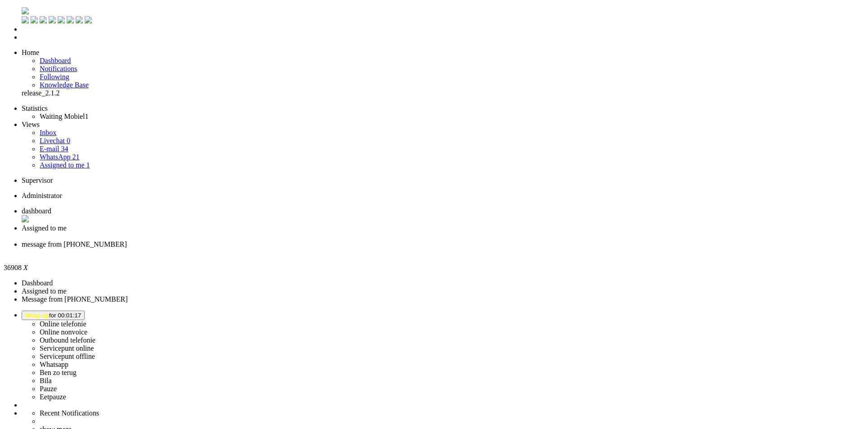
click at [335, 249] on div "Close tab" at bounding box center [438, 253] width 833 height 8
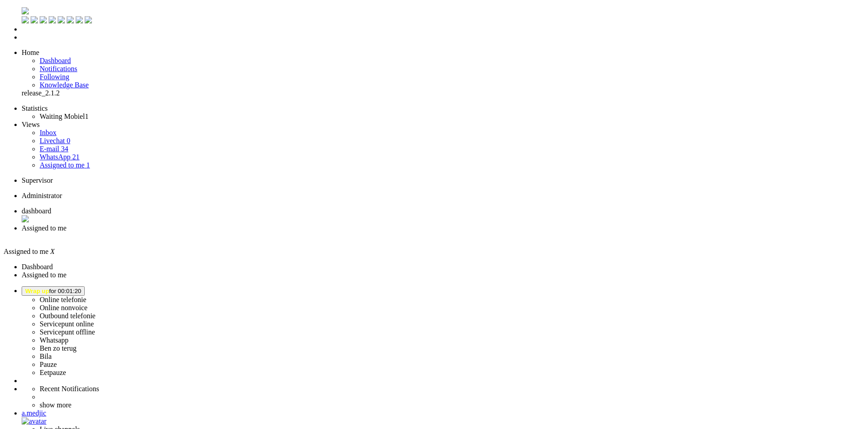
click at [260, 233] on div "Close tab" at bounding box center [442, 237] width 840 height 8
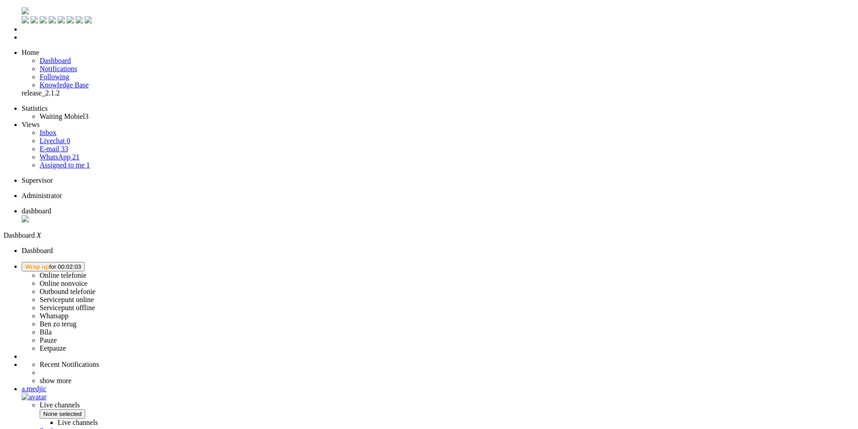
click at [85, 262] on button "Wrap up for 00:02:03" at bounding box center [53, 266] width 63 height 9
click at [87, 272] on label "Online telefonie" at bounding box center [63, 276] width 47 height 8
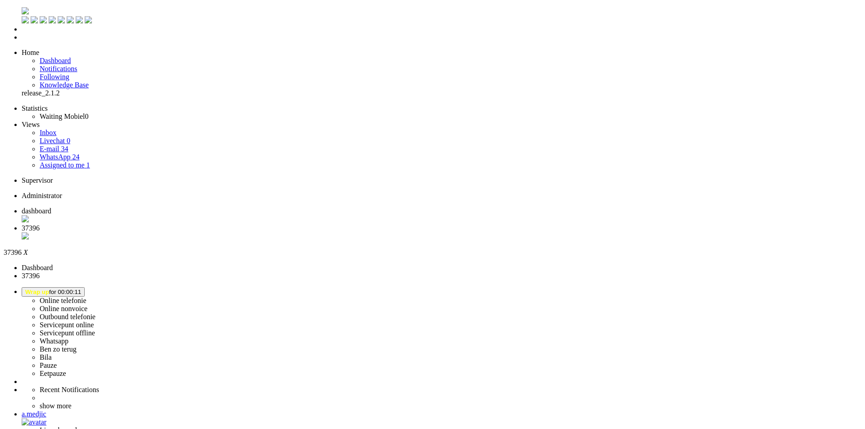
click at [260, 224] on li "37396" at bounding box center [442, 232] width 840 height 17
click at [259, 233] on div "Close tab" at bounding box center [442, 237] width 840 height 8
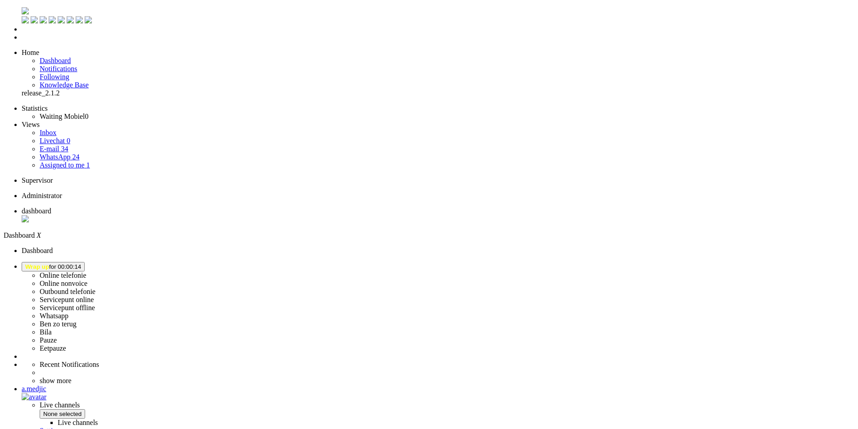
click at [85, 262] on button "Wrap up for 00:01:24" at bounding box center [53, 266] width 63 height 9
click at [87, 272] on label "Online telefonie" at bounding box center [63, 276] width 47 height 8
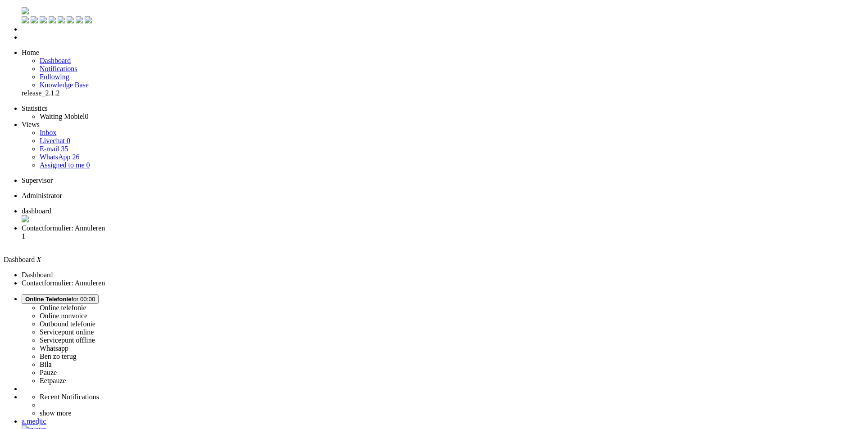
click at [105, 224] on span "Contactformulier: Annuleren" at bounding box center [63, 228] width 83 height 8
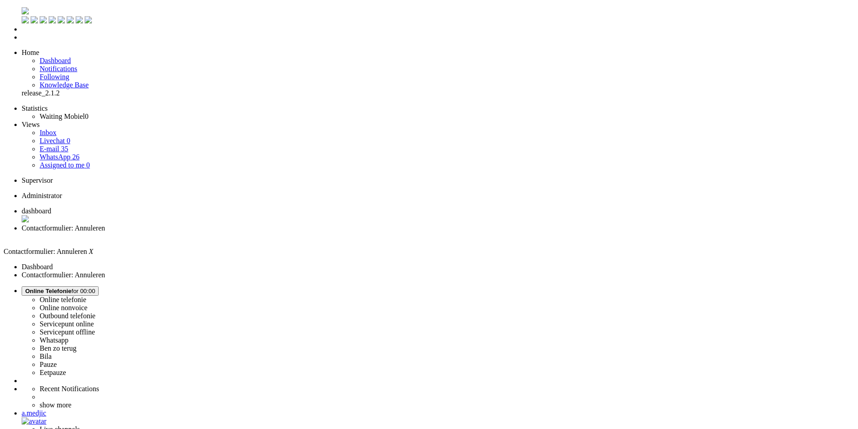
click at [51, 207] on span "dashboard" at bounding box center [37, 211] width 30 height 8
click at [68, 145] on link "E-mail 35" at bounding box center [54, 149] width 29 height 8
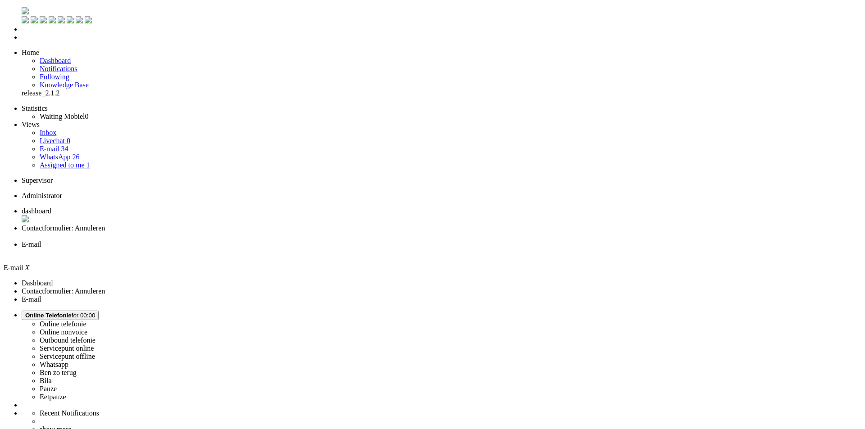
click at [76, 153] on link "WhatsApp 26" at bounding box center [60, 157] width 40 height 8
click at [51, 207] on span "dashboard" at bounding box center [37, 211] width 30 height 8
click at [335, 250] on div "Close tab" at bounding box center [442, 254] width 840 height 9
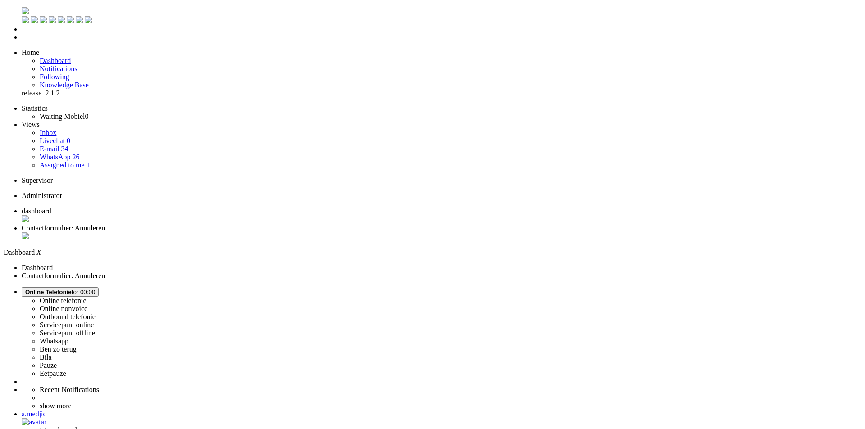
click at [219, 224] on li "Contactformulier: Annuleren" at bounding box center [442, 232] width 840 height 17
drag, startPoint x: 175, startPoint y: 184, endPoint x: 177, endPoint y: 67, distance: 116.7
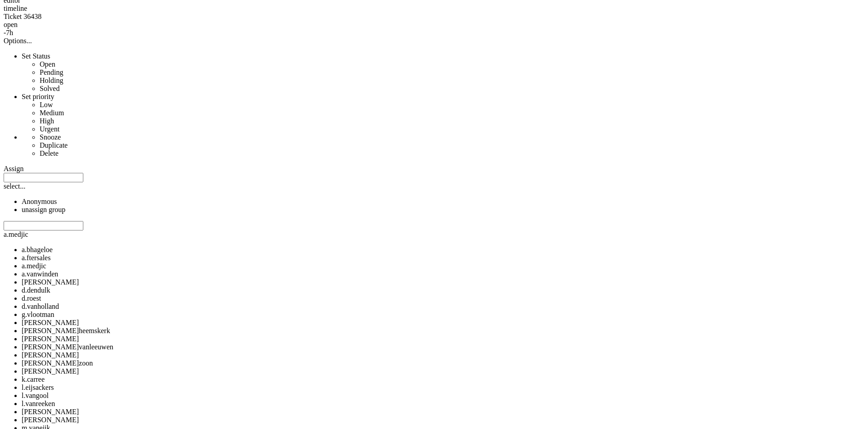
scroll to position [199, 0]
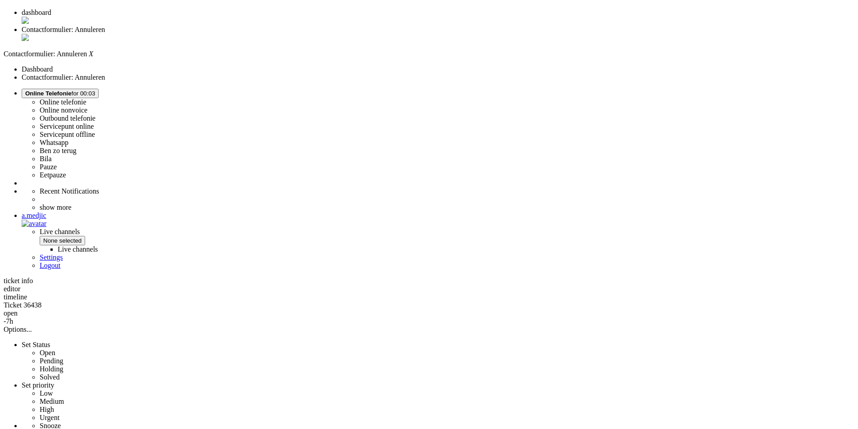
drag, startPoint x: 150, startPoint y: 308, endPoint x: 120, endPoint y: 60, distance: 250.1
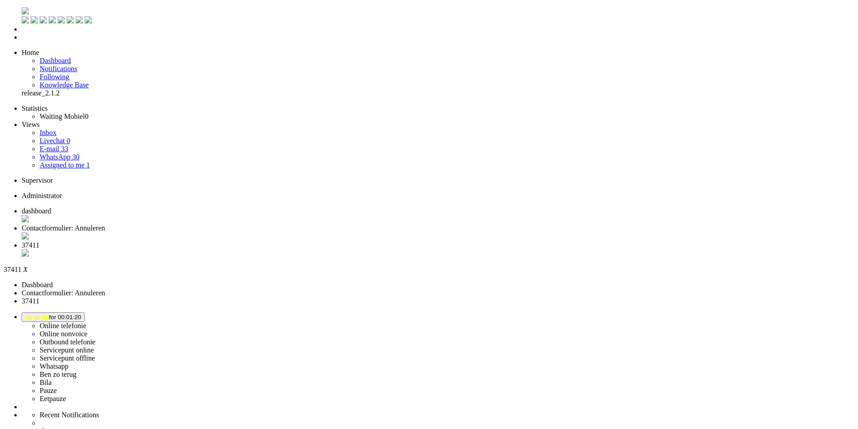
click at [335, 250] on div "Close tab" at bounding box center [438, 254] width 833 height 9
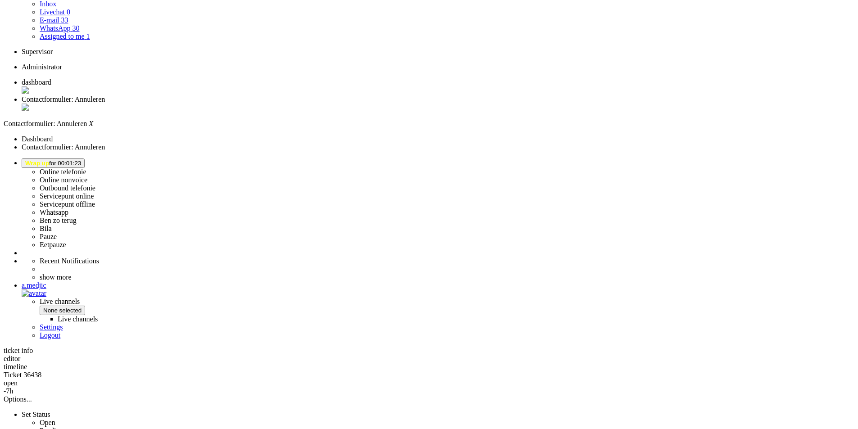
scroll to position [135, 0]
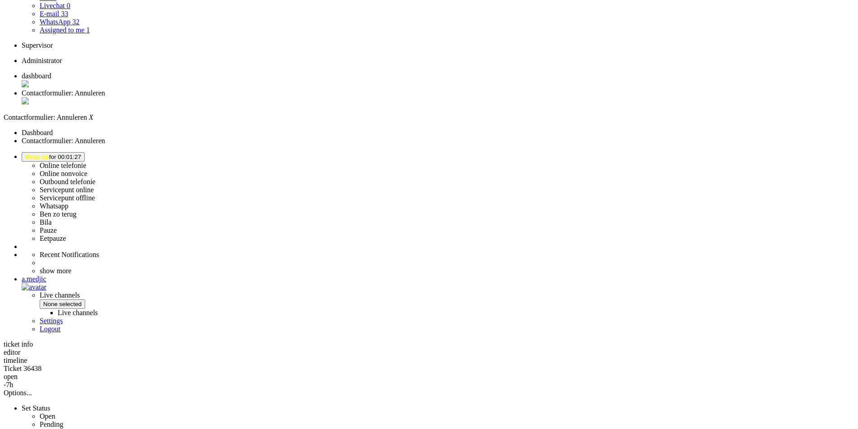
drag, startPoint x: 247, startPoint y: 132, endPoint x: 278, endPoint y: 131, distance: 31.1
copy div "Beste Wim,"
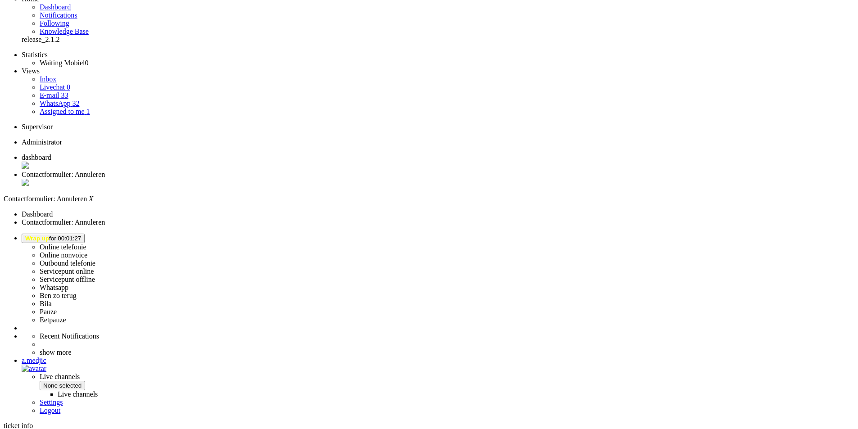
scroll to position [0, 0]
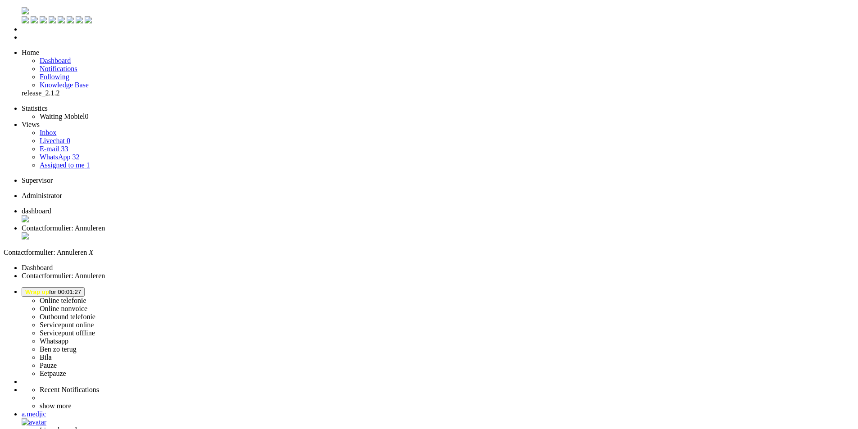
paste body "Rich Text Area. Press ALT-0 for help."
click at [49, 289] on span "Wrap up" at bounding box center [37, 292] width 24 height 7
click at [87, 297] on label "Online telefonie" at bounding box center [63, 301] width 47 height 8
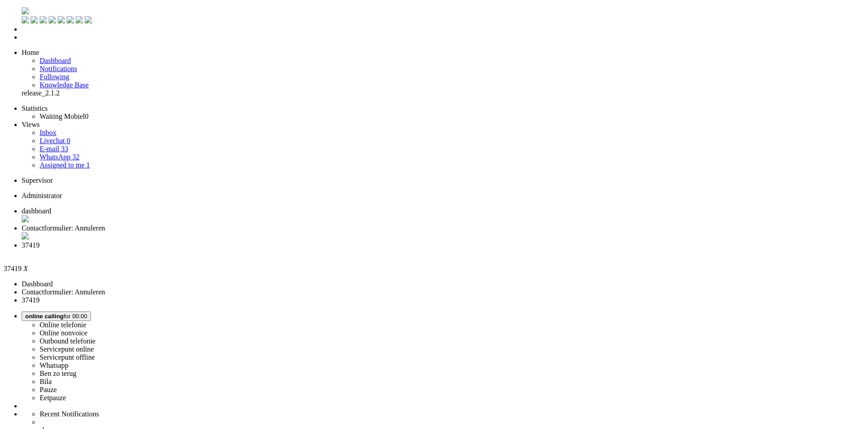
click at [240, 224] on li "Contactformulier: Annuleren" at bounding box center [438, 232] width 833 height 17
click at [40, 242] on span "37419" at bounding box center [31, 246] width 18 height 8
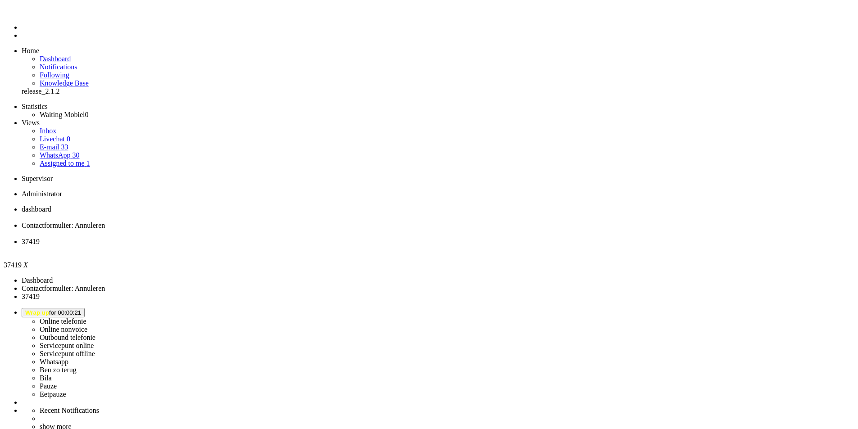
click at [337, 246] on div "Close tab" at bounding box center [438, 250] width 833 height 8
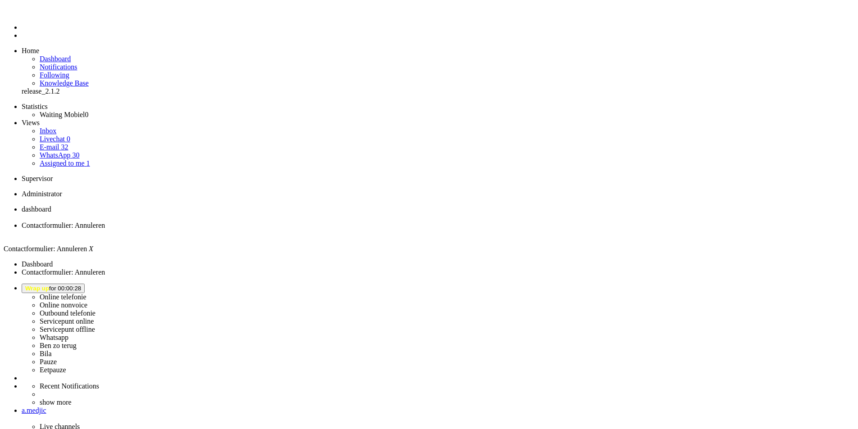
drag, startPoint x: 286, startPoint y: 1724, endPoint x: 279, endPoint y: 1723, distance: 7.3
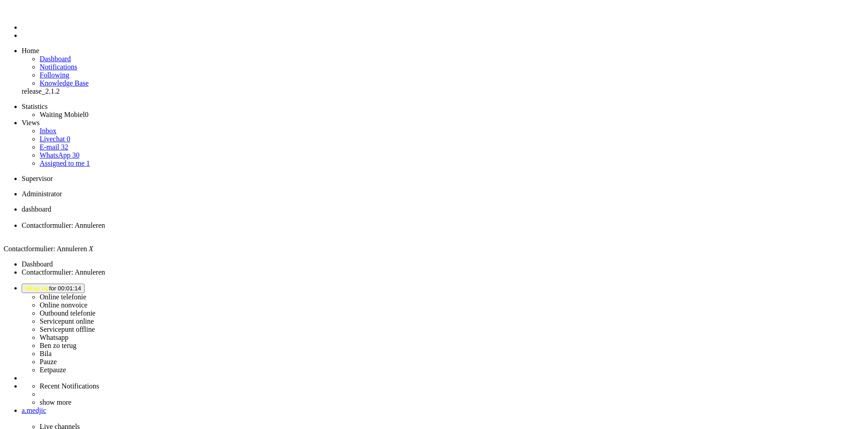
drag, startPoint x: 465, startPoint y: 314, endPoint x: 452, endPoint y: 204, distance: 110.7
click at [261, 230] on div "Close tab" at bounding box center [438, 234] width 833 height 8
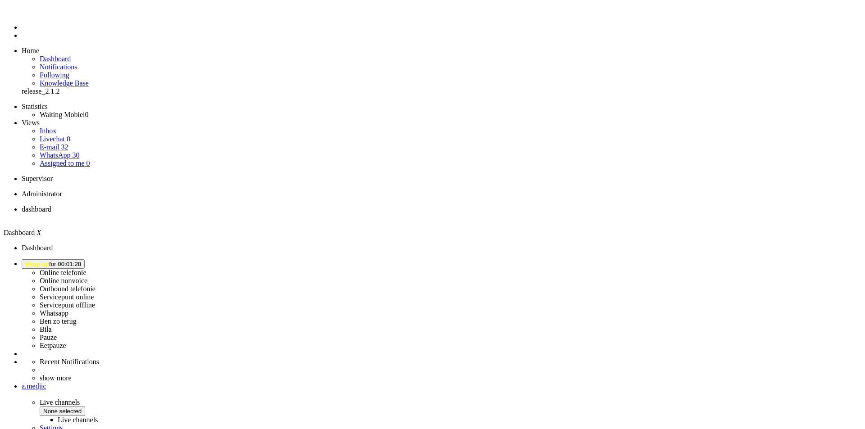
click at [81, 261] on span "Wrap up for 00:01:28" at bounding box center [53, 264] width 56 height 7
click at [81, 261] on span "Wrap up for 00:01:34" at bounding box center [53, 264] width 56 height 7
click at [87, 269] on label "Online telefonie" at bounding box center [63, 273] width 47 height 8
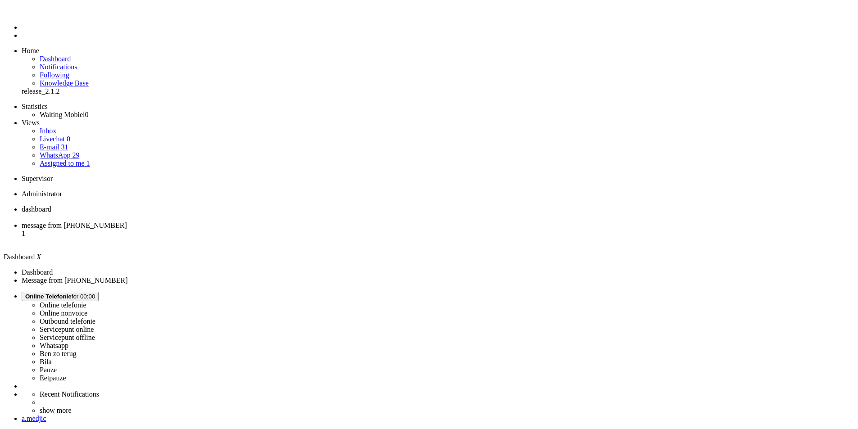
click at [127, 222] on span "message from [PHONE_NUMBER]" at bounding box center [74, 226] width 105 height 8
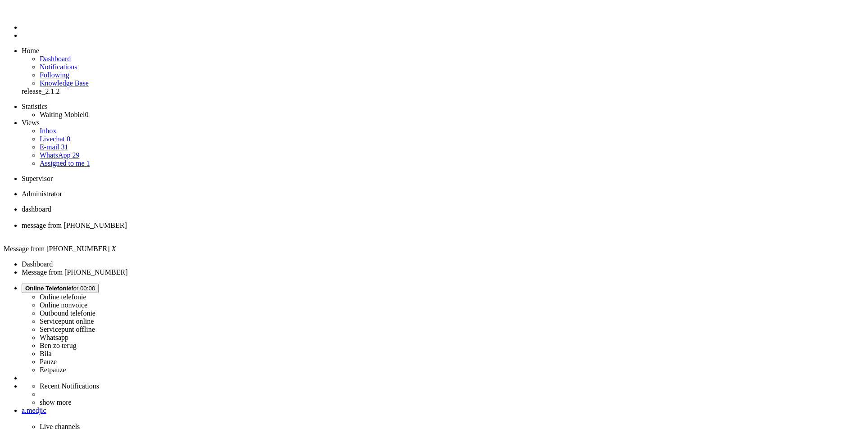
click at [261, 230] on div "Close tab" at bounding box center [438, 234] width 833 height 8
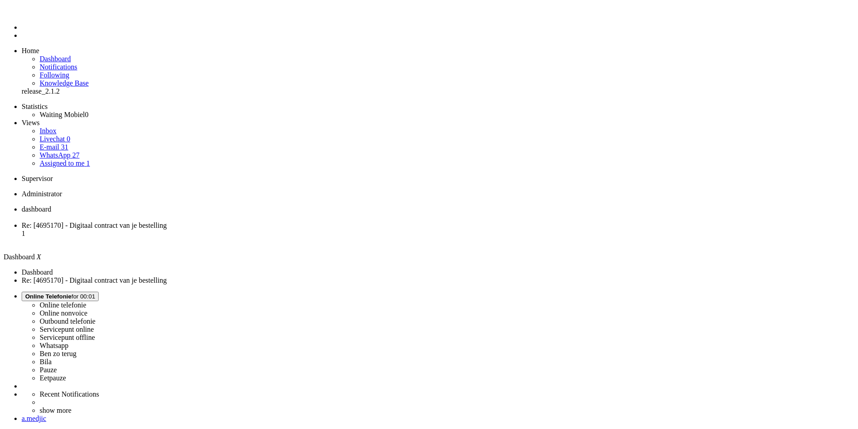
click at [167, 222] on span "Re: [4695170] - Digitaal contract van je bestelling" at bounding box center [94, 226] width 145 height 8
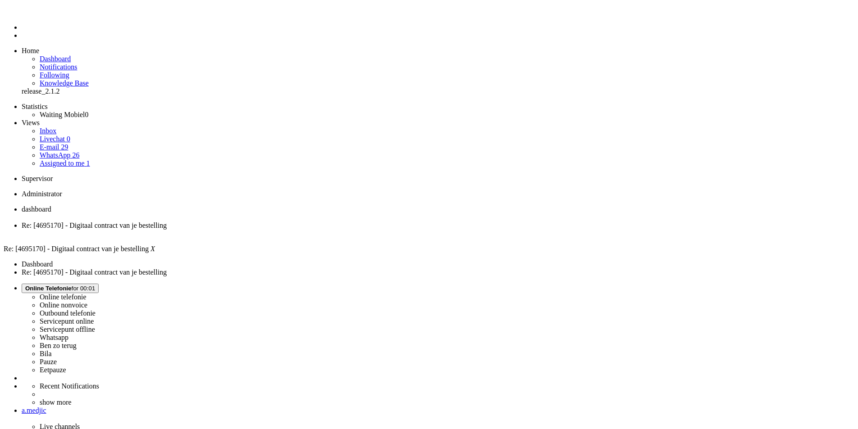
click at [51, 205] on span "dashboard" at bounding box center [37, 209] width 30 height 8
click at [79, 151] on link "WhatsApp 27" at bounding box center [60, 155] width 40 height 8
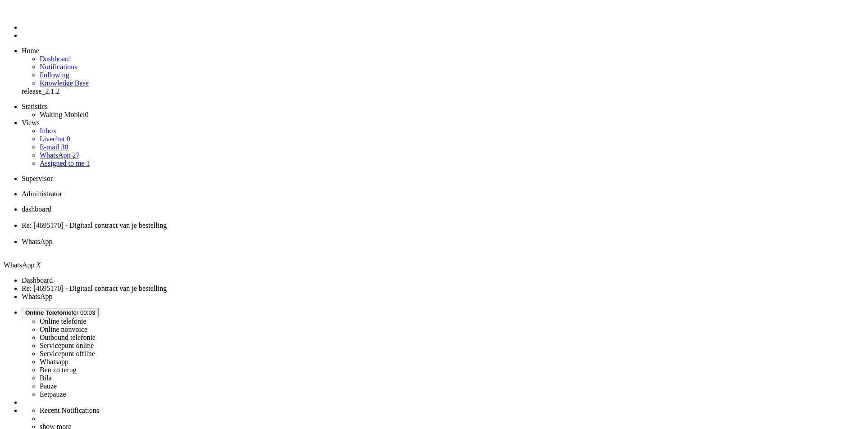
click at [68, 143] on link "E-mail 30" at bounding box center [54, 147] width 29 height 8
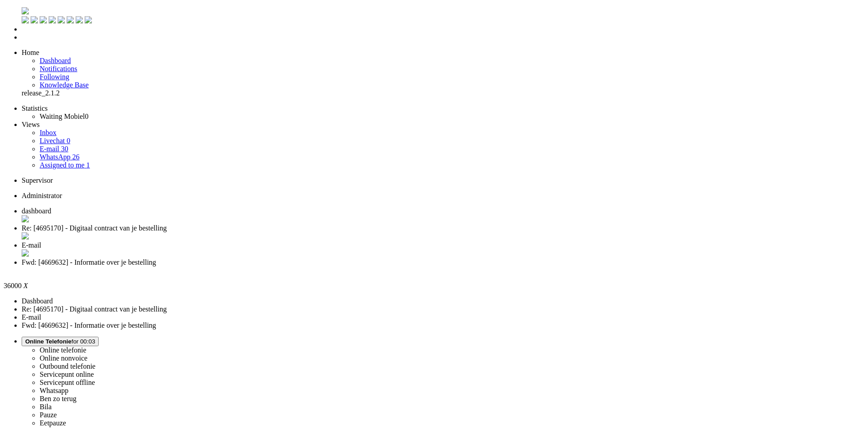
click at [412, 267] on div "Close tab" at bounding box center [438, 271] width 833 height 8
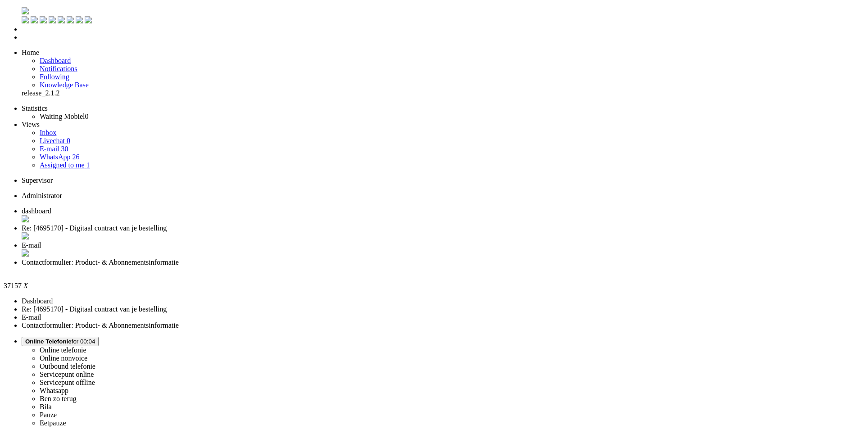
click at [337, 250] on div "Close tab" at bounding box center [438, 254] width 833 height 9
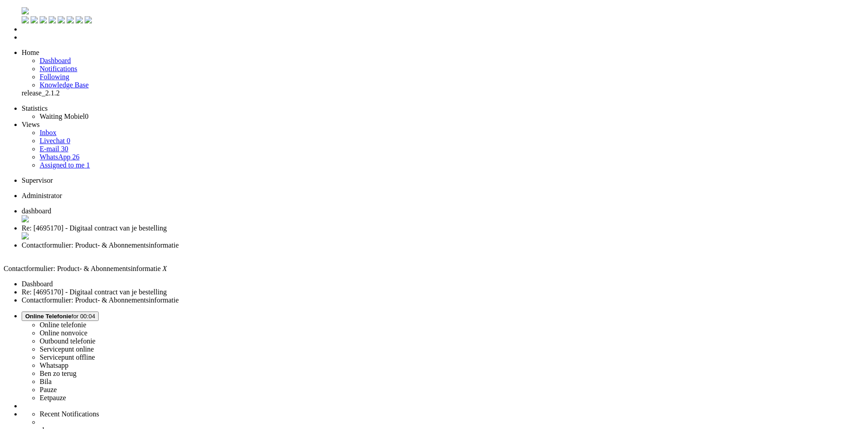
click at [337, 250] on div "Close tab" at bounding box center [438, 254] width 833 height 8
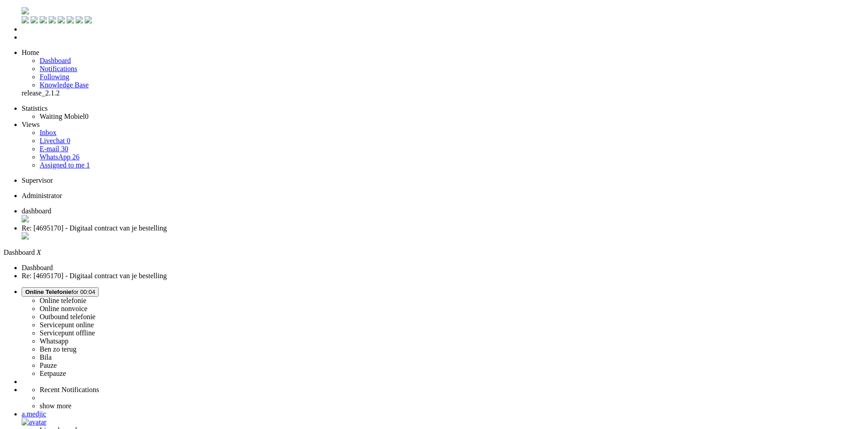
click at [167, 224] on span "Re: [4695170] - Digitaal contract van je bestelling" at bounding box center [94, 228] width 145 height 8
click at [51, 207] on span "dashboard" at bounding box center [37, 211] width 30 height 8
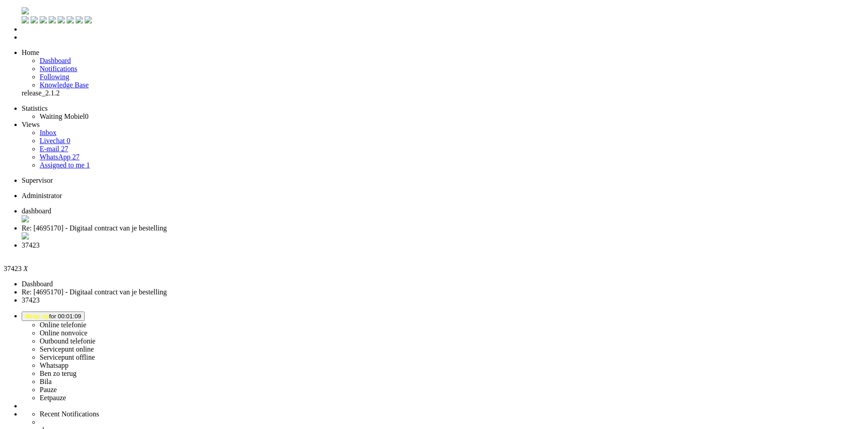
click at [336, 250] on div "Close tab" at bounding box center [442, 254] width 840 height 8
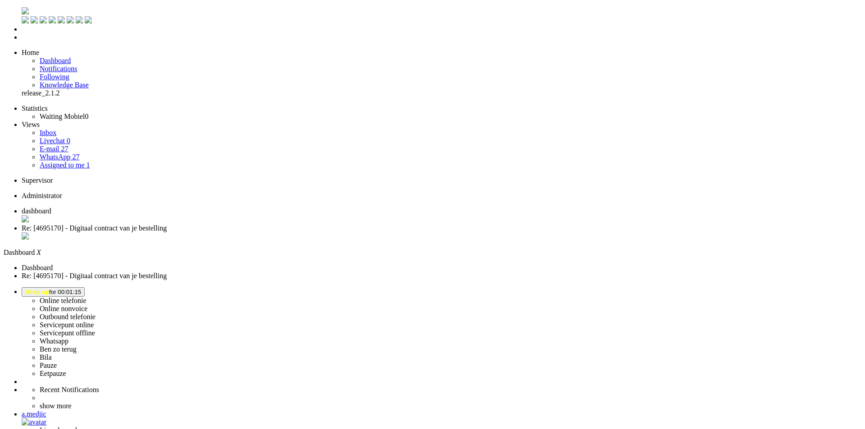
click at [167, 224] on span "Re: [4695170] - Digitaal contract van je bestelling" at bounding box center [94, 228] width 145 height 8
click at [164, 207] on li "dashboard" at bounding box center [438, 215] width 833 height 17
click at [85, 287] on button "Wrap up for 00:01:49" at bounding box center [53, 291] width 63 height 9
click at [87, 297] on label "Online telefonie" at bounding box center [63, 301] width 47 height 8
click at [59, 289] on span "Select status" at bounding box center [42, 292] width 34 height 7
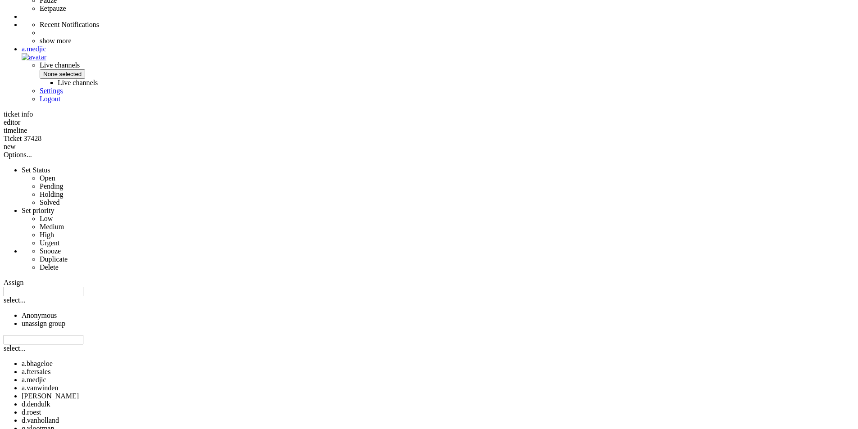
scroll to position [395, 0]
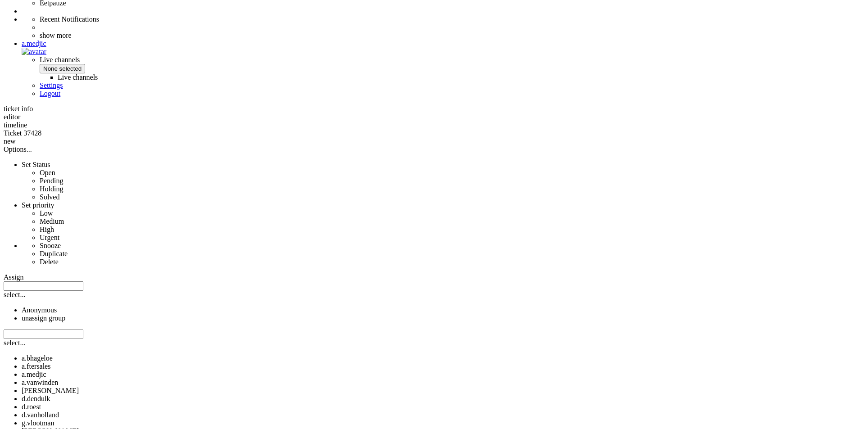
drag, startPoint x: 278, startPoint y: 386, endPoint x: 296, endPoint y: 386, distance: 18.5
copy div "5408AD"
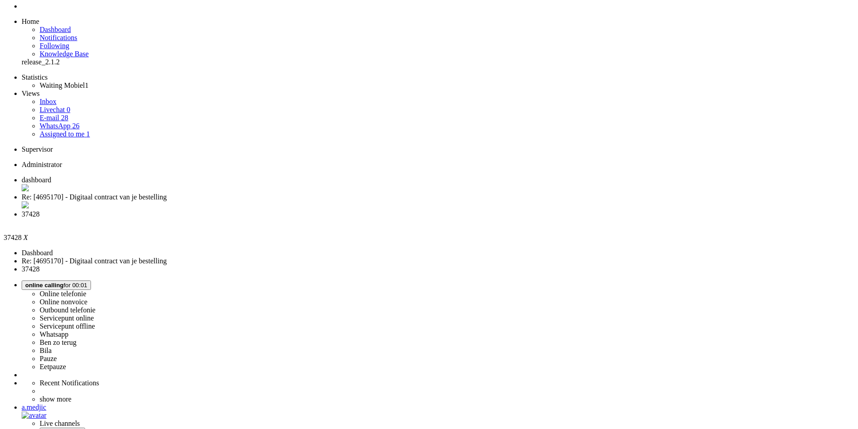
scroll to position [0, 0]
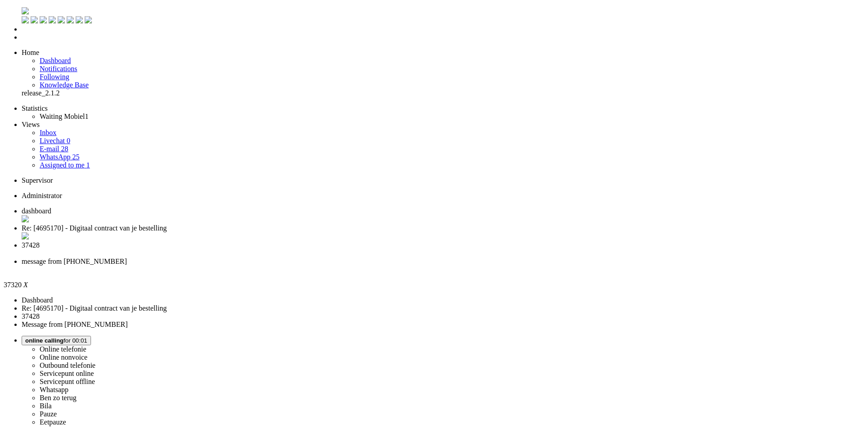
type input "ree"
drag, startPoint x: 115, startPoint y: 1645, endPoint x: 104, endPoint y: 1644, distance: 11.3
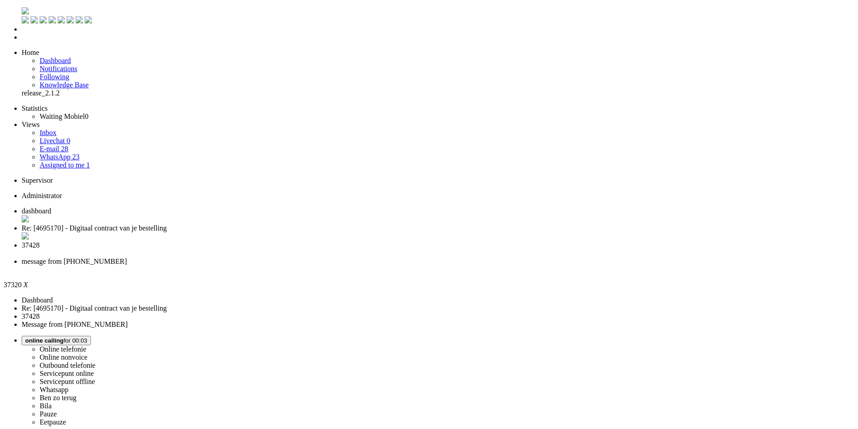
click at [40, 242] on span "37428" at bounding box center [31, 246] width 18 height 8
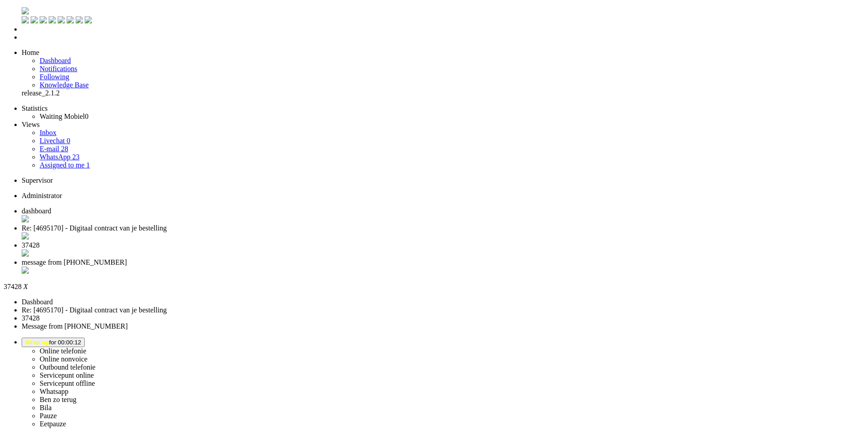
click at [338, 250] on div "Close tab" at bounding box center [438, 254] width 833 height 9
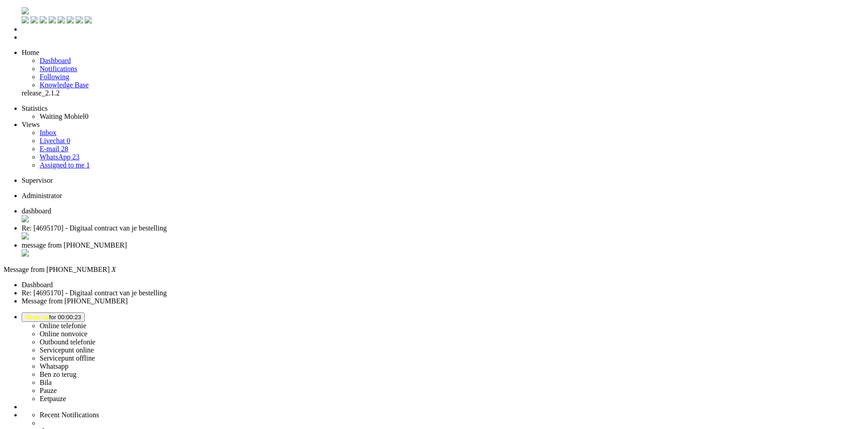
click at [335, 250] on div "Close tab" at bounding box center [438, 254] width 833 height 9
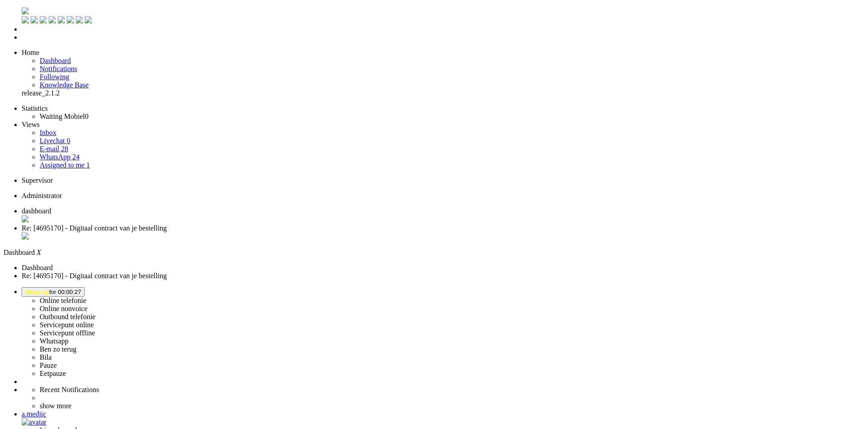
click at [81, 289] on span "Wrap up for 00:00:27" at bounding box center [53, 292] width 56 height 7
click at [839, 410] on div "a.medjic" at bounding box center [442, 414] width 840 height 8
